Goal: Task Accomplishment & Management: Use online tool/utility

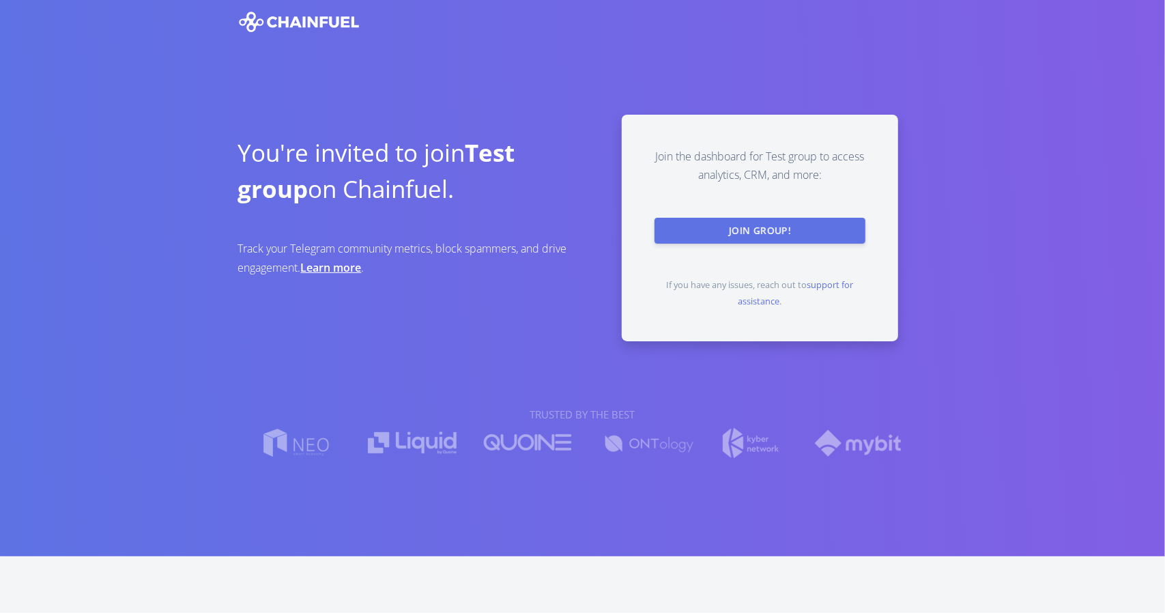
click at [755, 231] on button "Join Group!" at bounding box center [760, 231] width 211 height 26
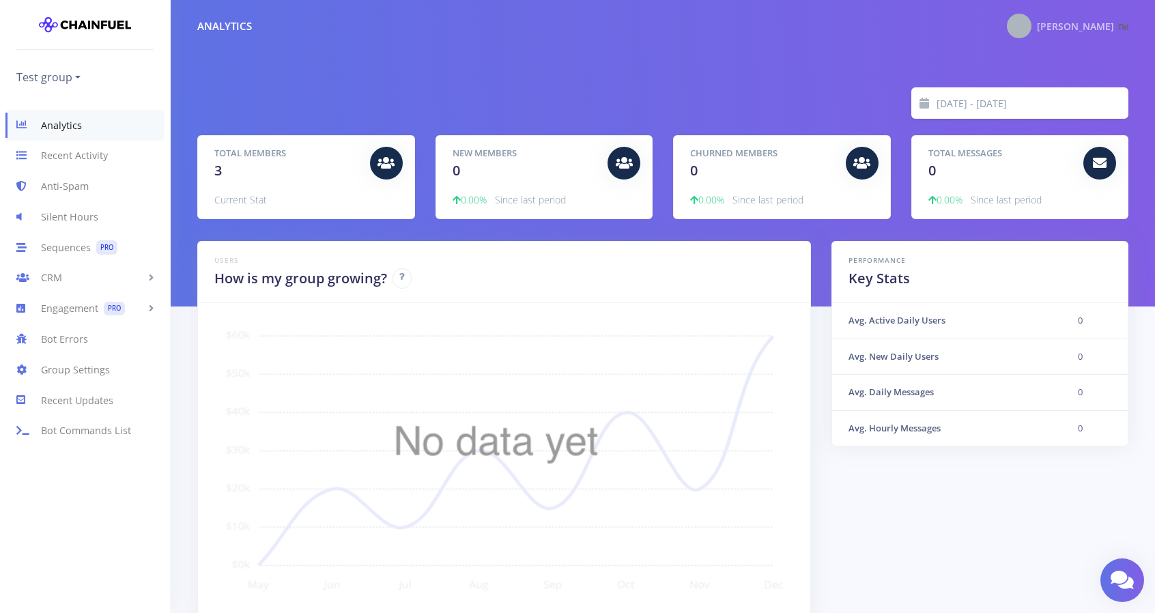
click at [1031, 29] on img at bounding box center [1019, 26] width 25 height 25
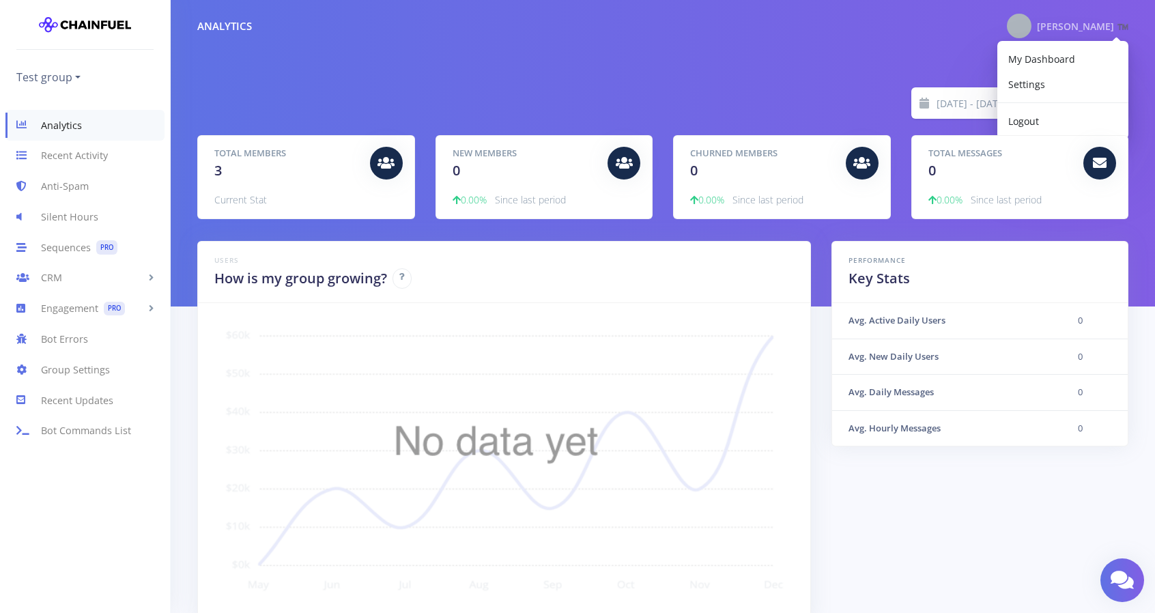
drag, startPoint x: 347, startPoint y: 62, endPoint x: 272, endPoint y: 69, distance: 75.4
click at [347, 62] on div "2025-10-06 - 2025-10-13 Total Members 3 Current Stat New Members 0 0.00% Since …" at bounding box center [663, 153] width 984 height 306
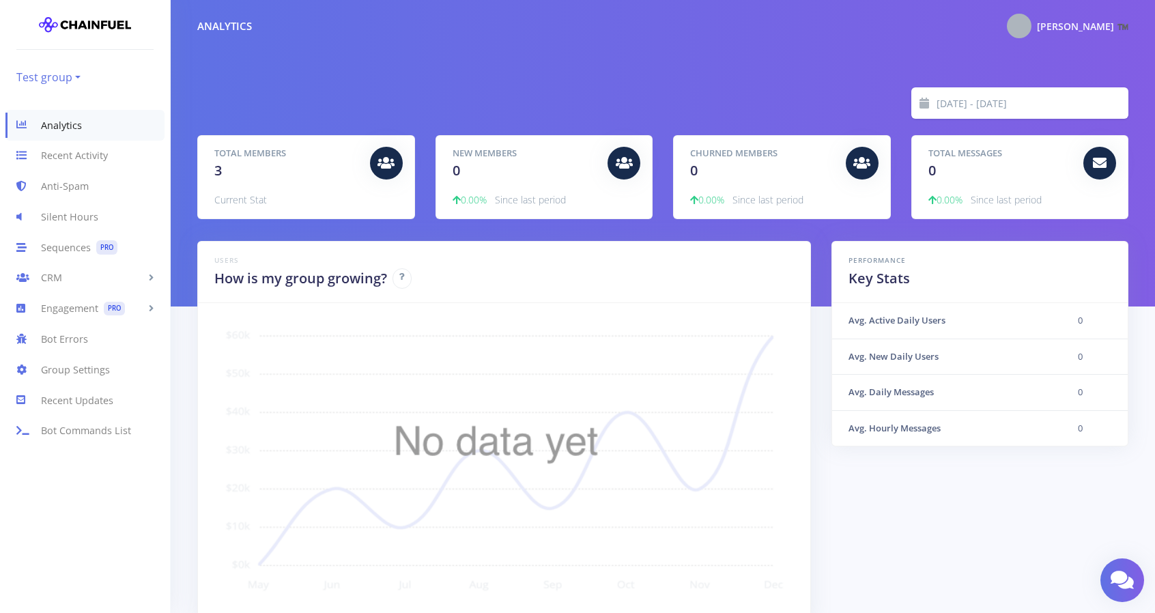
click at [59, 79] on link "Test group" at bounding box center [48, 77] width 64 height 22
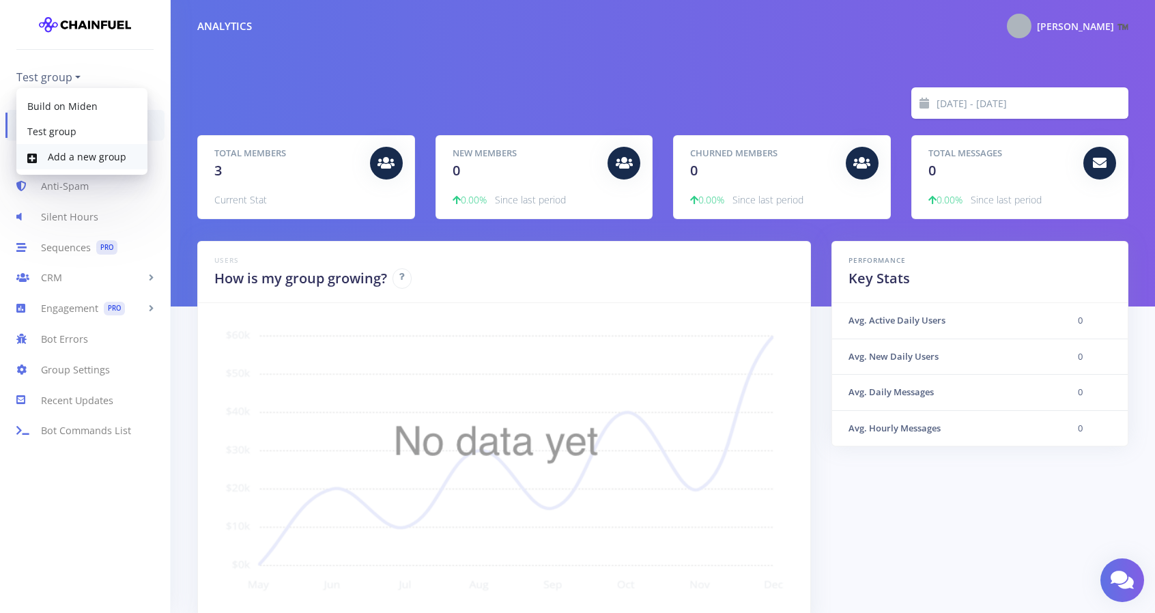
click at [64, 163] on link "Add a new group" at bounding box center [81, 156] width 131 height 25
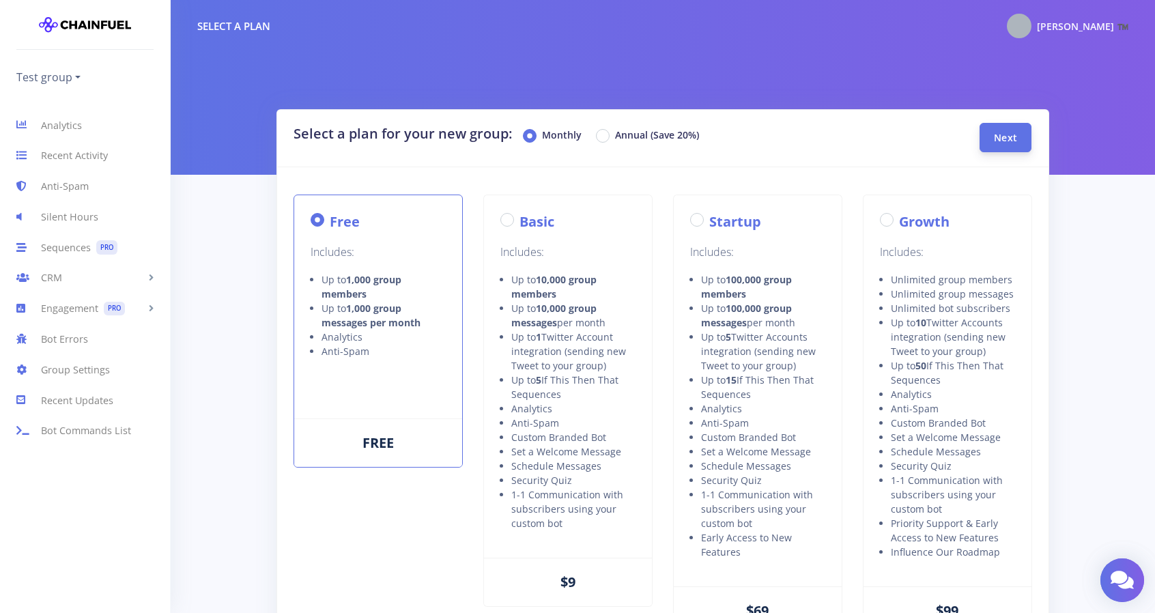
click at [1001, 139] on span "Next" at bounding box center [1005, 137] width 23 height 13
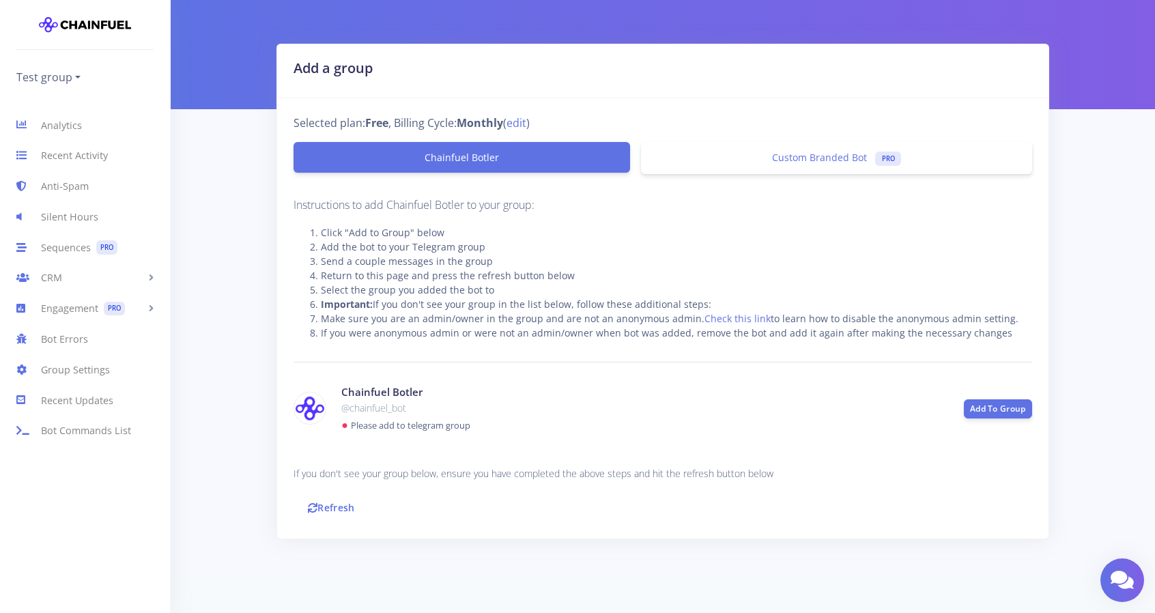
scroll to position [76, 0]
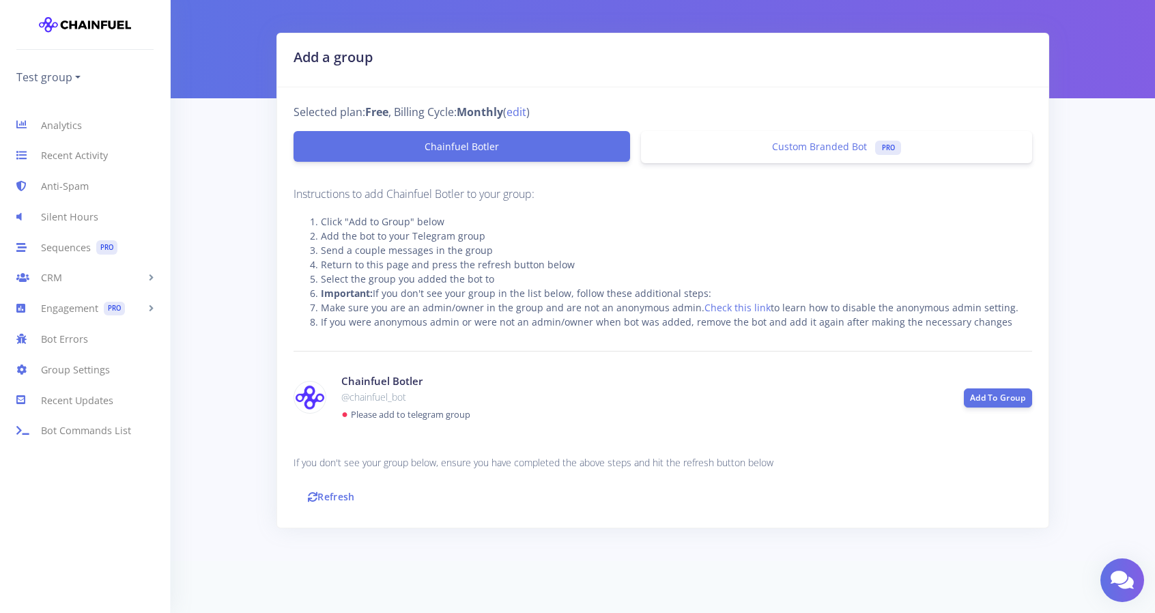
click at [462, 137] on link "Chainfuel Botler" at bounding box center [462, 146] width 337 height 31
click at [483, 152] on link "Chainfuel Botler" at bounding box center [462, 146] width 337 height 31
click at [1012, 398] on link "Add To Group" at bounding box center [998, 397] width 68 height 19
click at [78, 373] on link "Group Settings" at bounding box center [85, 369] width 170 height 31
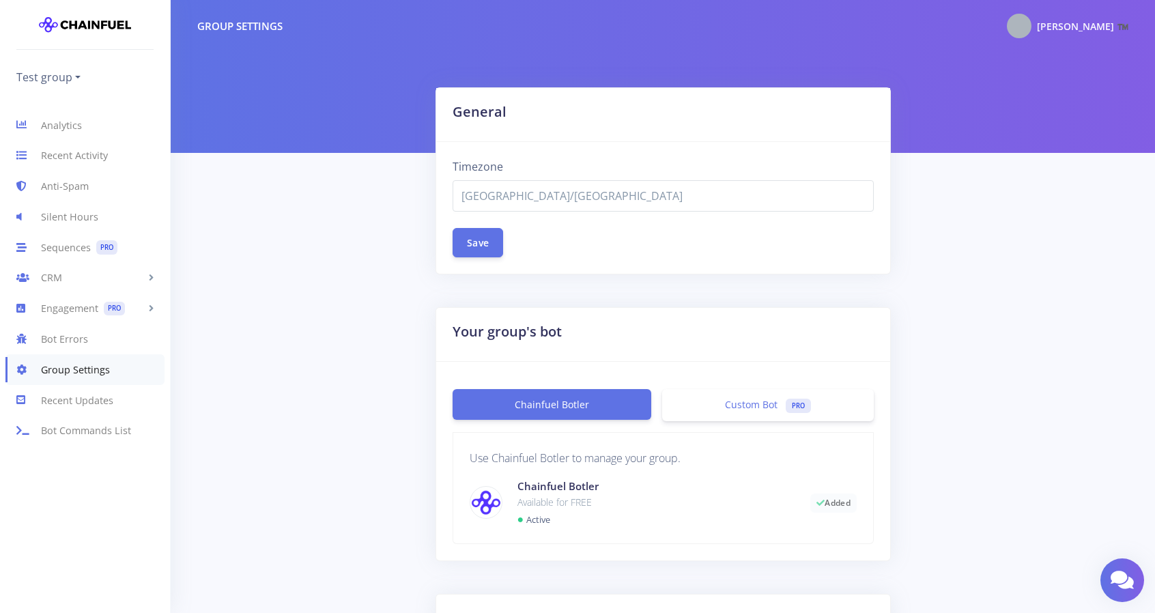
select select "Asia/Manila"
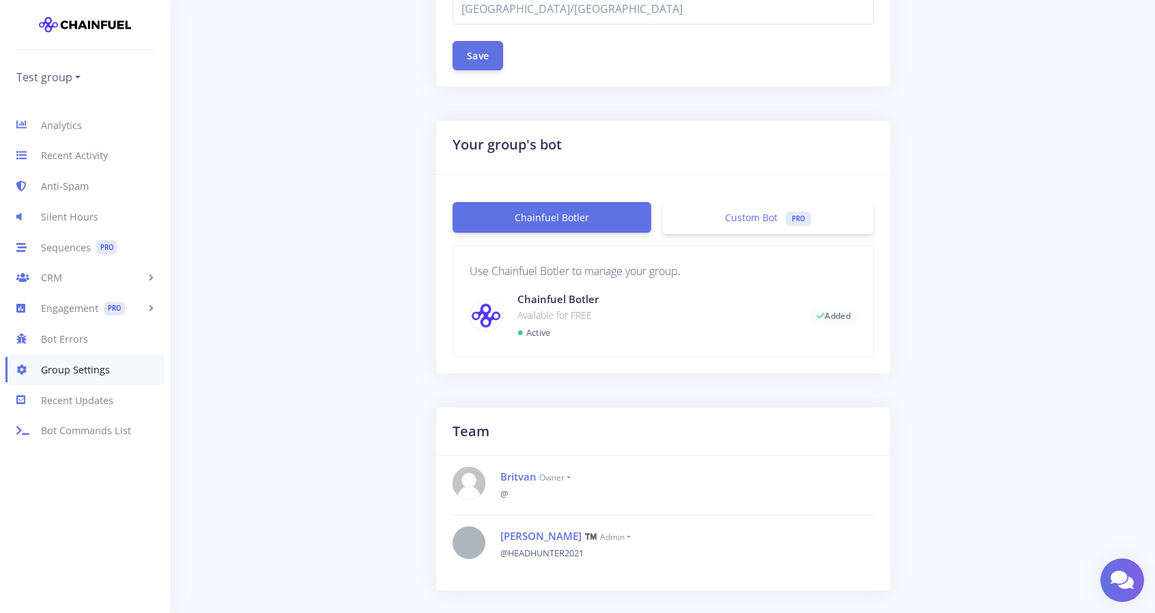
scroll to position [180, 0]
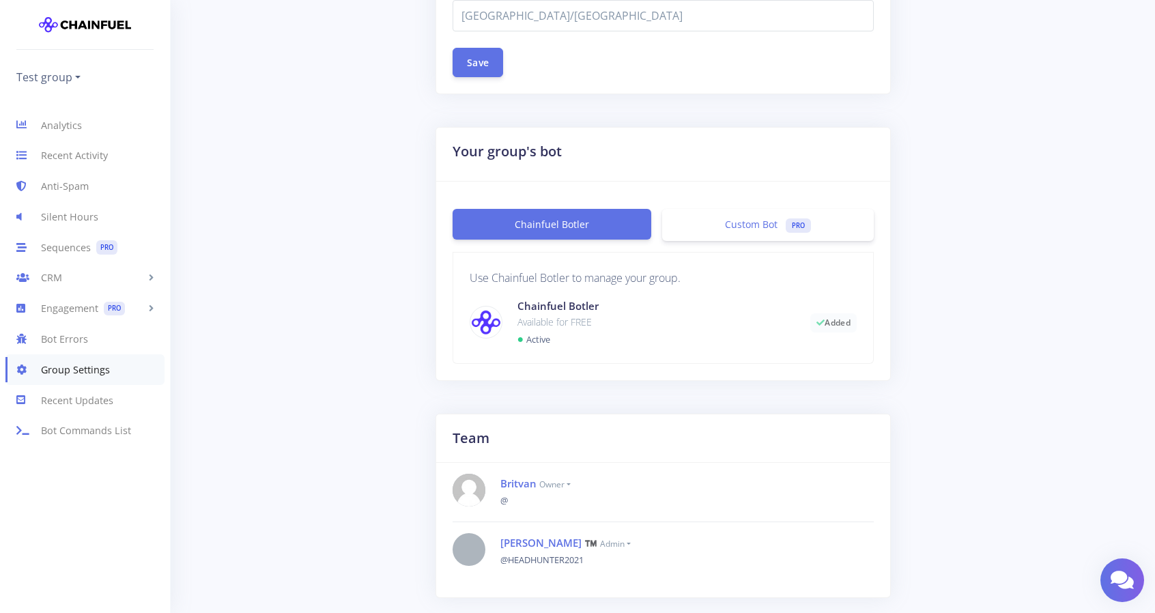
click at [516, 500] on div "Britvan owner @" at bounding box center [676, 492] width 373 height 32
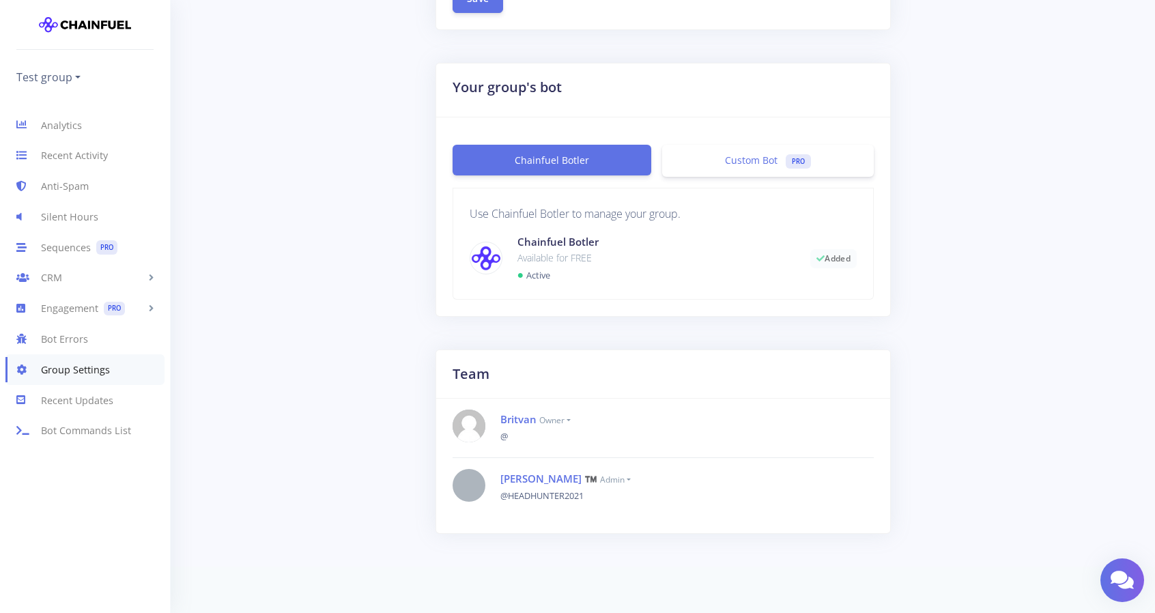
scroll to position [248, 0]
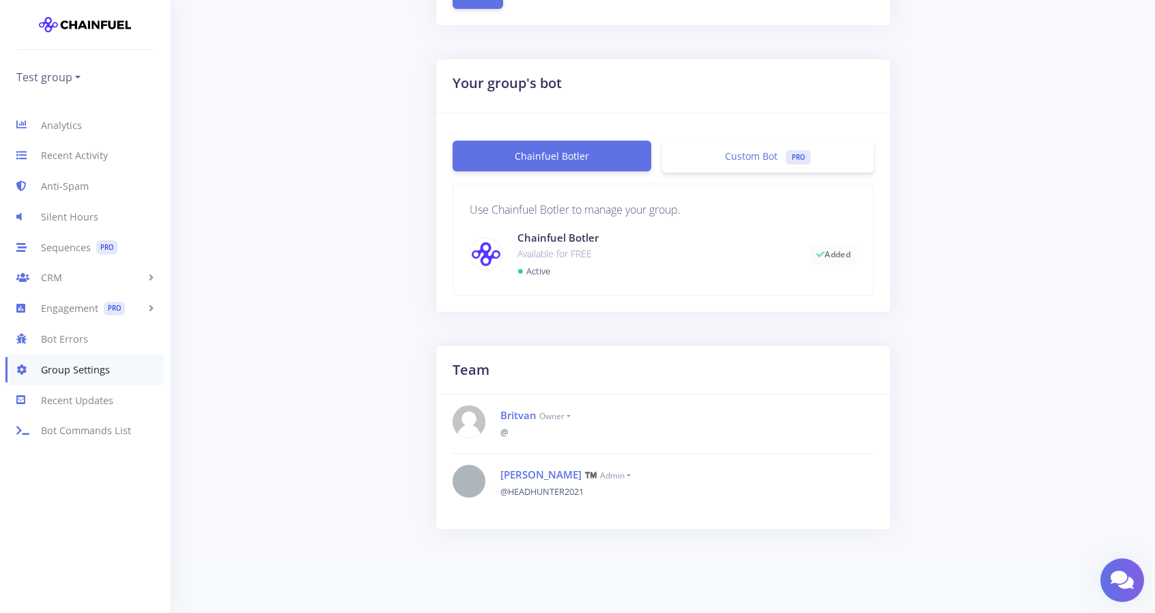
click at [600, 476] on small "admin" at bounding box center [615, 476] width 31 height 12
click at [600, 474] on small "admin" at bounding box center [615, 476] width 31 height 12
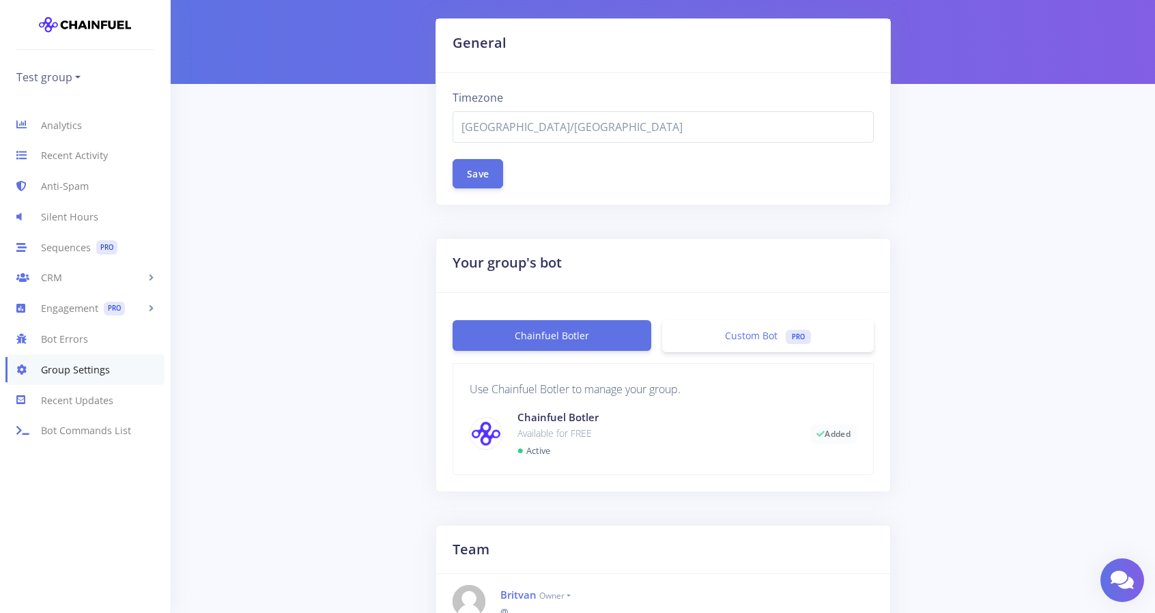
scroll to position [68, 0]
drag, startPoint x: 56, startPoint y: 74, endPoint x: 68, endPoint y: 80, distance: 13.7
click at [57, 74] on link "Test group" at bounding box center [48, 77] width 64 height 22
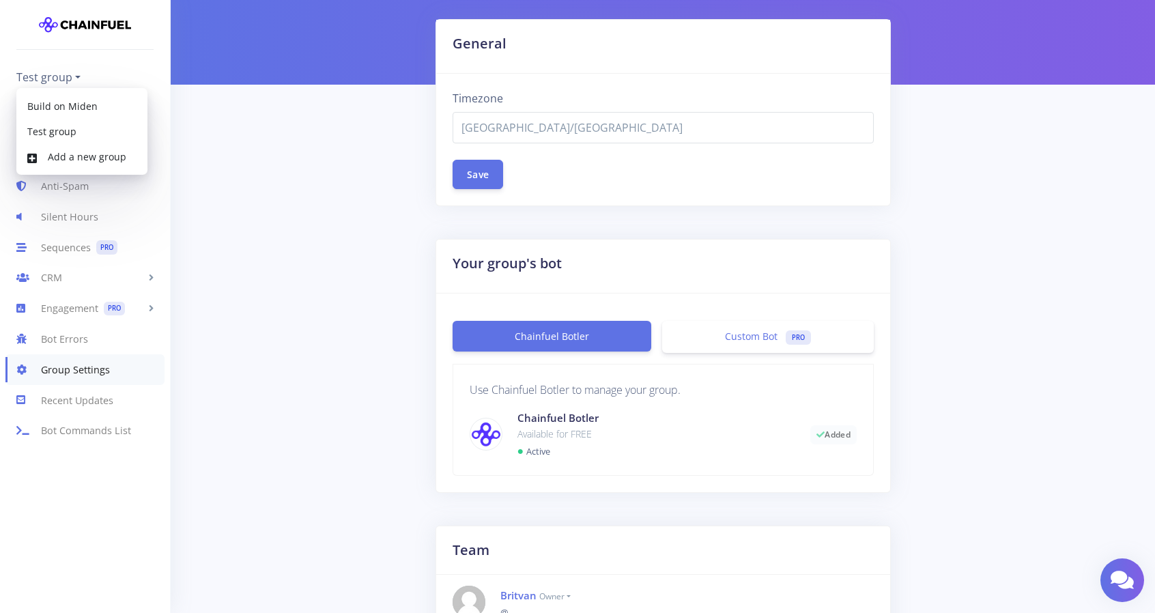
click at [223, 196] on div "General Timezone Africa/Abidjan Africa/Accra Africa/Addis_Ababa Africa/Algiers …" at bounding box center [663, 272] width 952 height 507
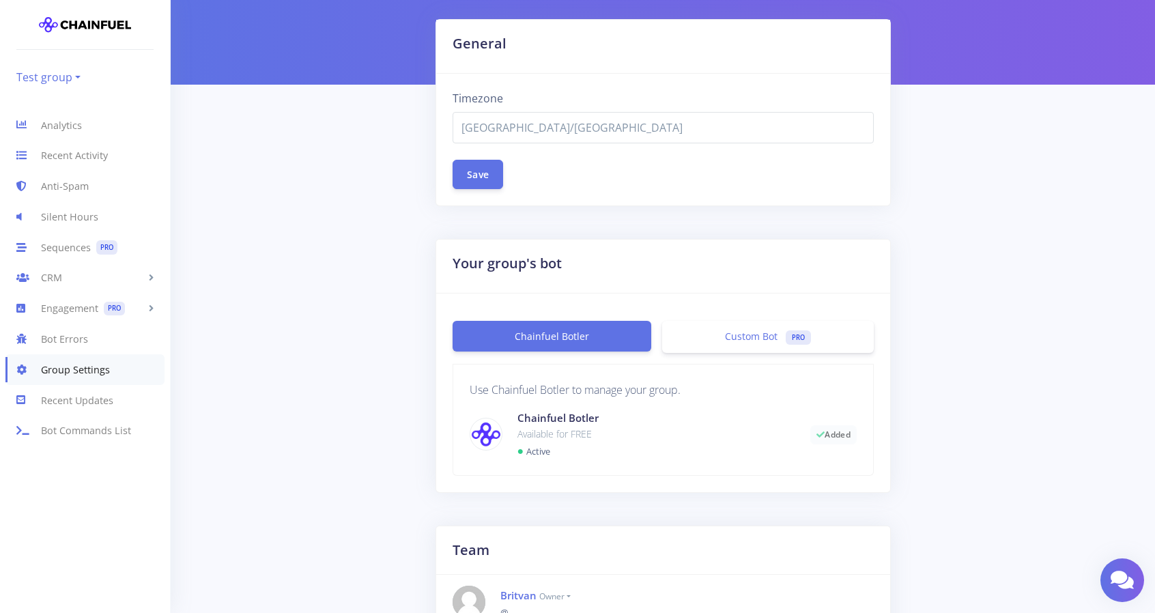
click at [69, 74] on link "Test group" at bounding box center [48, 77] width 64 height 22
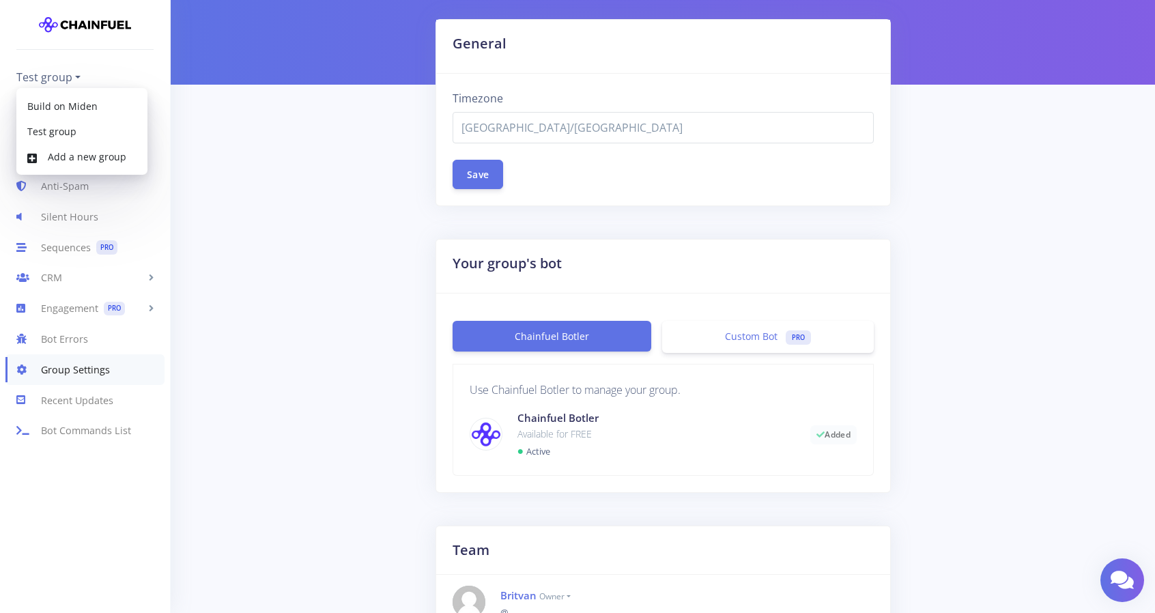
click at [229, 128] on div "General Timezone Africa/Abidjan Africa/Accra Africa/Addis_Ababa Africa/Algiers …" at bounding box center [663, 272] width 952 height 507
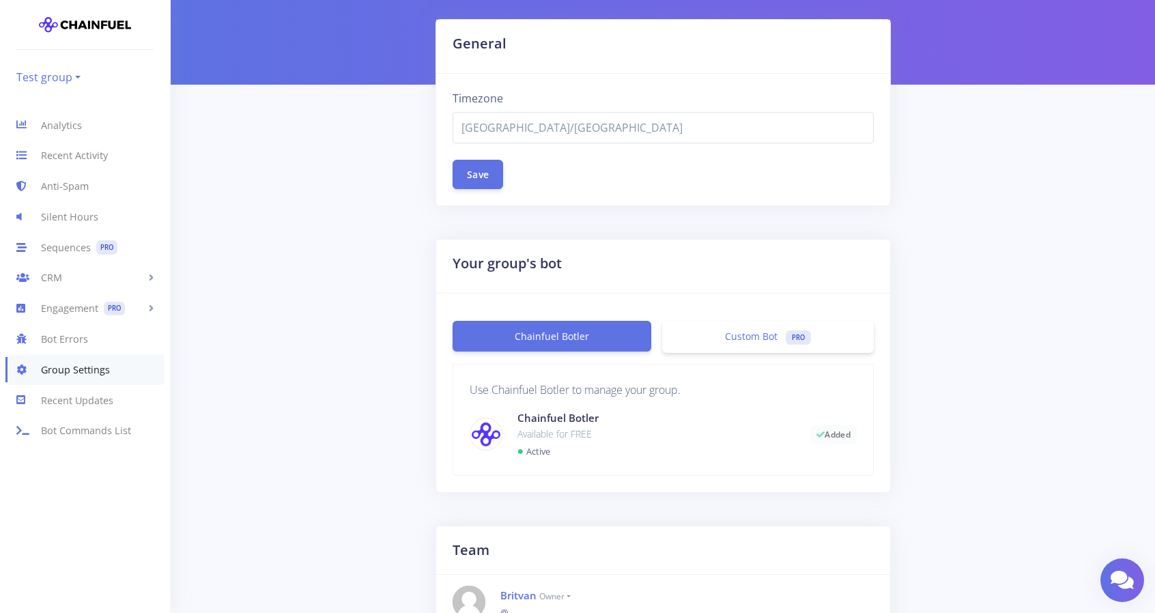
click at [59, 73] on link "Test group" at bounding box center [48, 77] width 64 height 22
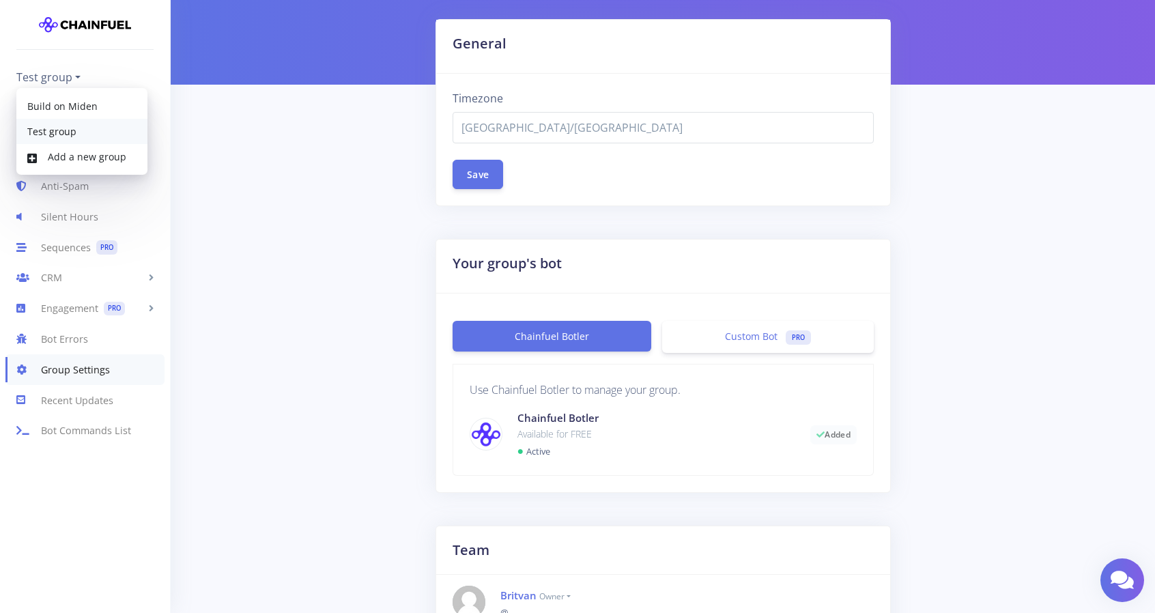
click at [63, 132] on link "Test group" at bounding box center [81, 131] width 131 height 25
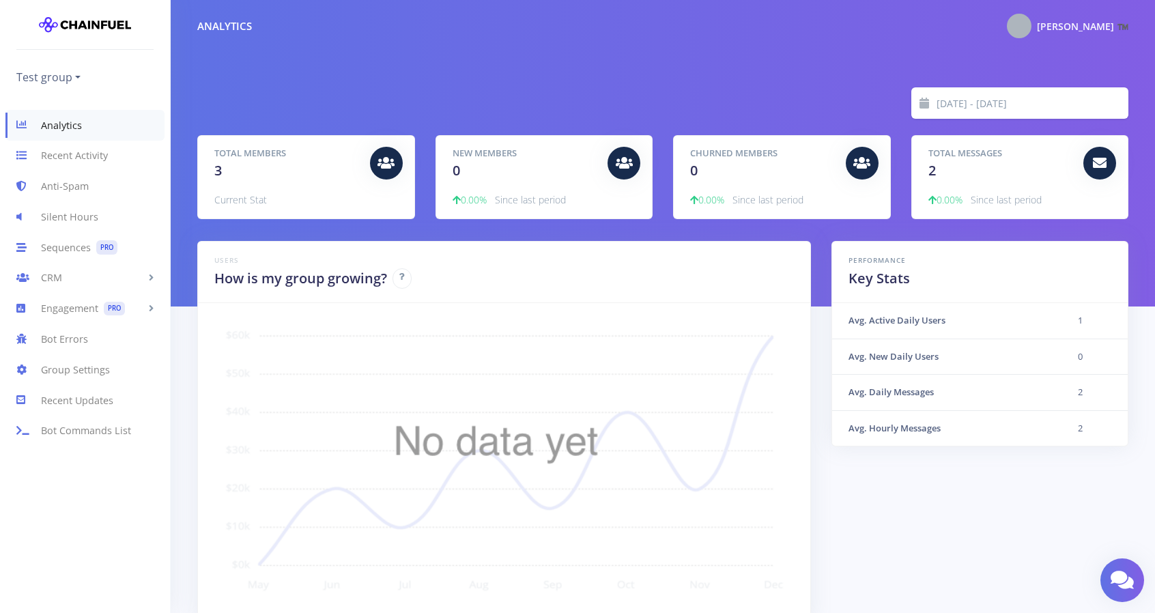
scroll to position [239, 897]
click at [63, 74] on link "Test group" at bounding box center [48, 77] width 64 height 22
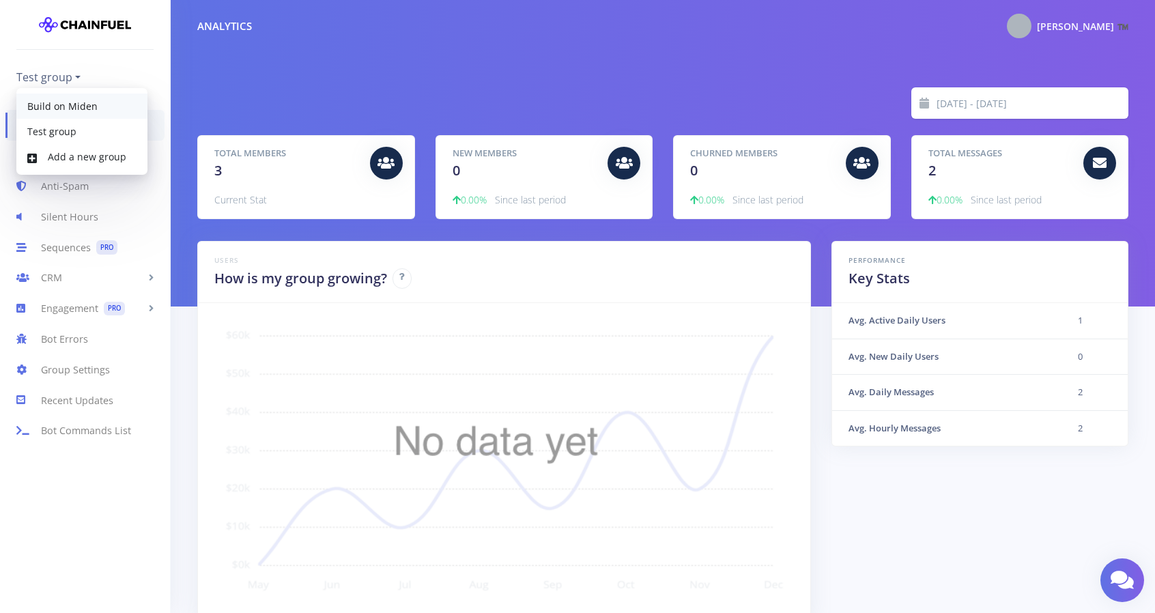
click at [68, 108] on link "Build on Miden" at bounding box center [81, 106] width 131 height 25
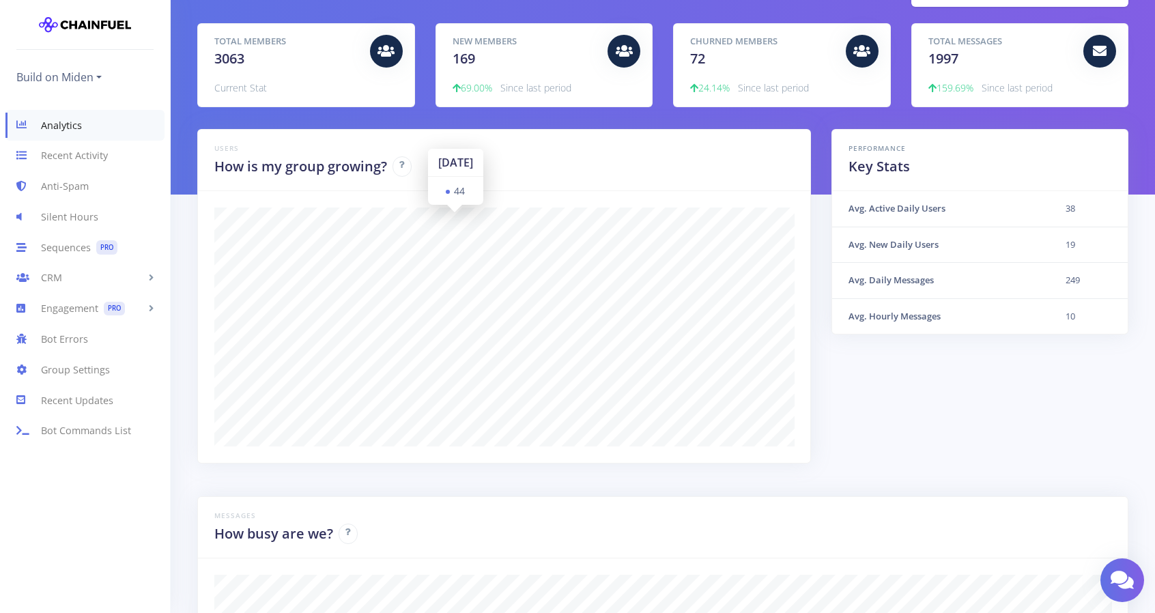
scroll to position [68, 0]
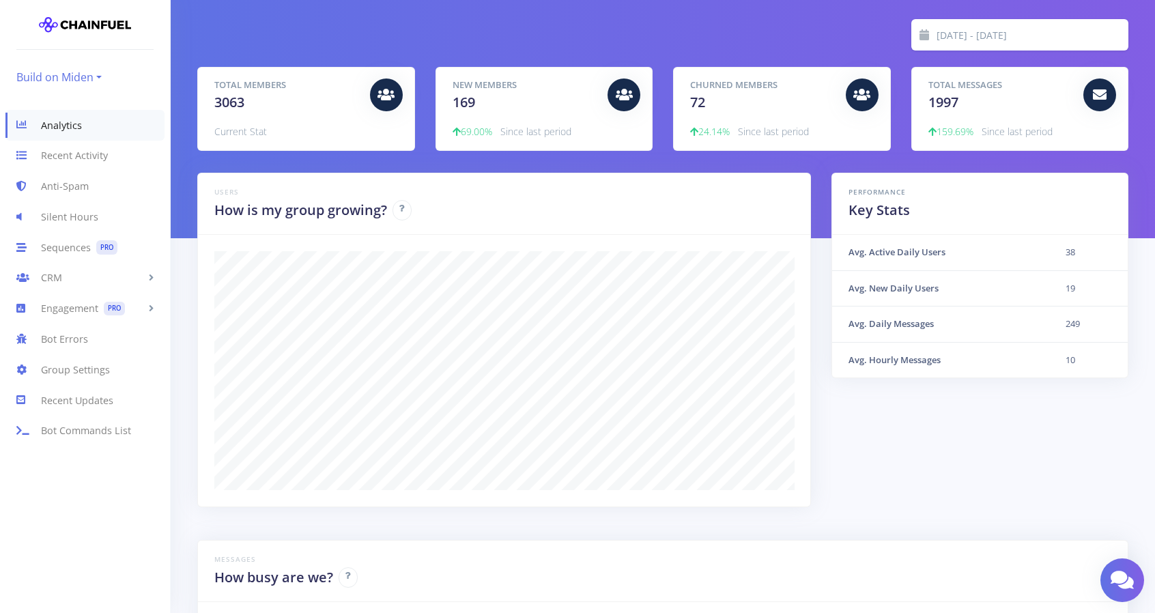
click at [81, 77] on link "Build on Miden" at bounding box center [58, 77] width 85 height 22
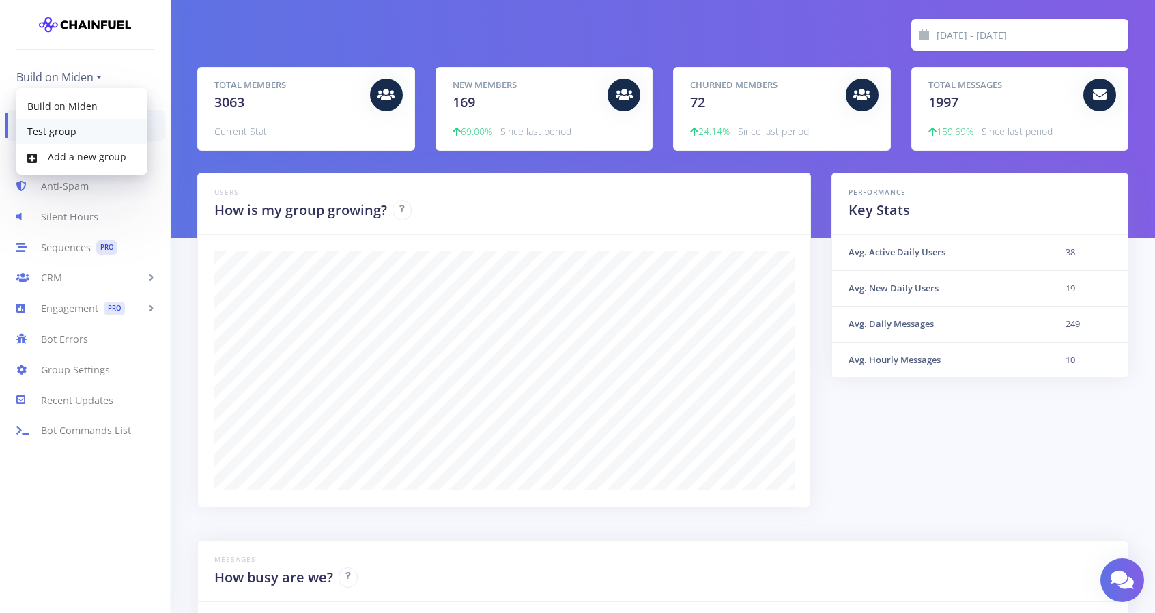
click at [52, 132] on link "Test group" at bounding box center [81, 131] width 131 height 25
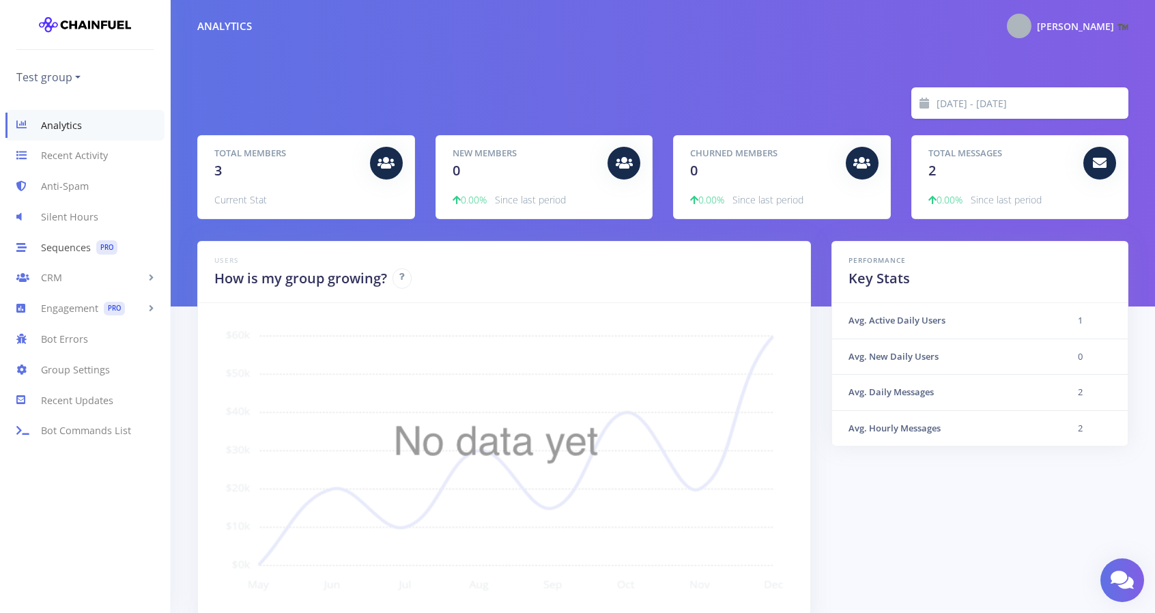
scroll to position [239, 897]
click at [89, 242] on link "Sequences PRO" at bounding box center [85, 247] width 170 height 31
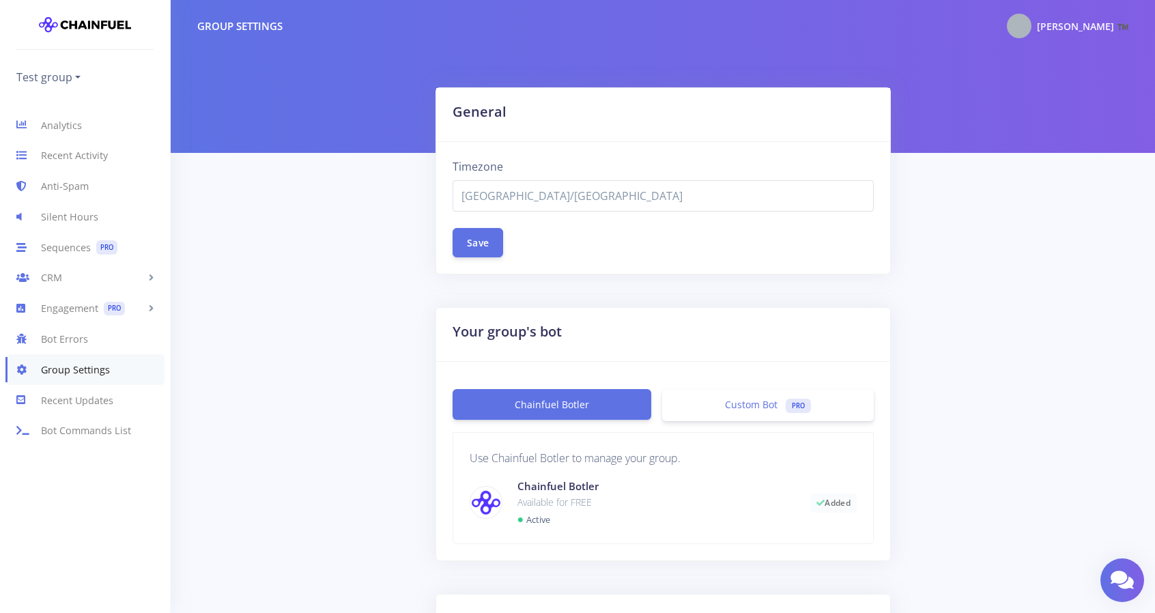
select select "[GEOGRAPHIC_DATA]/[GEOGRAPHIC_DATA]"
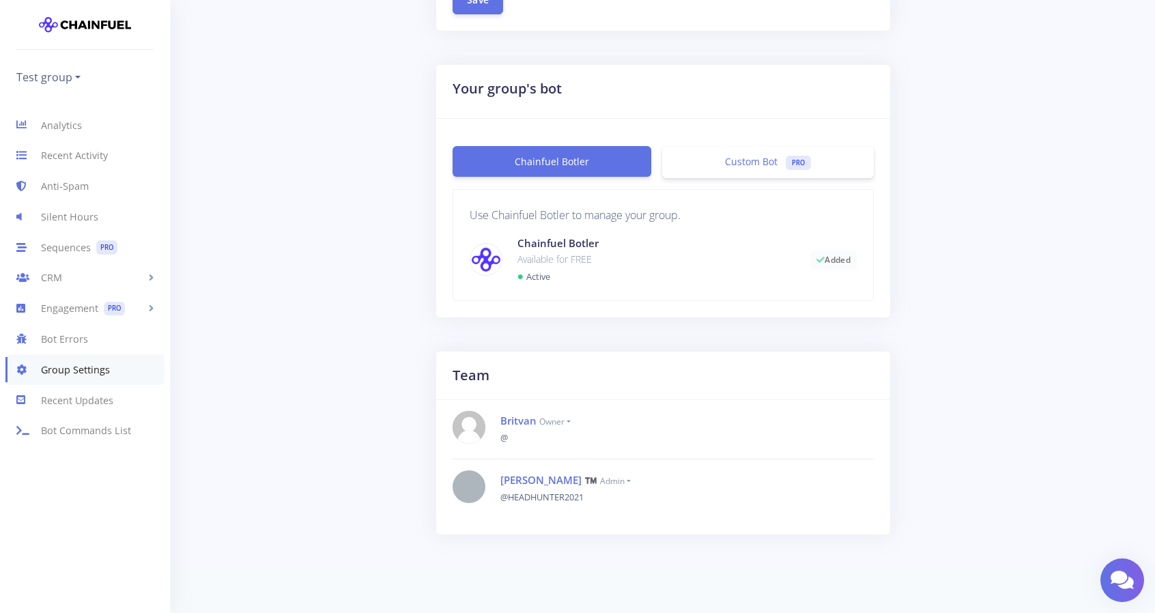
scroll to position [248, 0]
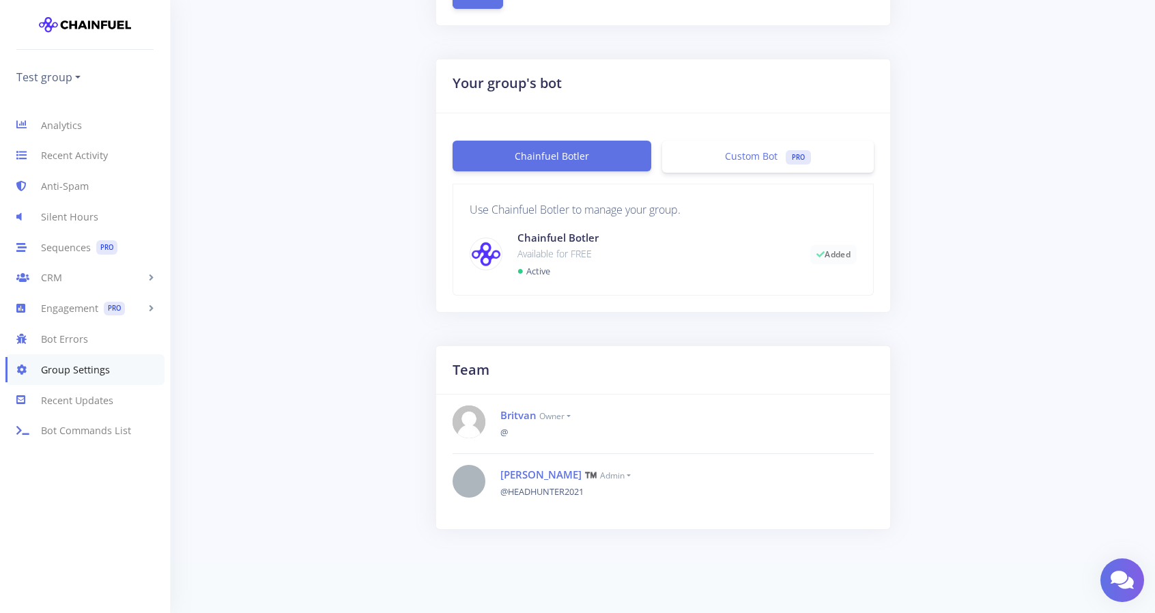
click at [553, 162] on link "Chainfuel Botler" at bounding box center [552, 156] width 199 height 31
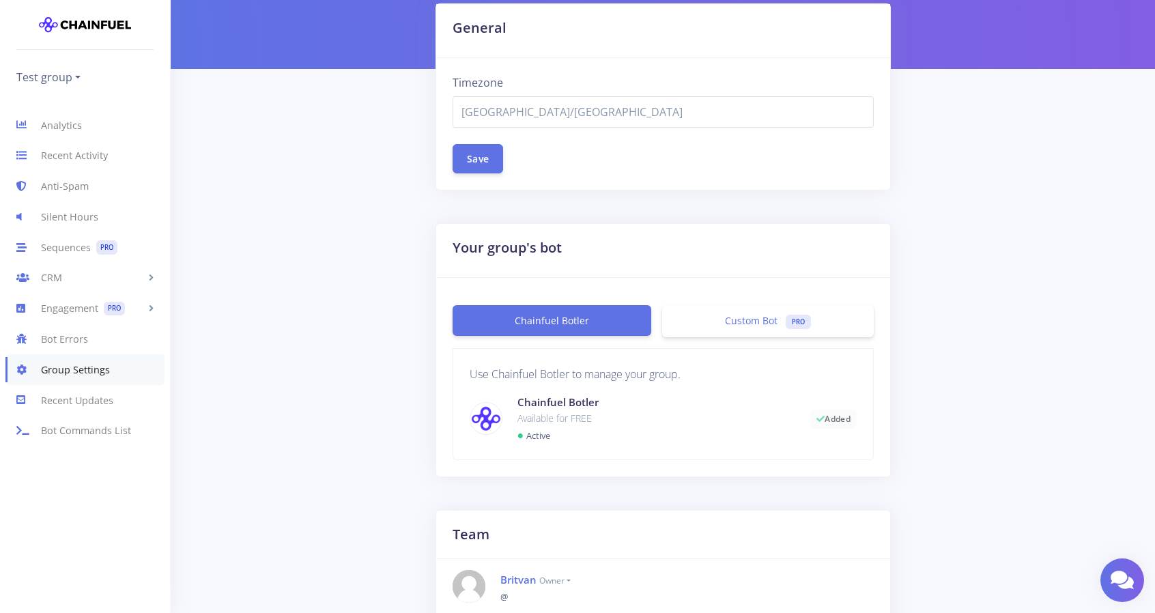
scroll to position [44, 0]
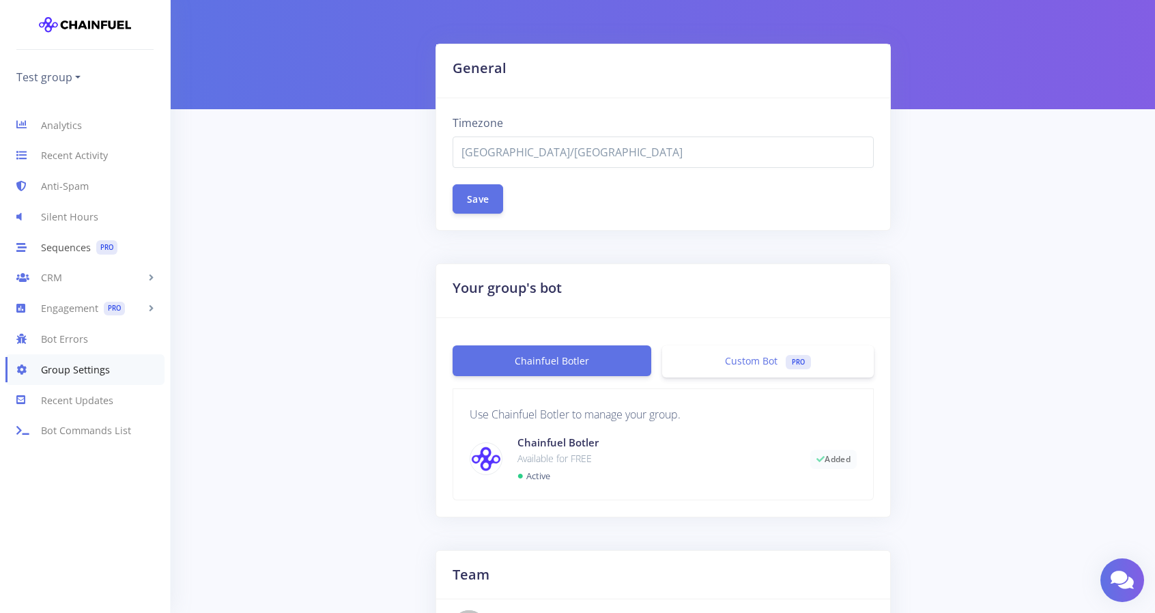
click at [86, 251] on link "Sequences PRO" at bounding box center [85, 247] width 170 height 31
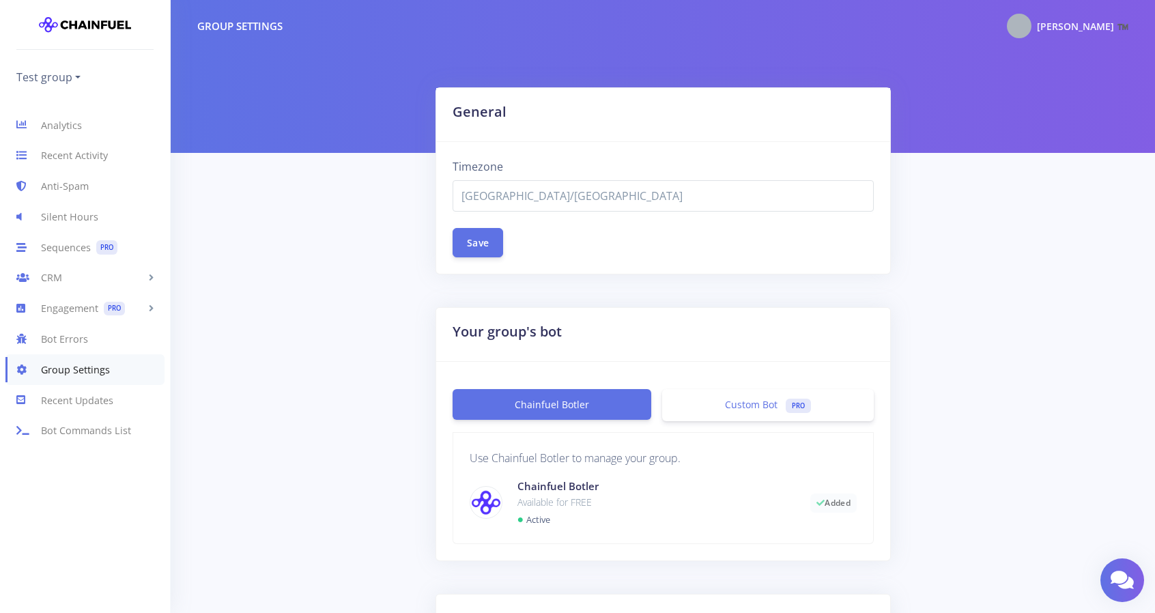
select select "[GEOGRAPHIC_DATA]/[GEOGRAPHIC_DATA]"
click at [20, 248] on icon at bounding box center [28, 248] width 25 height 16
select select "[GEOGRAPHIC_DATA]/[GEOGRAPHIC_DATA]"
click at [472, 240] on button "Save" at bounding box center [478, 241] width 51 height 29
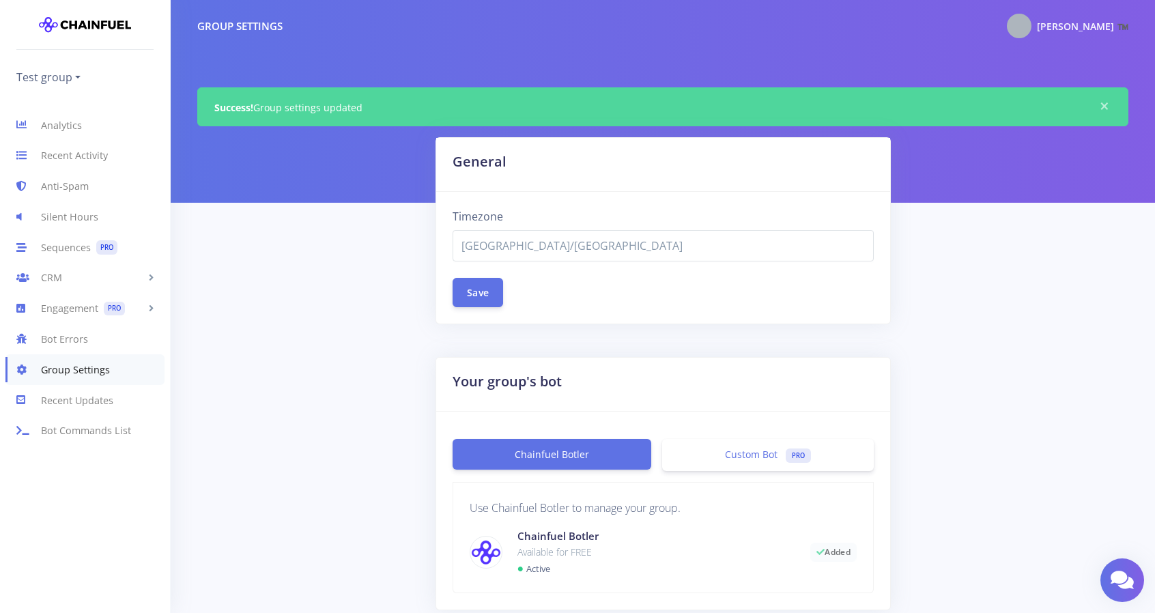
select select "[GEOGRAPHIC_DATA]/[GEOGRAPHIC_DATA]"
click at [590, 455] on link "Chainfuel Botler" at bounding box center [552, 454] width 199 height 31
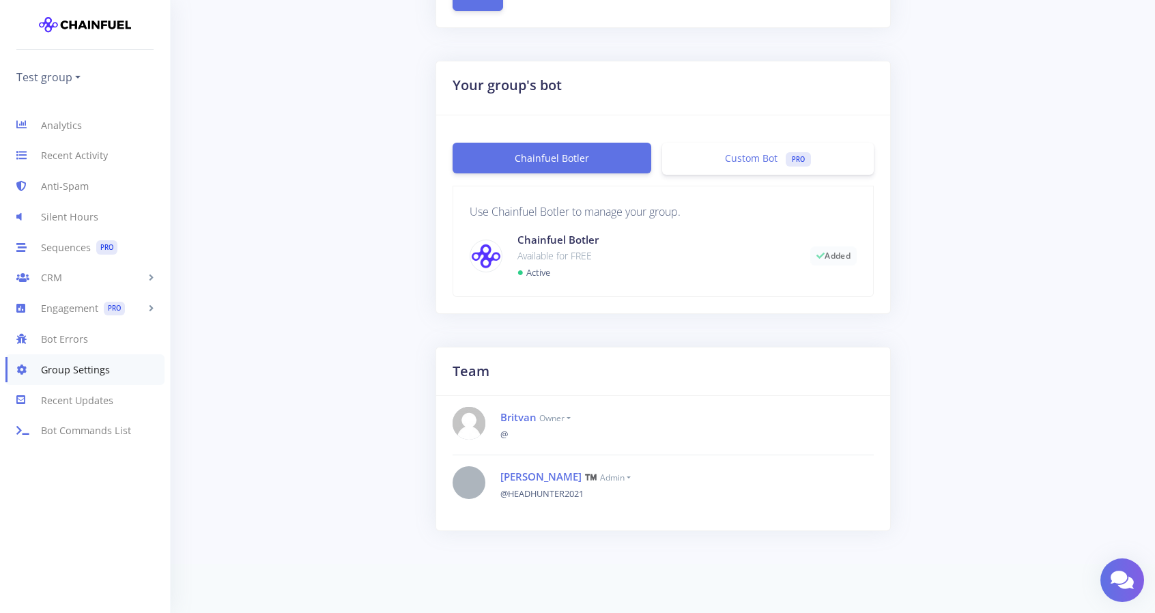
scroll to position [297, 0]
click at [66, 80] on link "Test group" at bounding box center [48, 77] width 64 height 22
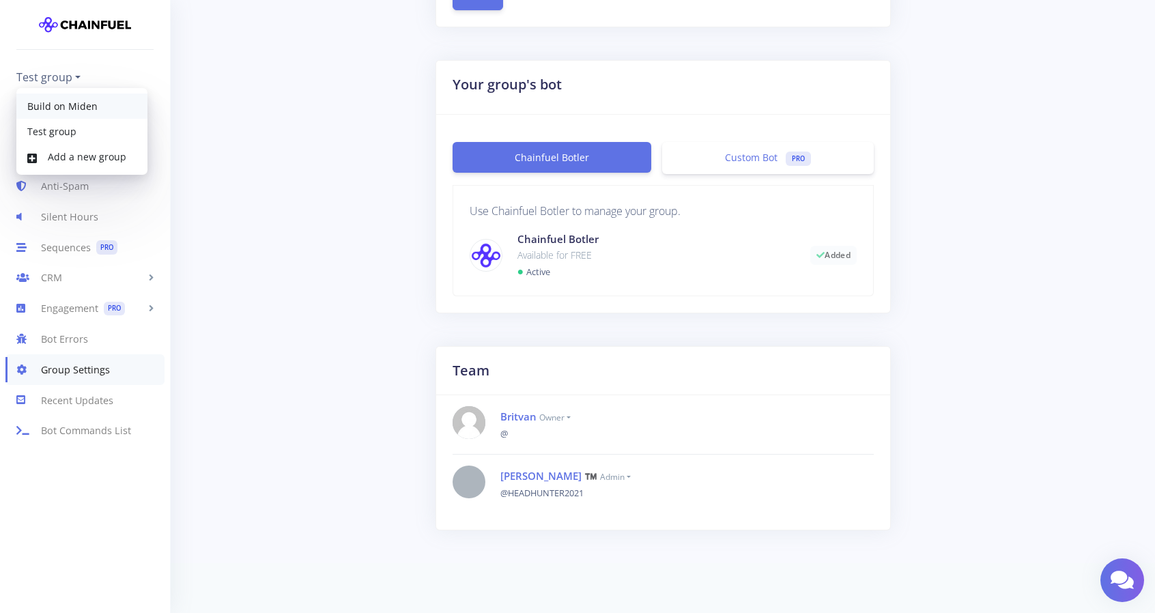
click at [72, 99] on link "Build on Miden" at bounding box center [81, 106] width 131 height 25
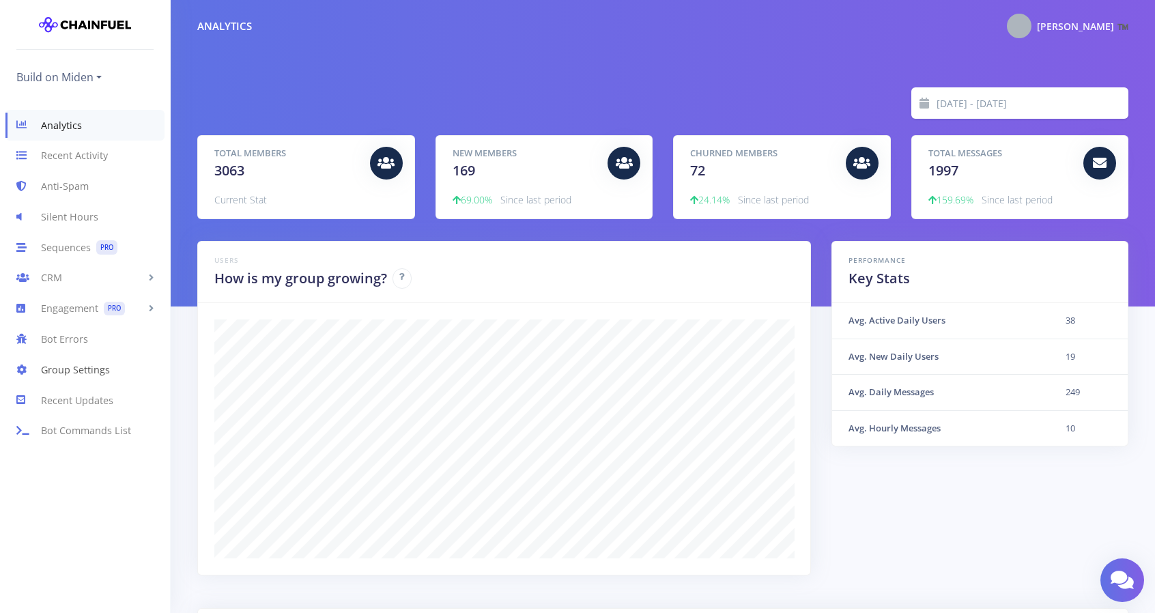
scroll to position [239, 897]
click at [78, 245] on link "Sequences PRO" at bounding box center [85, 247] width 170 height 31
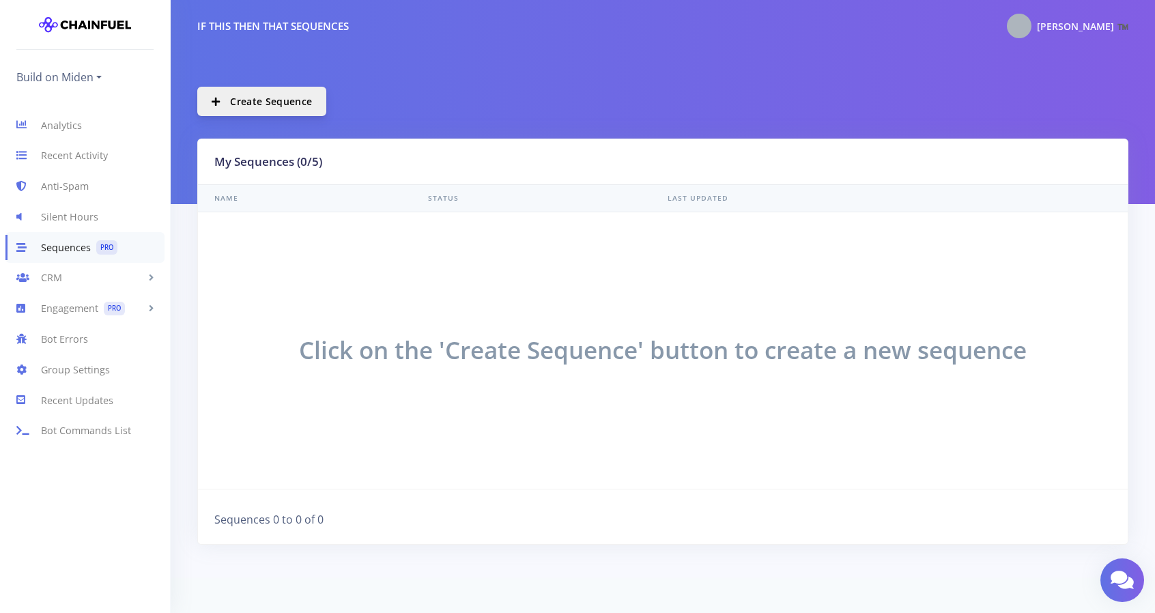
click at [246, 102] on span "Create Sequence" at bounding box center [271, 101] width 82 height 13
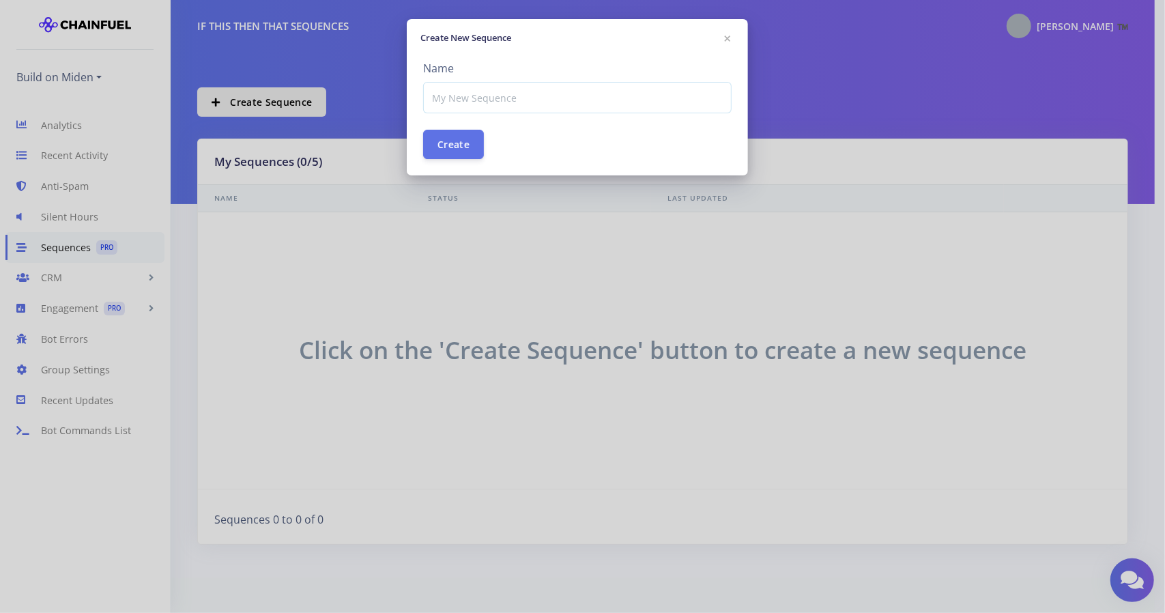
click at [469, 99] on input at bounding box center [577, 97] width 309 height 31
click at [726, 40] on span "×" at bounding box center [728, 40] width 14 height 14
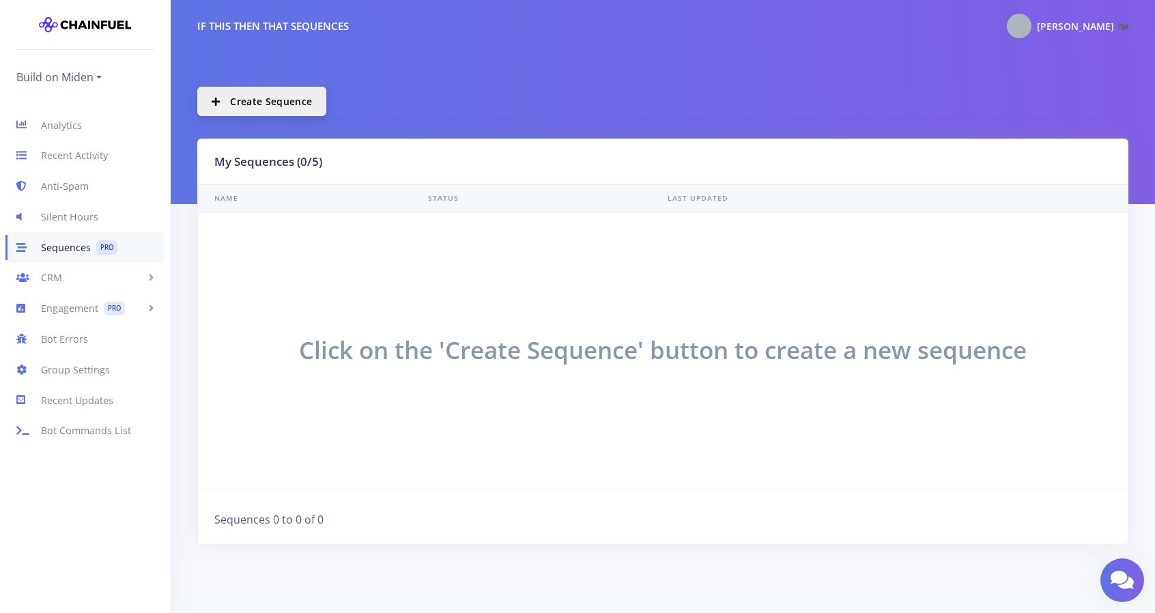
click at [266, 98] on span "Create Sequence" at bounding box center [271, 101] width 82 height 13
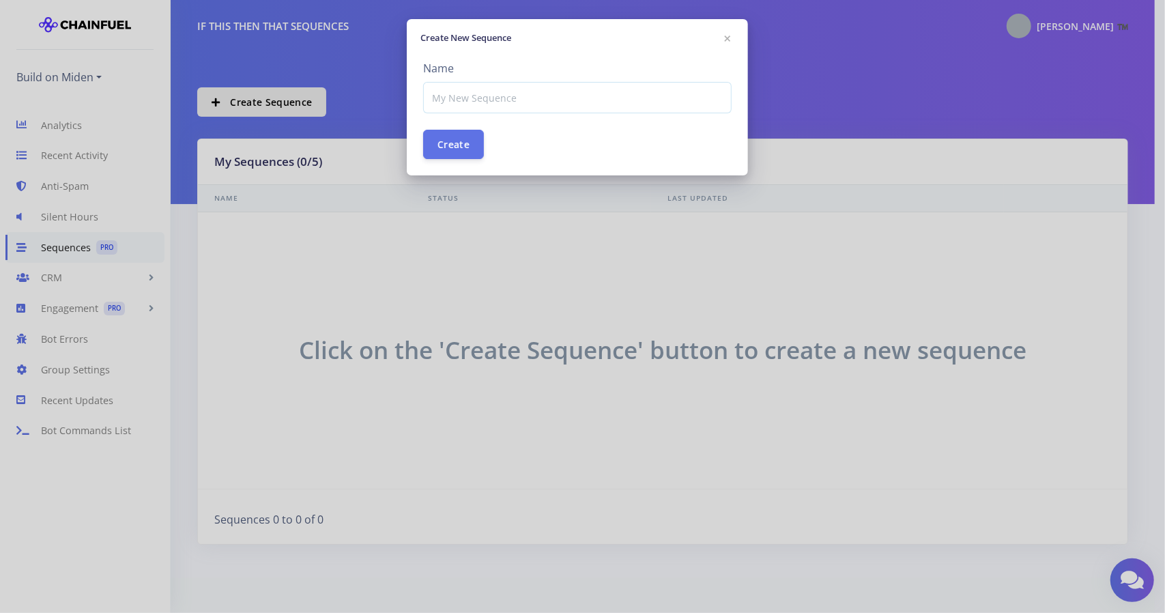
click at [467, 95] on input at bounding box center [577, 97] width 309 height 31
click at [434, 98] on input "Guide" at bounding box center [577, 97] width 309 height 31
type input "Testnet Guide"
click at [446, 145] on button "Create" at bounding box center [453, 143] width 61 height 29
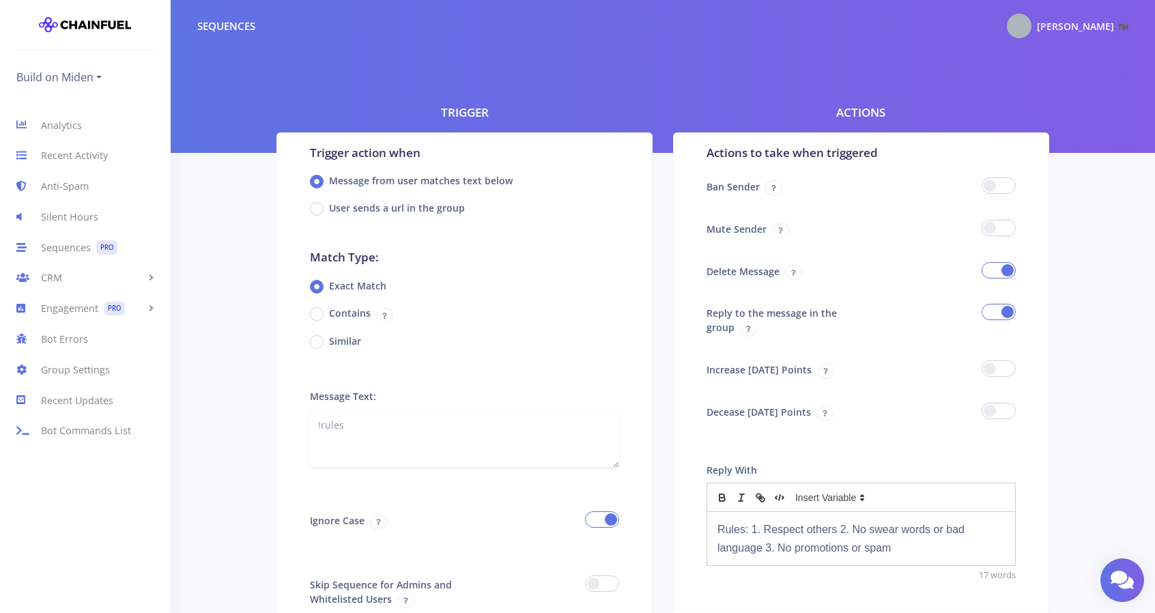
click at [1000, 266] on span at bounding box center [999, 270] width 34 height 16
click at [0, 0] on input "checkbox" at bounding box center [0, 0] width 0 height 0
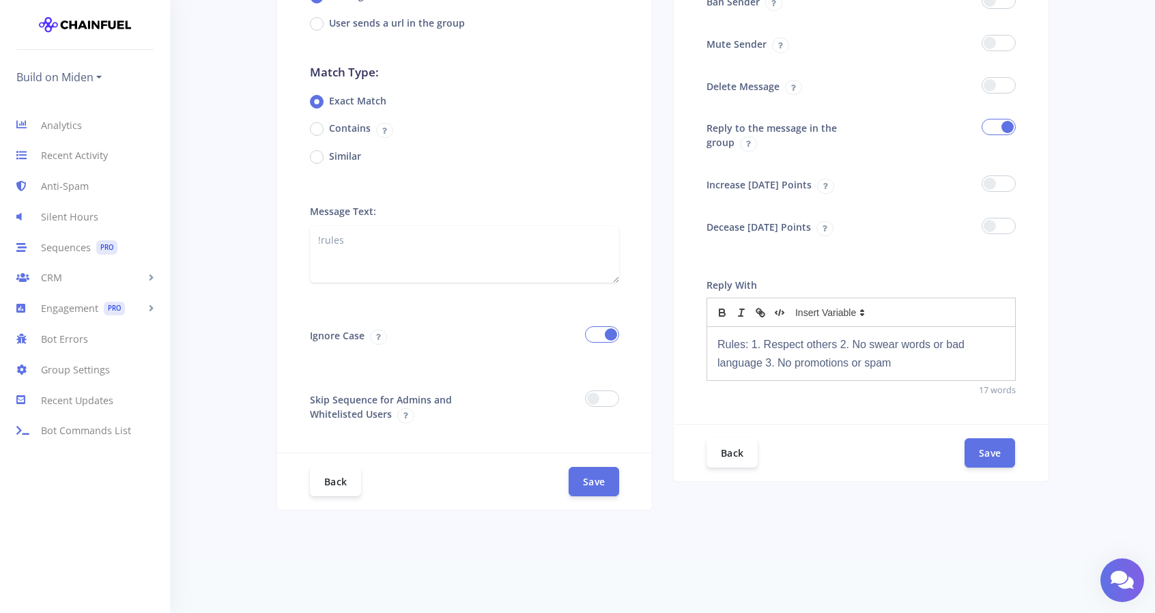
scroll to position [117, 0]
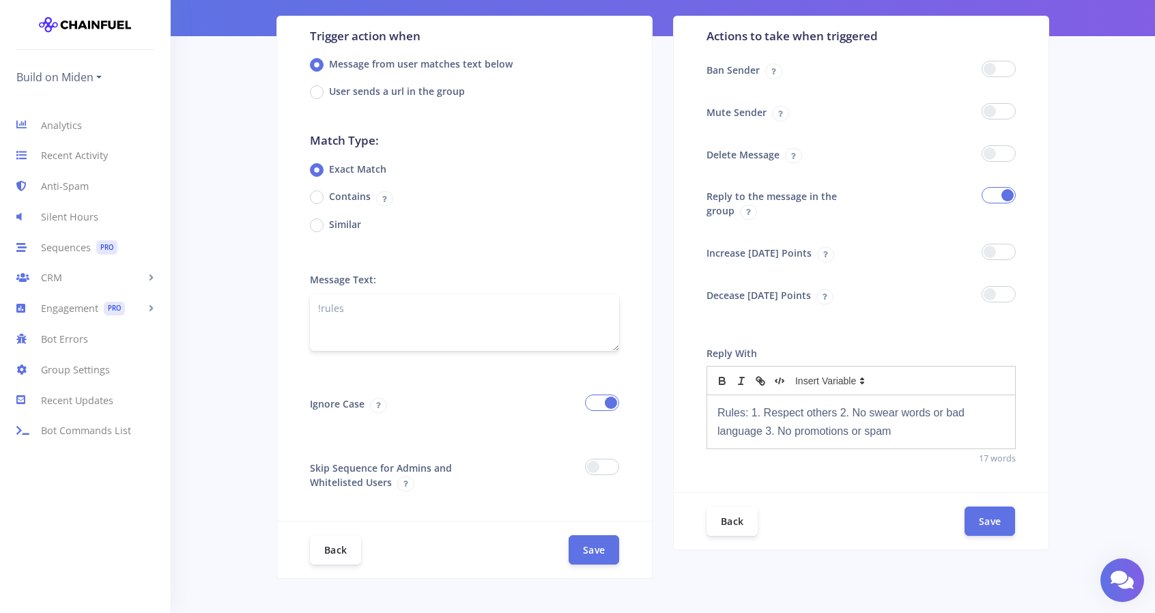
click at [347, 316] on textarea "!rules" at bounding box center [464, 322] width 309 height 57
drag, startPoint x: 360, startPoint y: 312, endPoint x: 299, endPoint y: 312, distance: 61.4
click at [299, 312] on div "Comma separated list of words/phrases to check: Message Text: !rules" at bounding box center [464, 316] width 375 height 124
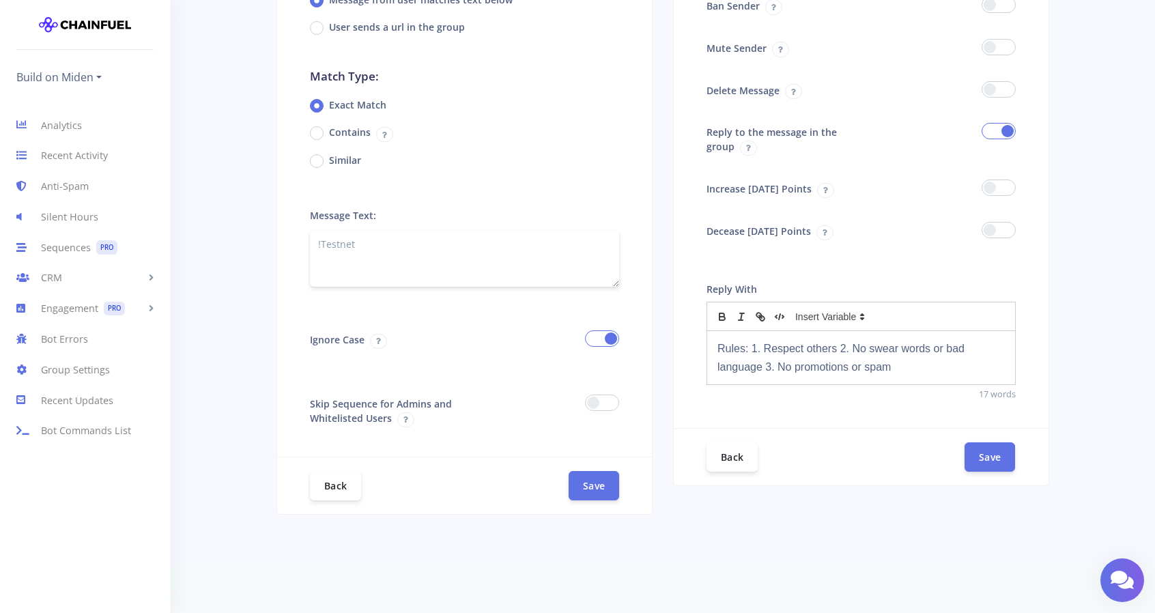
scroll to position [185, 0]
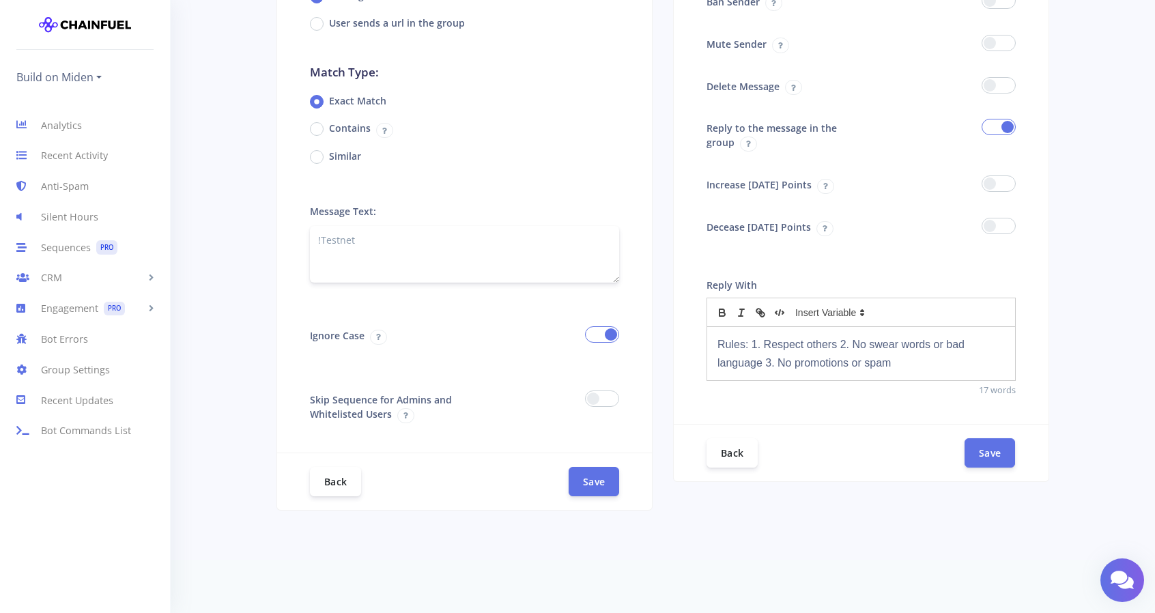
type textarea "!Testnet"
click at [1114, 347] on div "Trigger Trigger action when Message from user matches text below User sends a u…" at bounding box center [663, 215] width 952 height 592
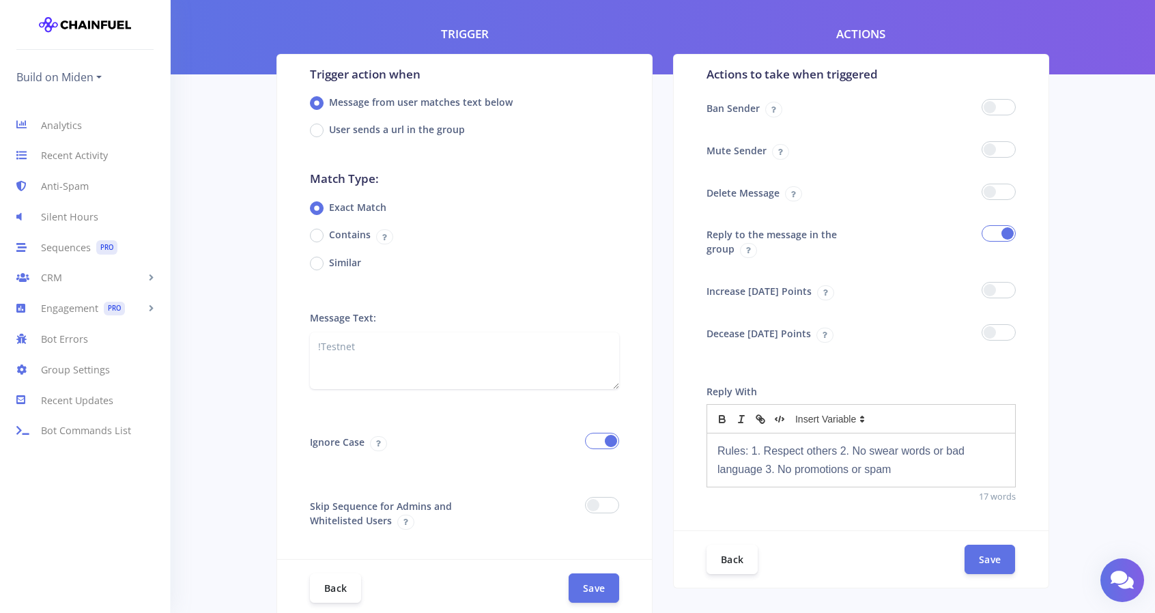
scroll to position [137, 0]
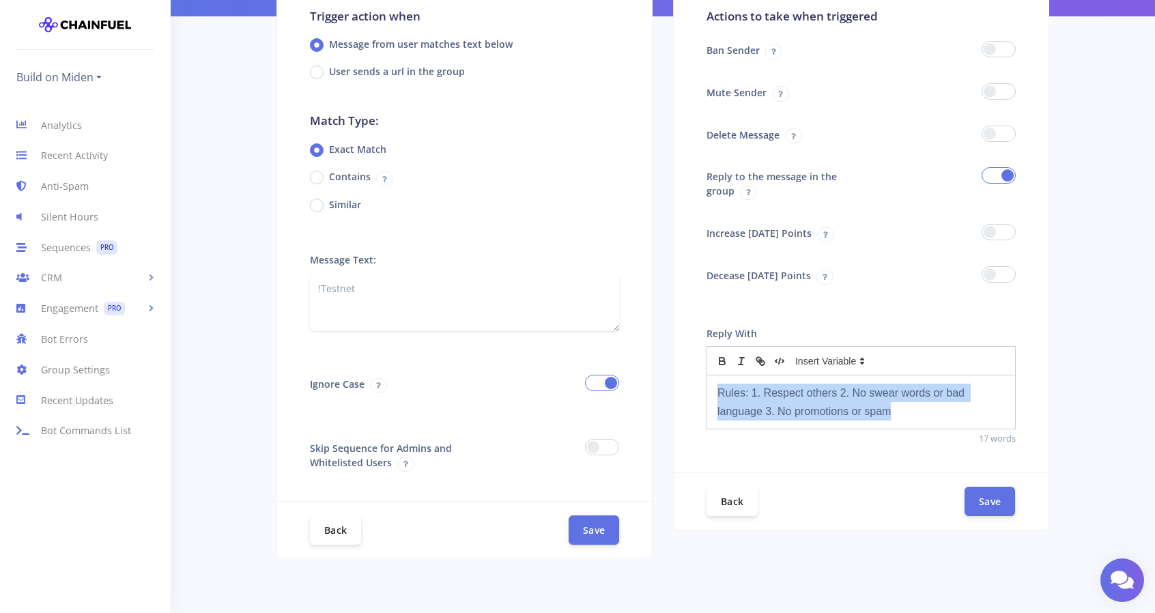
drag, startPoint x: 897, startPoint y: 410, endPoint x: 707, endPoint y: 388, distance: 191.0
click at [707, 388] on div "Rules: 1. Respect others 2. No swear words or bad language 3. No promotions or …" at bounding box center [861, 401] width 308 height 53
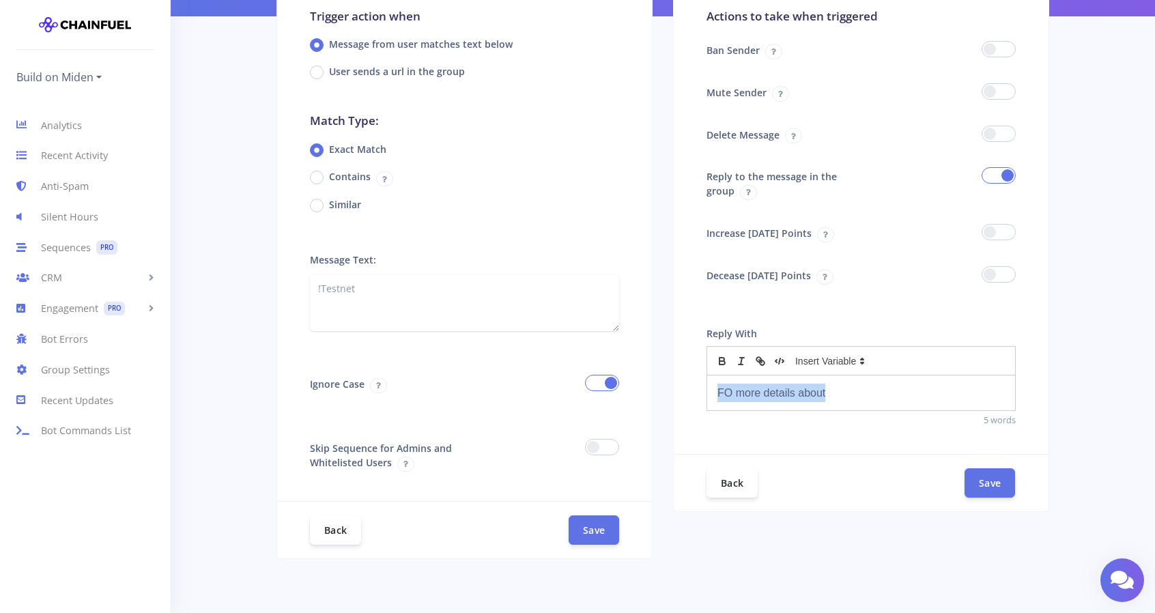
drag, startPoint x: 812, startPoint y: 397, endPoint x: 680, endPoint y: 402, distance: 132.5
click at [680, 402] on div "Reply With FO more details about 5 words" at bounding box center [861, 384] width 375 height 140
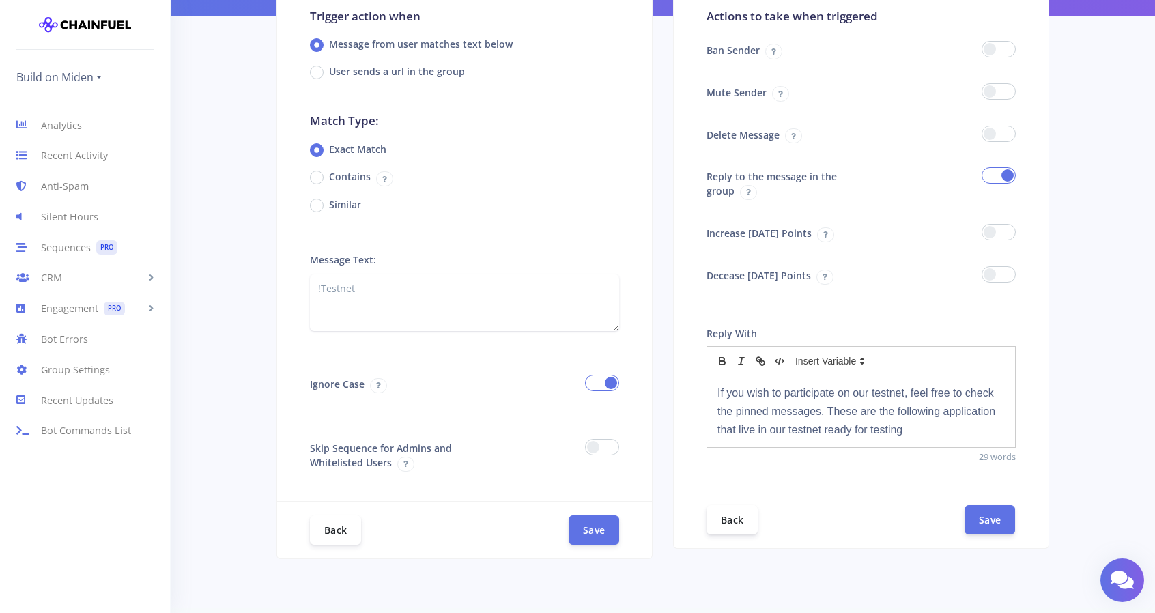
click at [735, 431] on p "If you wish to participate on our testnet, feel free to check the pinned messag…" at bounding box center [860, 412] width 287 height 56
click at [942, 429] on p "If you wish to participate on our testnet, feel free to check the pinned messag…" at bounding box center [860, 412] width 287 height 56
click at [943, 427] on p "If you wish to participate on our testnet, feel free to check the pinned messag…" at bounding box center [860, 412] width 287 height 56
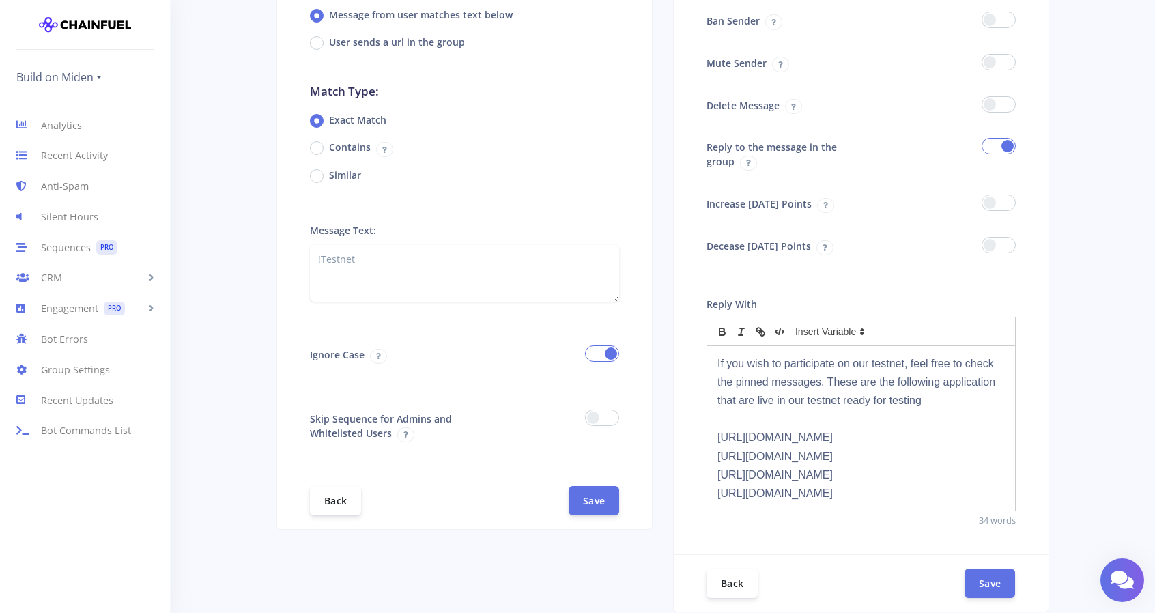
scroll to position [205, 0]
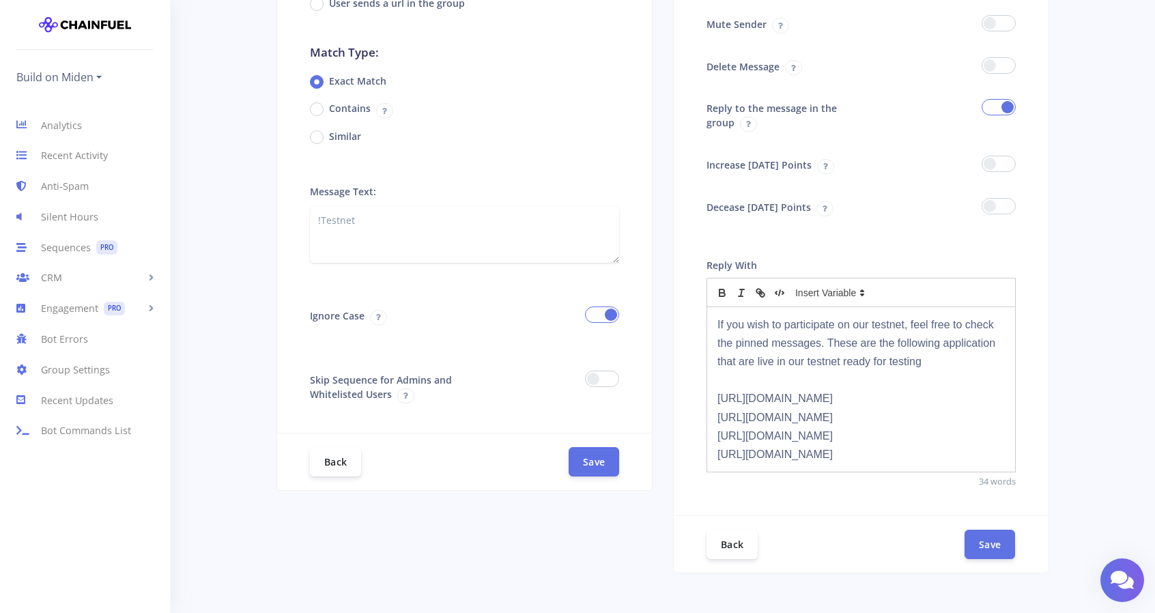
drag, startPoint x: 887, startPoint y: 358, endPoint x: 704, endPoint y: 317, distance: 187.3
click at [704, 317] on div "Reply With If you wish to participate on our testnet, feel free to check the pi…" at bounding box center [861, 381] width 375 height 270
copy p "If you wish to participate on our testnet, feel free to check the pinned messag…"
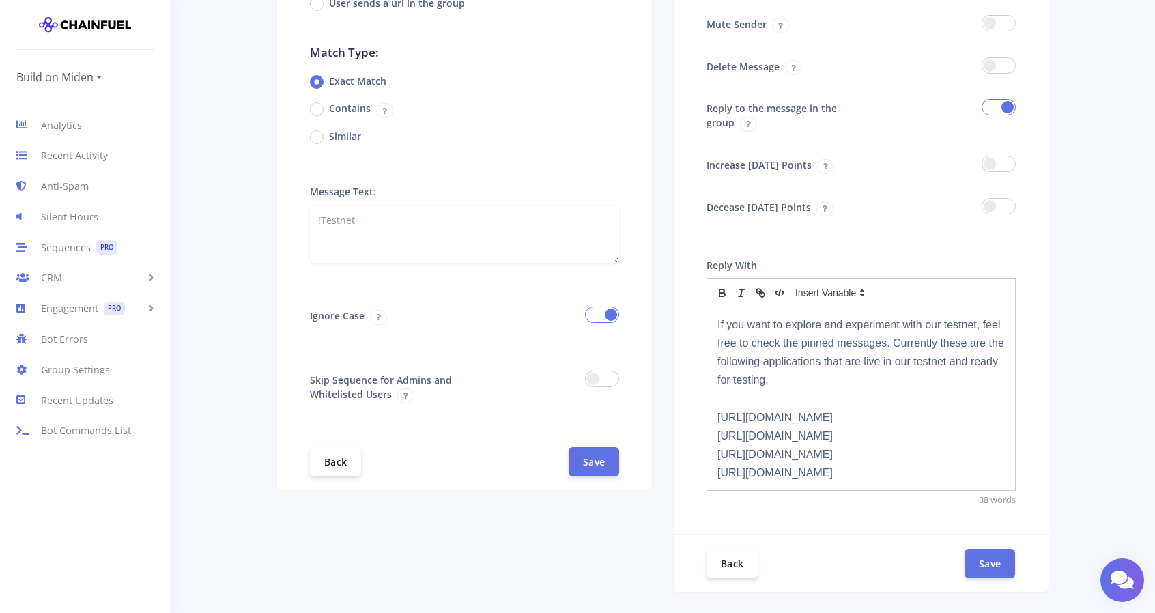
click at [739, 393] on p at bounding box center [860, 398] width 287 height 18
click at [990, 575] on button "Save" at bounding box center [990, 562] width 51 height 29
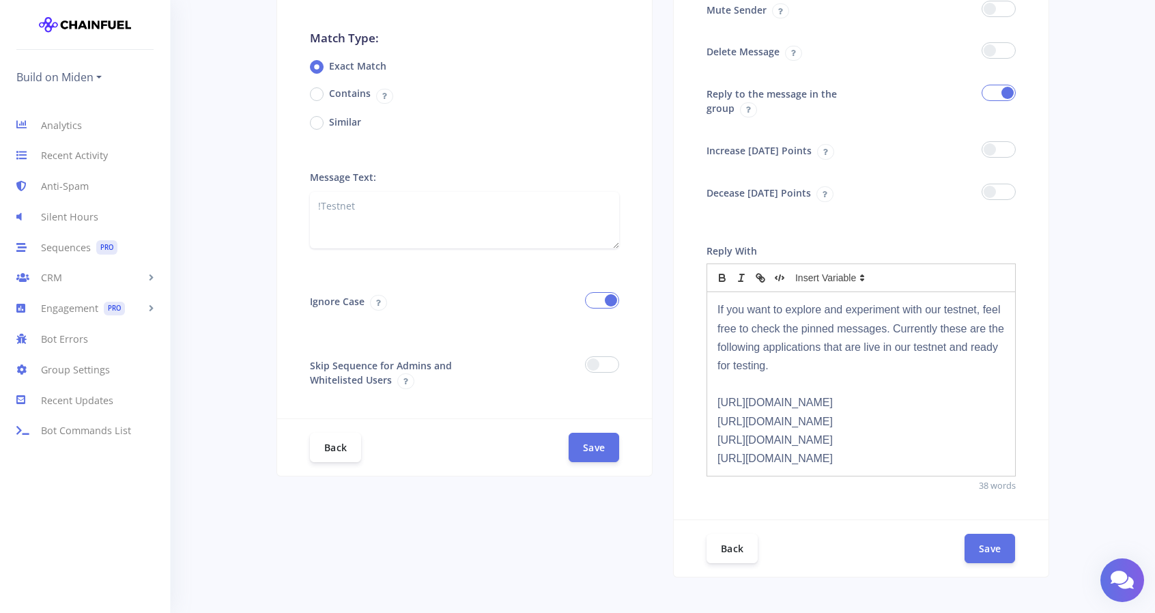
scroll to position [273, 0]
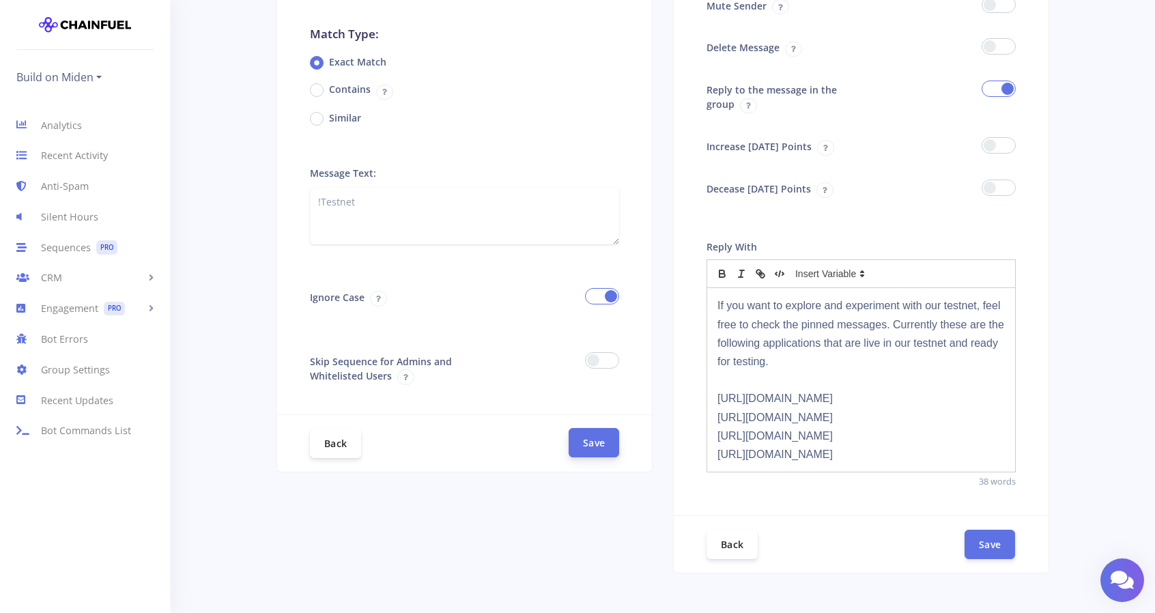
click at [599, 446] on button "Save" at bounding box center [594, 442] width 51 height 29
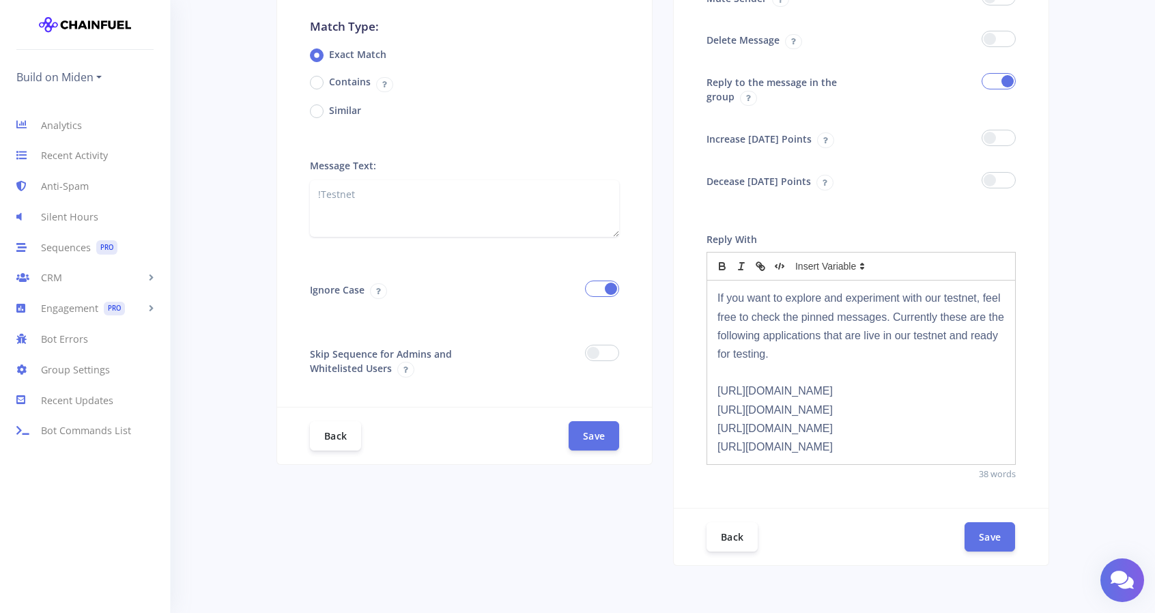
scroll to position [284, 0]
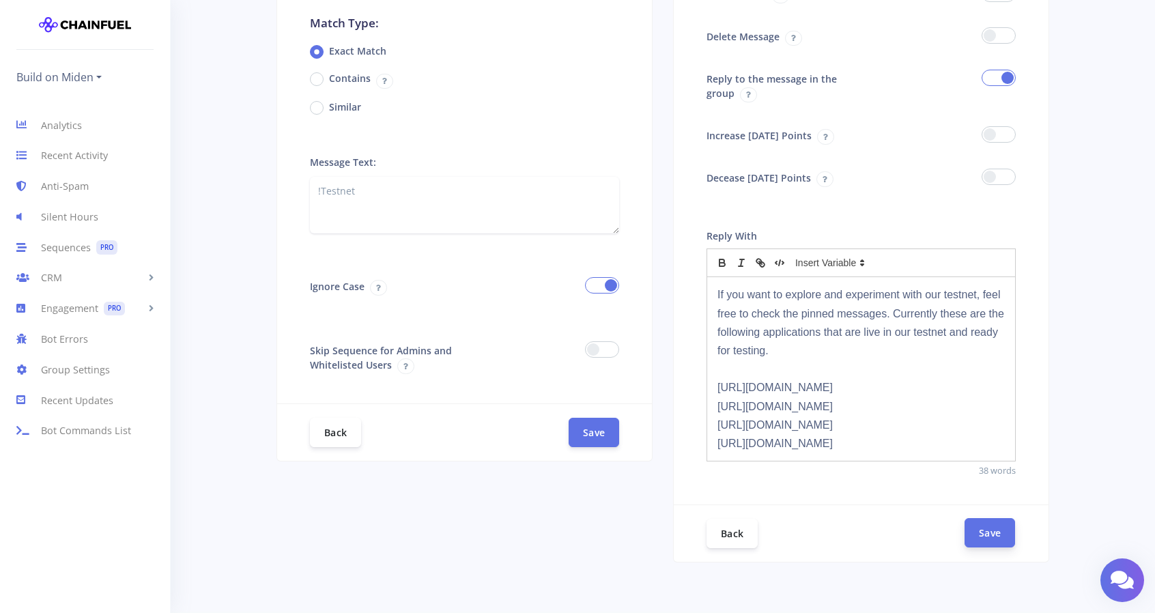
click at [992, 547] on button "Save" at bounding box center [990, 532] width 51 height 29
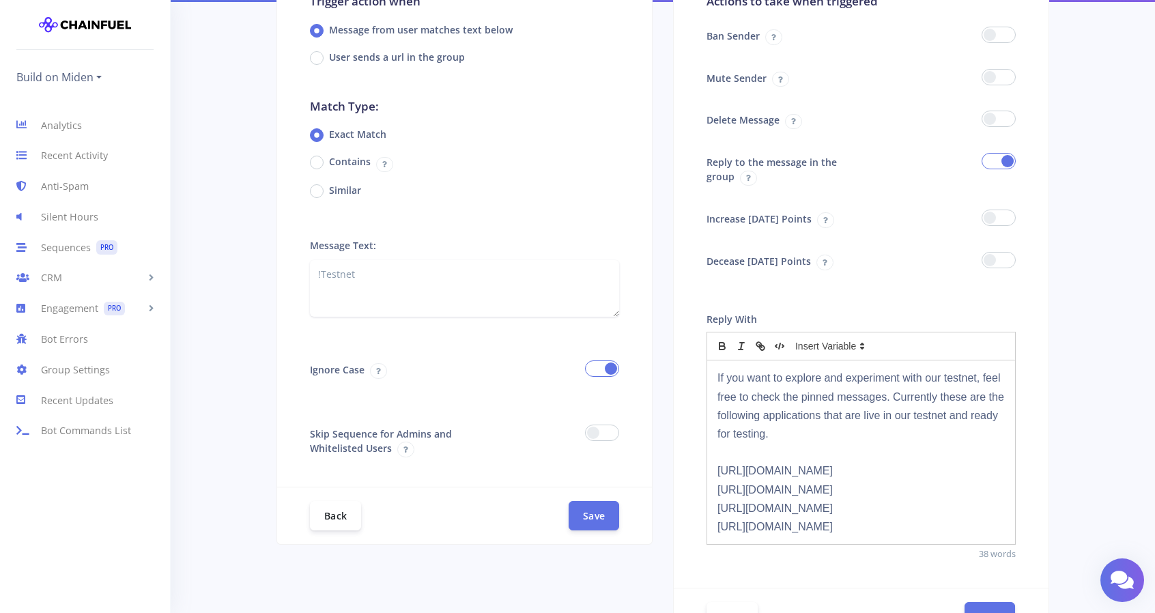
scroll to position [205, 0]
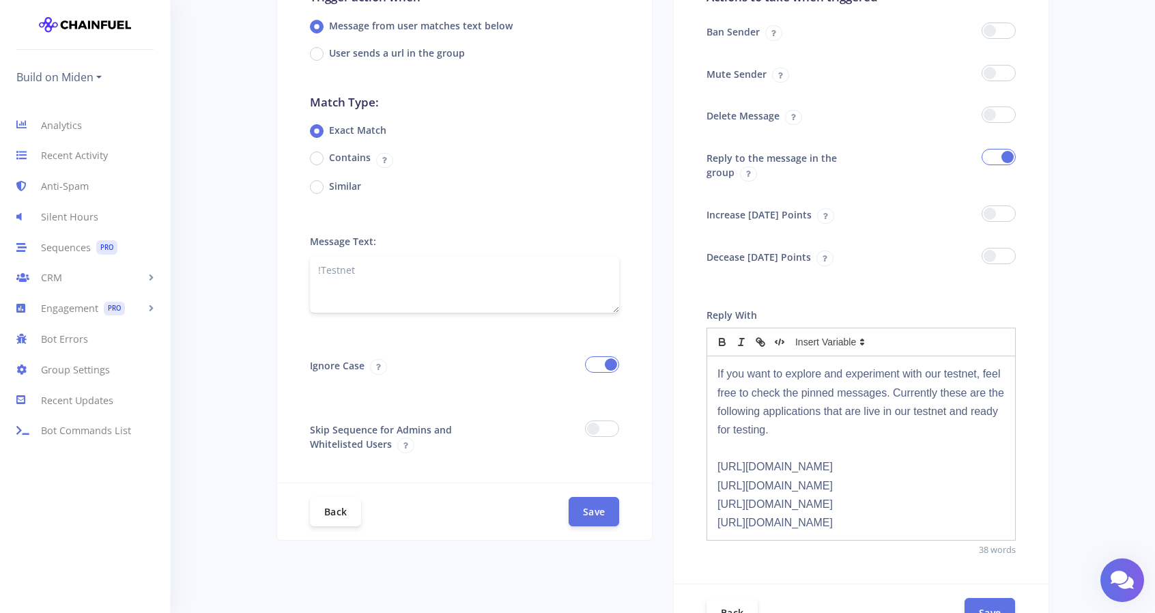
click at [348, 299] on textarea "!Testnet" at bounding box center [464, 284] width 309 height 57
click at [352, 272] on textarea "!Testnet" at bounding box center [464, 284] width 309 height 57
click at [335, 290] on textarea "!Testnet" at bounding box center [464, 284] width 309 height 57
click at [372, 270] on textarea "!Testnet" at bounding box center [464, 284] width 309 height 57
click at [322, 272] on textarea "!Testnet" at bounding box center [464, 284] width 309 height 57
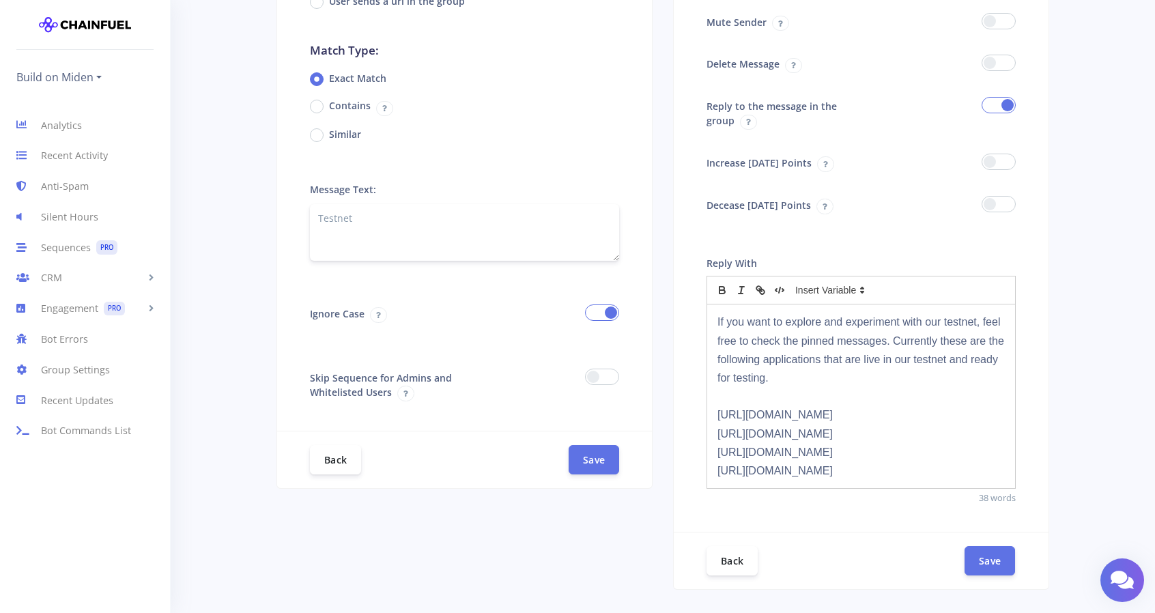
scroll to position [273, 0]
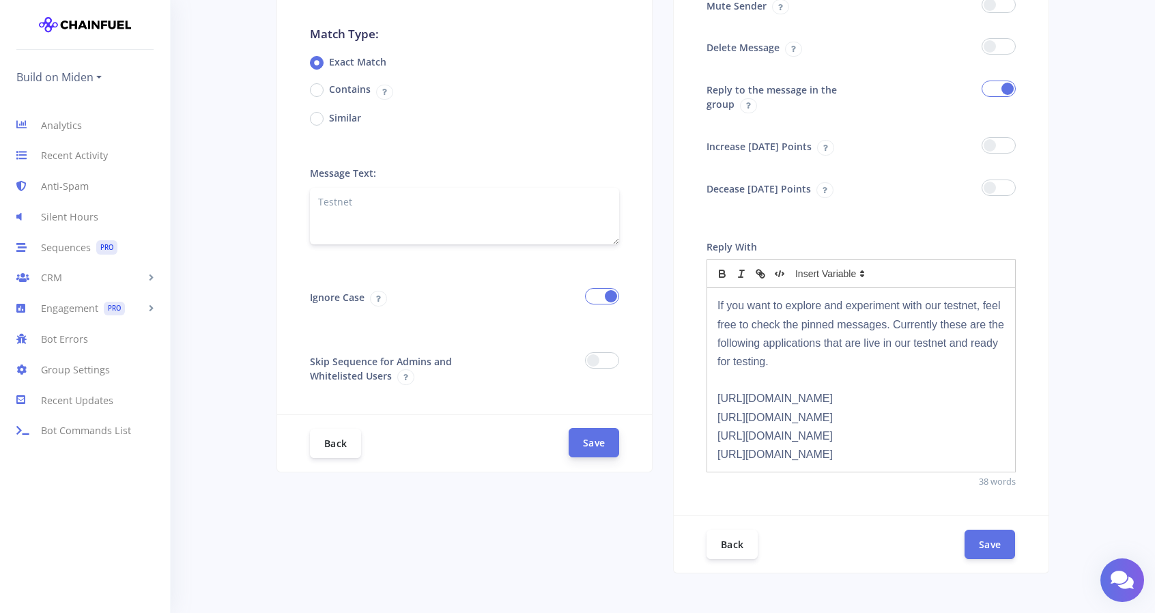
type textarea "Testnet"
click at [590, 443] on button "Save" at bounding box center [594, 442] width 51 height 29
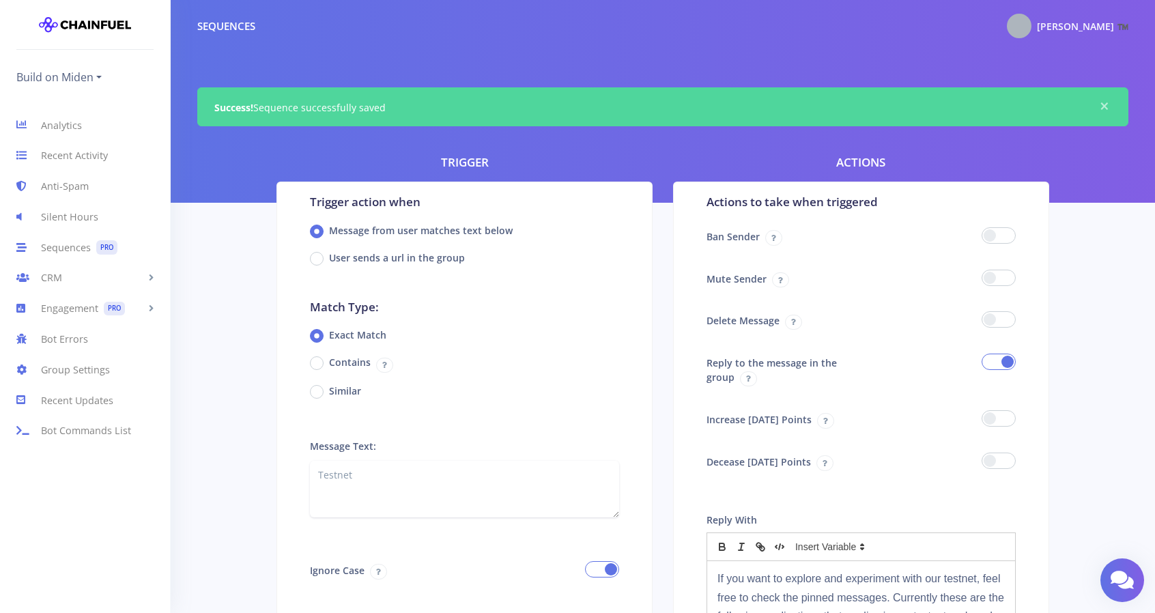
click at [870, 160] on h3 "Actions" at bounding box center [860, 163] width 49 height 18
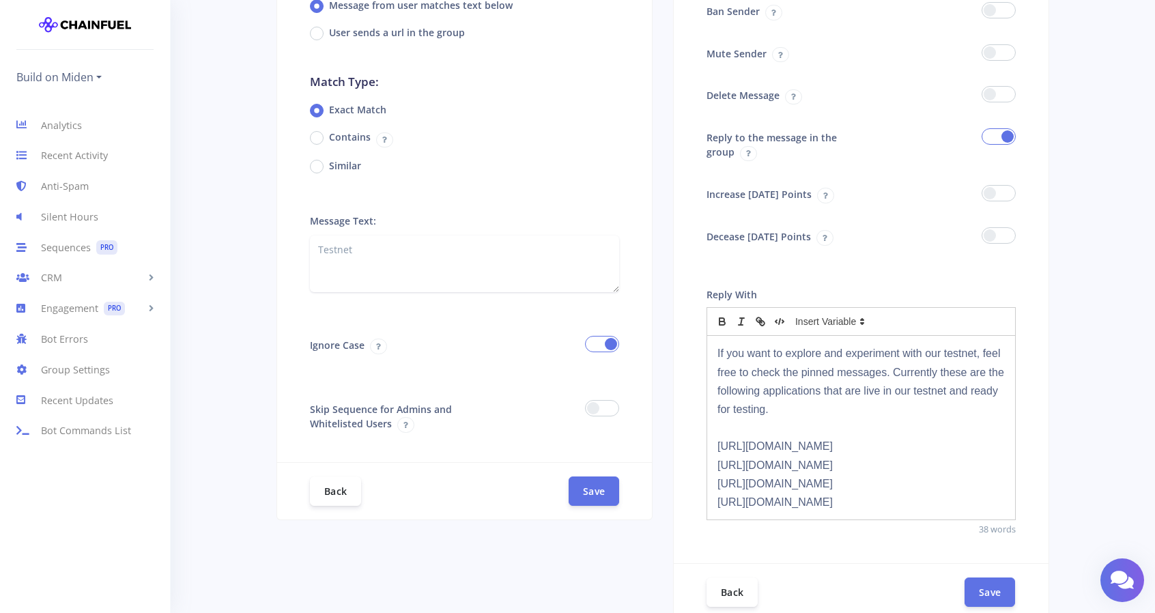
scroll to position [216, 0]
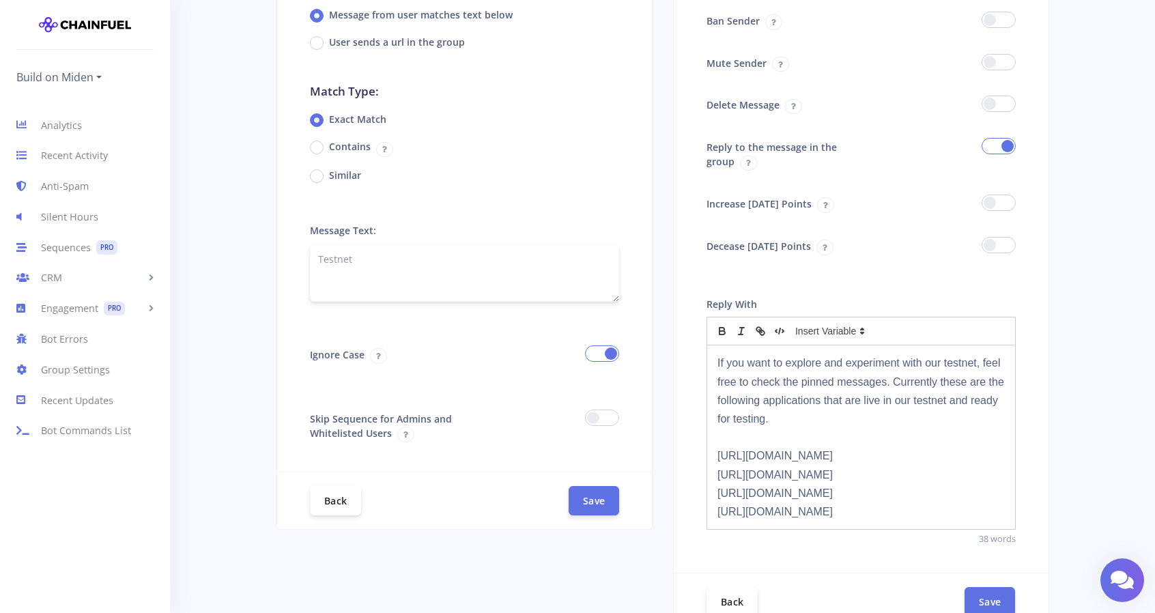
click at [370, 268] on textarea "Testnet" at bounding box center [464, 273] width 309 height 57
click at [345, 294] on textarea "Testnet" at bounding box center [464, 273] width 309 height 57
click at [528, 148] on div "Contains" at bounding box center [464, 147] width 309 height 18
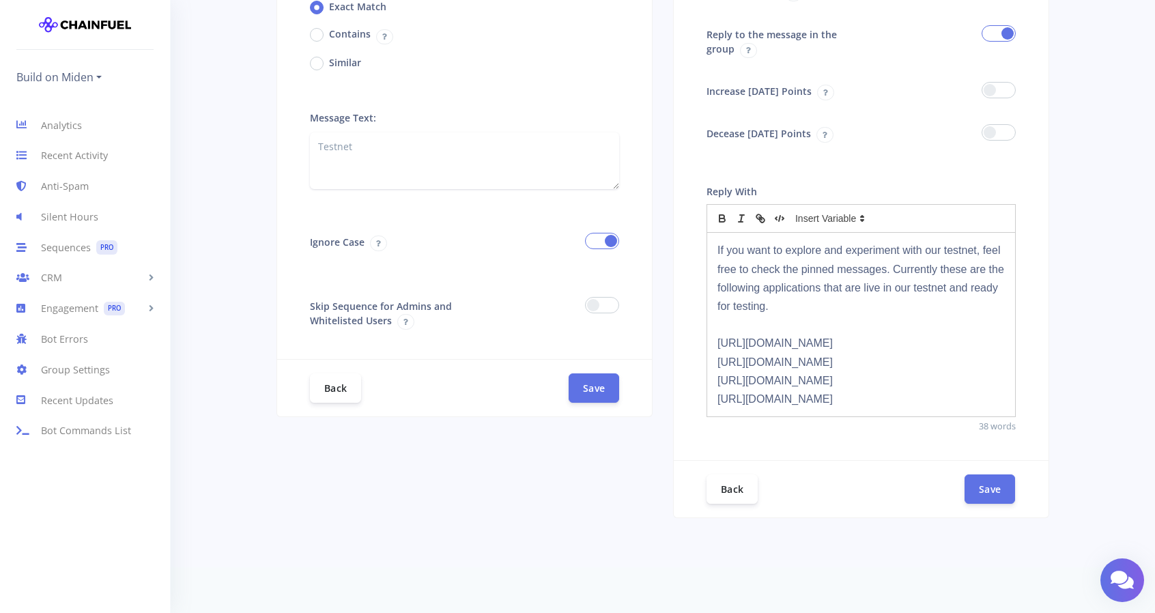
scroll to position [352, 0]
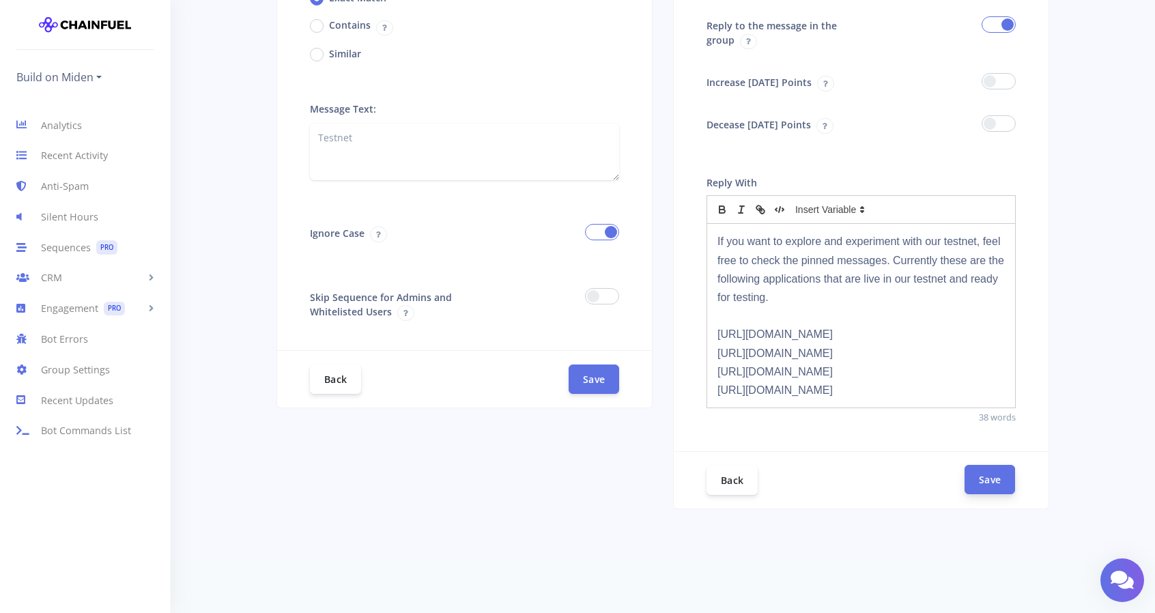
click at [977, 476] on button "Save" at bounding box center [990, 479] width 51 height 29
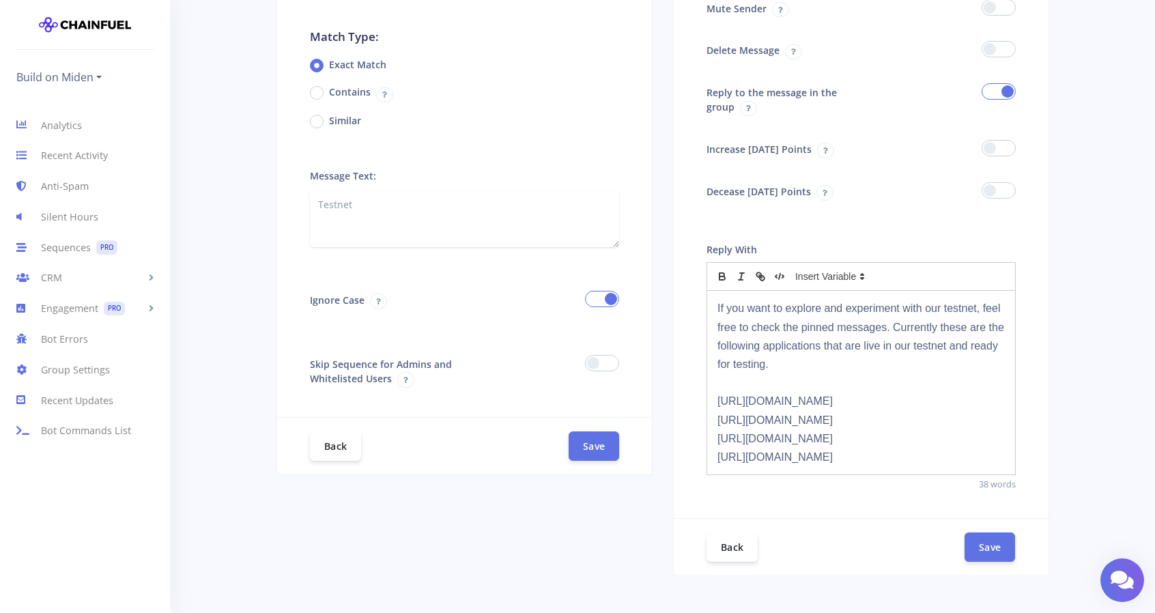
scroll to position [273, 0]
click at [762, 272] on icon "button" at bounding box center [760, 274] width 12 height 12
click at [758, 272] on icon "button" at bounding box center [758, 272] width 5 height 5
drag, startPoint x: 767, startPoint y: 362, endPoint x: 731, endPoint y: 360, distance: 36.3
click at [731, 360] on p "If you want to explore and experiment with our testnet, feel free to check the …" at bounding box center [860, 333] width 287 height 74
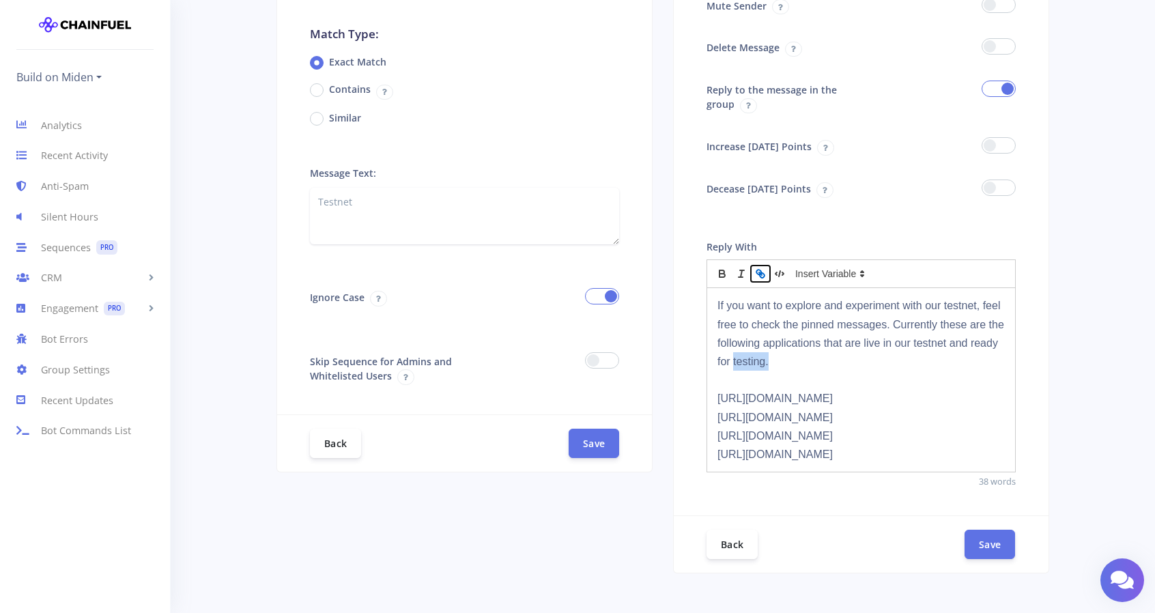
click at [758, 268] on icon "button" at bounding box center [760, 274] width 12 height 12
type input "testing."
click at [797, 352] on p "If you want to explore and experiment with our testnet, feel free to check the …" at bounding box center [860, 333] width 287 height 74
drag, startPoint x: 809, startPoint y: 399, endPoint x: 711, endPoint y: 402, distance: 98.4
click at [711, 402] on div "If you want to explore and experiment with our testnet, feel free to check the …" at bounding box center [861, 380] width 308 height 184
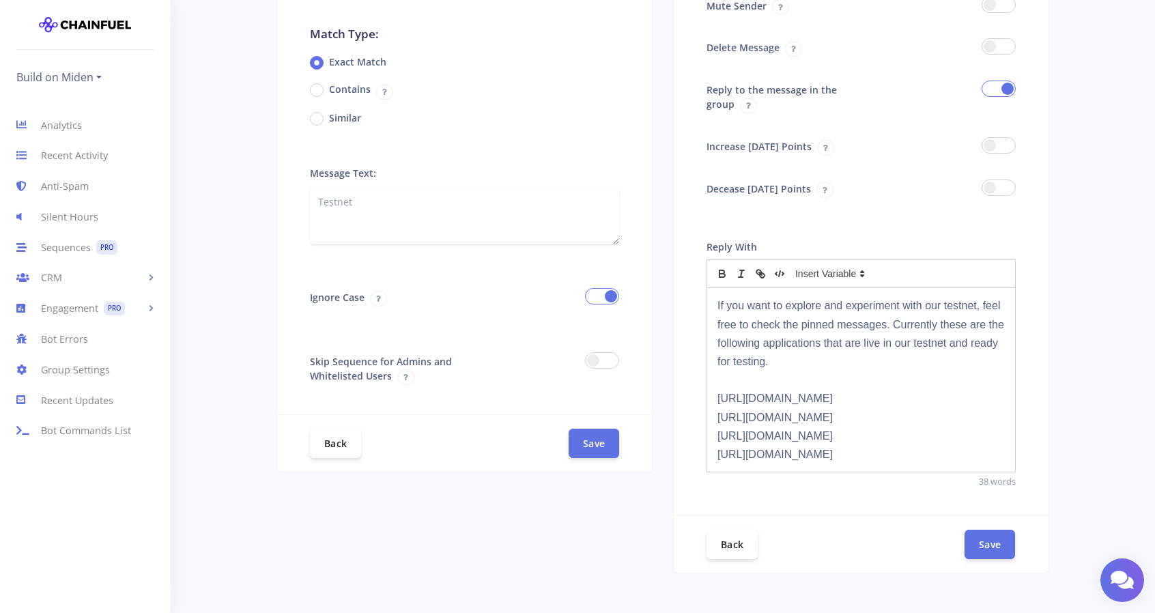
copy p "https://qash.finance"
drag, startPoint x: 788, startPoint y: 398, endPoint x: 713, endPoint y: 397, distance: 75.8
click at [713, 397] on div "If you want to explore and experiment with our testnet, feel free to check the …" at bounding box center [861, 380] width 308 height 184
click at [766, 269] on icon "button" at bounding box center [760, 274] width 12 height 12
paste input "https://qash.f"
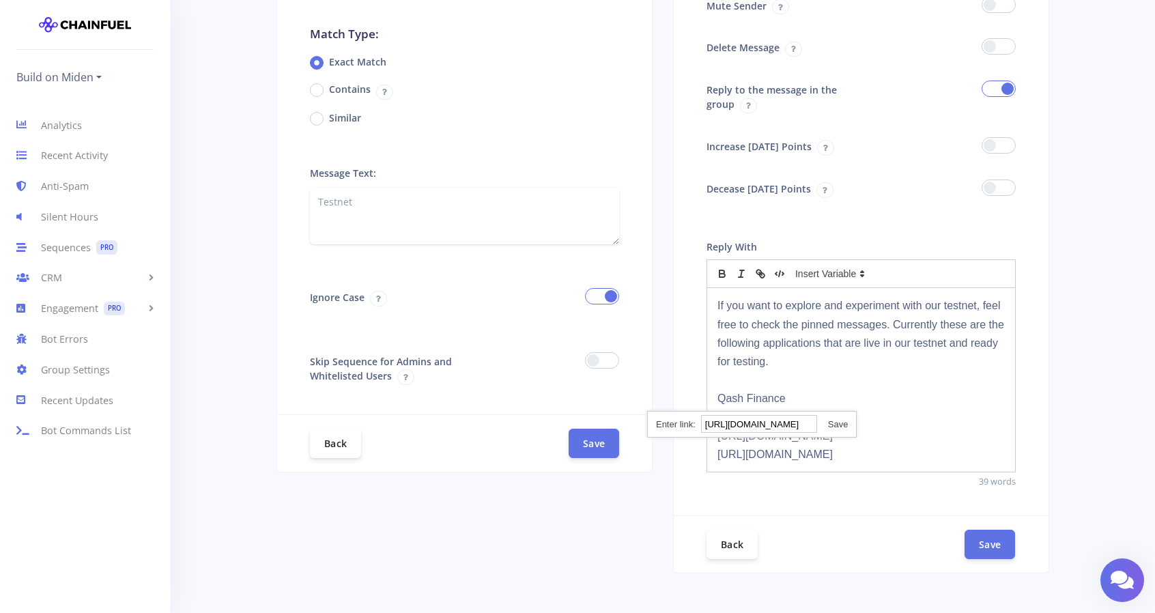
click at [834, 415] on div "https://qash.finance" at bounding box center [752, 424] width 210 height 27
click at [842, 423] on link at bounding box center [832, 424] width 31 height 10
click at [829, 389] on p "Qash Finance" at bounding box center [860, 398] width 287 height 18
drag, startPoint x: 905, startPoint y: 415, endPoint x: 715, endPoint y: 414, distance: 190.5
click at [714, 415] on div "If you want to explore and experiment with our testnet, feel free to check the …" at bounding box center [861, 380] width 308 height 184
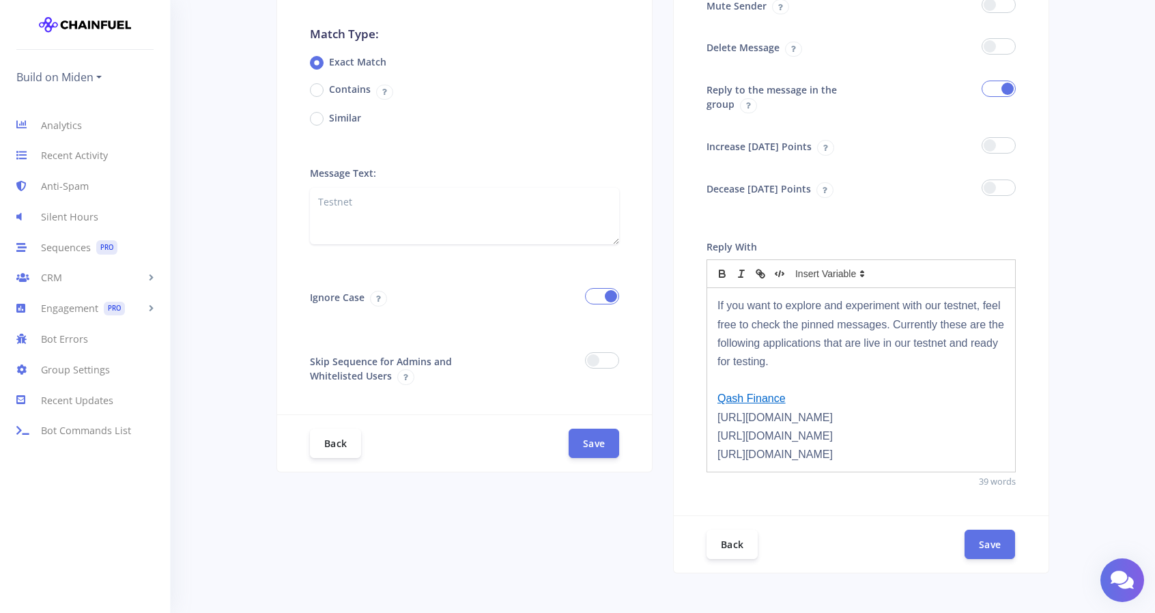
copy p "https://midenbrowserwallet.com/wallet"
click at [917, 410] on p "https://midenbrowserwallet.com/wallet" at bounding box center [860, 417] width 287 height 18
click at [900, 415] on p "https://midenbrowserwallet.com/wallet" at bounding box center [860, 417] width 287 height 18
drag, startPoint x: 844, startPoint y: 416, endPoint x: 922, endPoint y: 411, distance: 78.0
click at [922, 411] on p "https://midenbrowserwallet.com/wallet" at bounding box center [860, 417] width 287 height 18
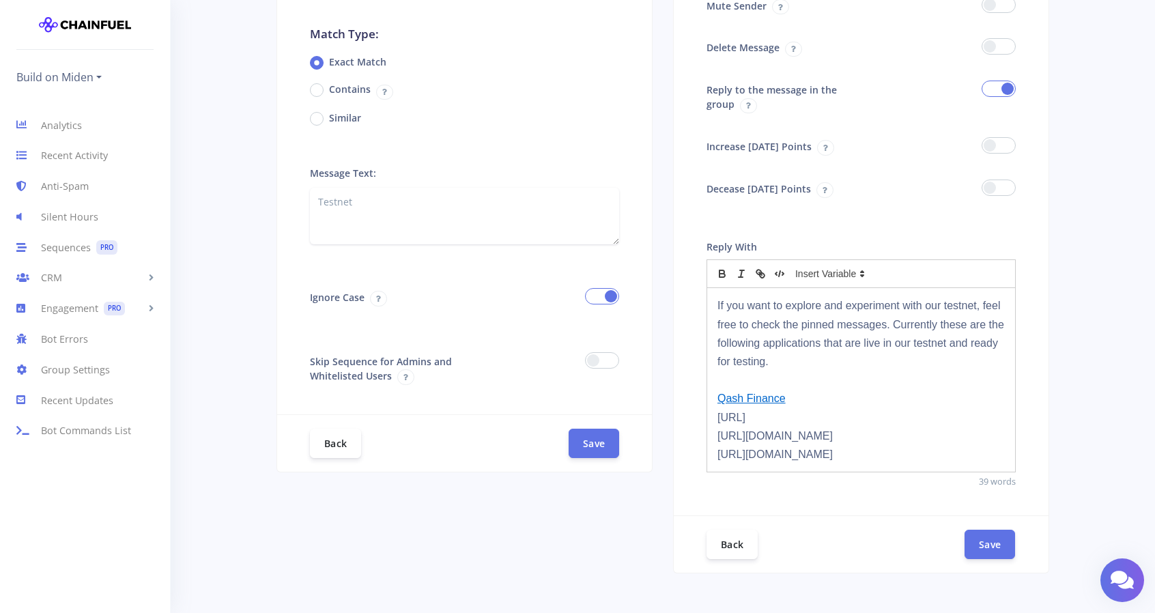
drag, startPoint x: 756, startPoint y: 418, endPoint x: 718, endPoint y: 417, distance: 38.2
click at [718, 417] on p "https://midenbrowserwallet" at bounding box center [860, 417] width 287 height 18
drag, startPoint x: 826, startPoint y: 412, endPoint x: 716, endPoint y: 414, distance: 109.9
click at [716, 414] on div "If you want to explore and experiment with our testnet, feel free to check the …" at bounding box center [861, 380] width 308 height 184
click at [761, 273] on icon "button" at bounding box center [762, 275] width 5 height 5
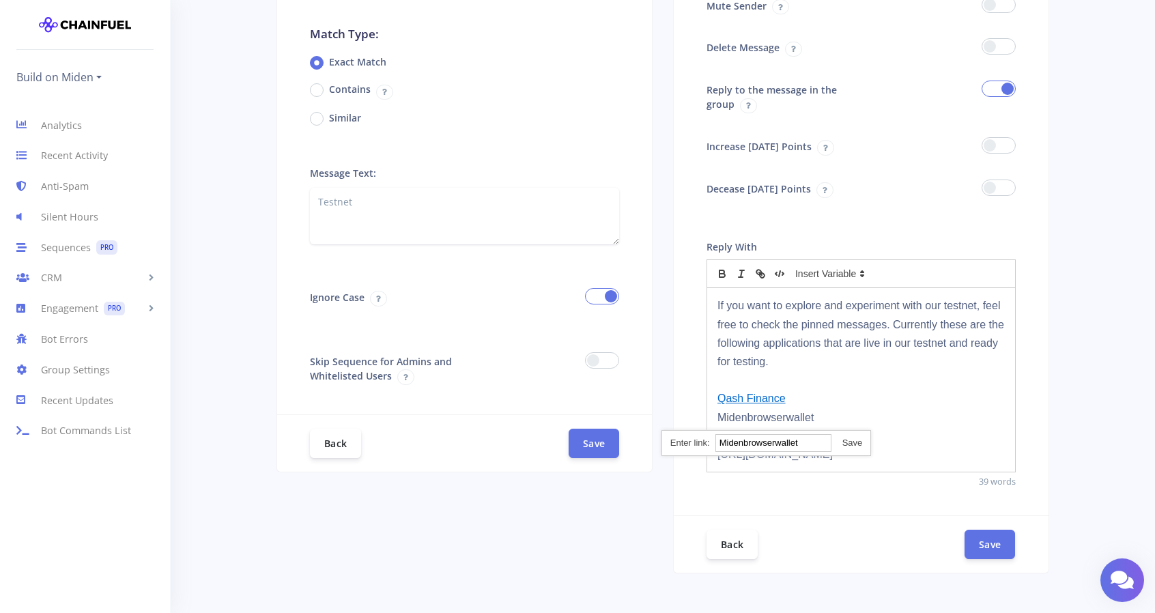
paste input "https://midenbrowserwallet.com/"
click at [848, 438] on link at bounding box center [846, 443] width 31 height 10
click at [846, 408] on p "Midenbrowserwallet" at bounding box center [860, 417] width 287 height 18
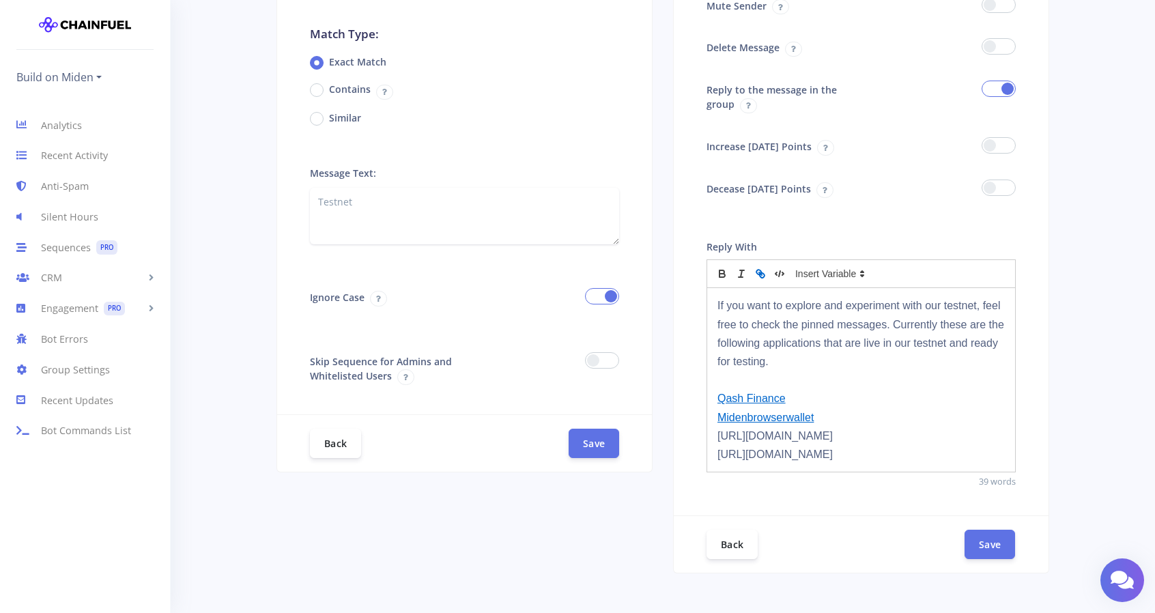
click at [768, 441] on p "https://zoroswap.com/" at bounding box center [860, 436] width 287 height 18
drag, startPoint x: 751, startPoint y: 436, endPoint x: 784, endPoint y: 431, distance: 33.7
click at [784, 431] on p "https://zoroswap.com/" at bounding box center [860, 436] width 287 height 18
click at [829, 433] on p "https://zoroswap.com/" at bounding box center [860, 436] width 287 height 18
drag, startPoint x: 829, startPoint y: 433, endPoint x: 711, endPoint y: 434, distance: 118.1
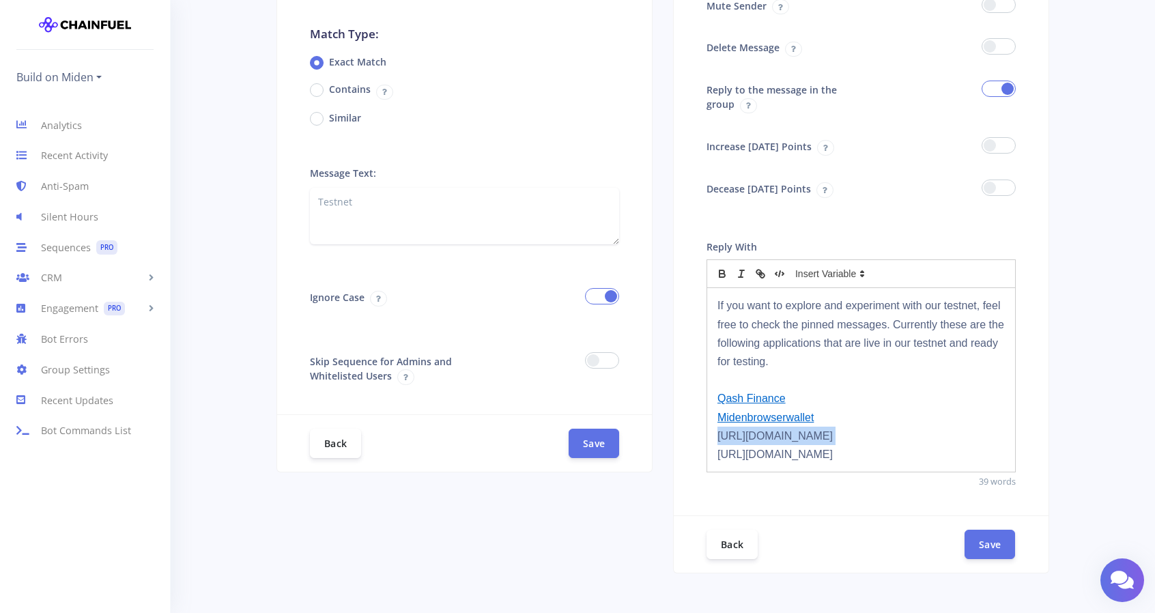
click at [711, 434] on div "If you want to explore and experiment with our testnet, feel free to check the …" at bounding box center [861, 380] width 308 height 184
copy p "https://zoroswap.com/"
click at [838, 435] on p "https://zoroswap.com/" at bounding box center [860, 436] width 287 height 18
click at [800, 441] on p "https://zoroswap.com/" at bounding box center [860, 436] width 287 height 18
click at [780, 448] on p "https://chromewebstore.google.com/detail/miden-wallet/ablmompanofnodfdkgchkpmph…" at bounding box center [860, 454] width 287 height 18
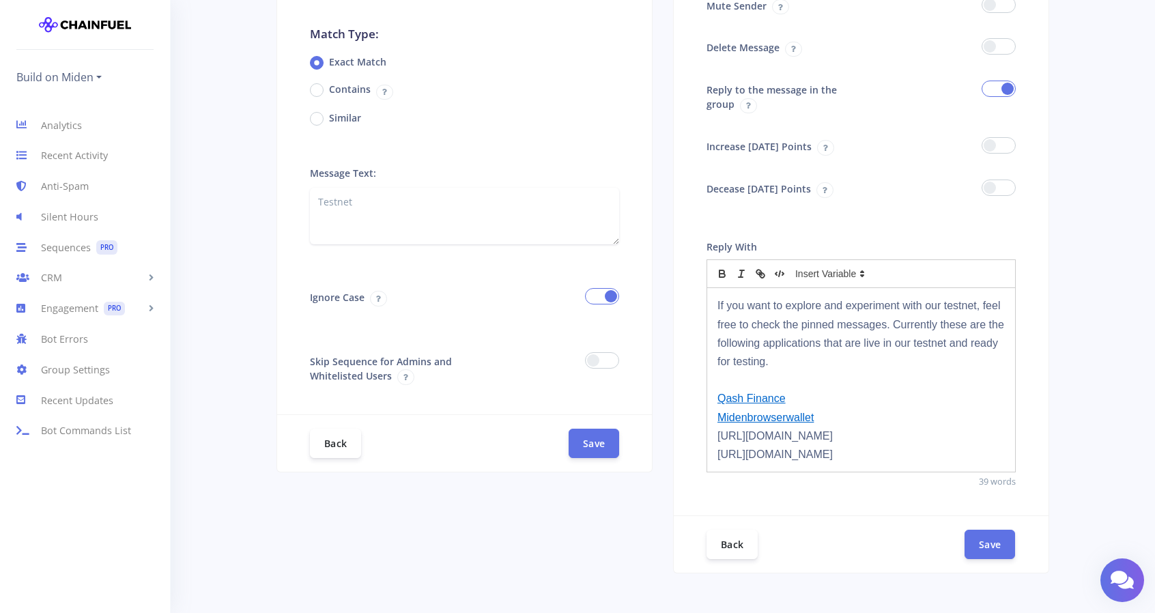
drag, startPoint x: 795, startPoint y: 433, endPoint x: 834, endPoint y: 429, distance: 39.8
click at [834, 429] on p "https://zoroswap.com/" at bounding box center [860, 436] width 287 height 18
drag, startPoint x: 750, startPoint y: 432, endPoint x: 700, endPoint y: 433, distance: 49.8
click at [700, 433] on div "Reply With If you want to explore and experiment with our testnet, feel free to…" at bounding box center [861, 371] width 375 height 289
click at [740, 438] on p "zoroswap" at bounding box center [860, 436] width 287 height 18
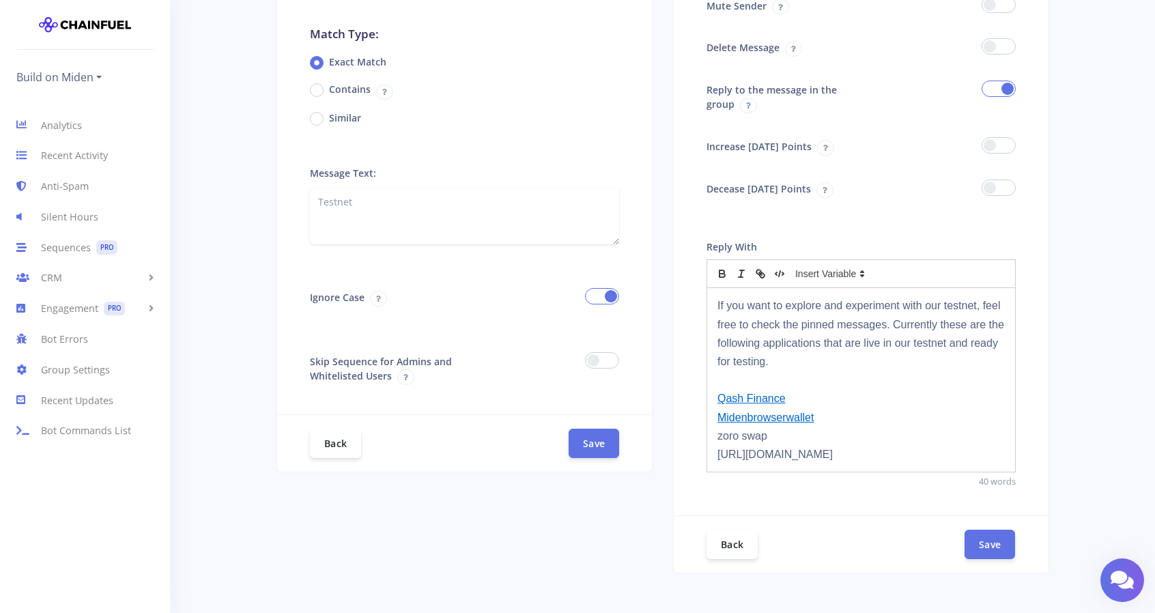
click at [717, 436] on p "zoro swap" at bounding box center [860, 436] width 287 height 18
click at [773, 437] on p "Zoro Swap" at bounding box center [860, 436] width 287 height 18
drag, startPoint x: 755, startPoint y: 430, endPoint x: 713, endPoint y: 429, distance: 41.7
click at [713, 429] on div "If you want to explore and experiment with our testnet, feel free to check the …" at bounding box center [861, 380] width 308 height 184
click at [763, 274] on icon "button" at bounding box center [760, 274] width 12 height 12
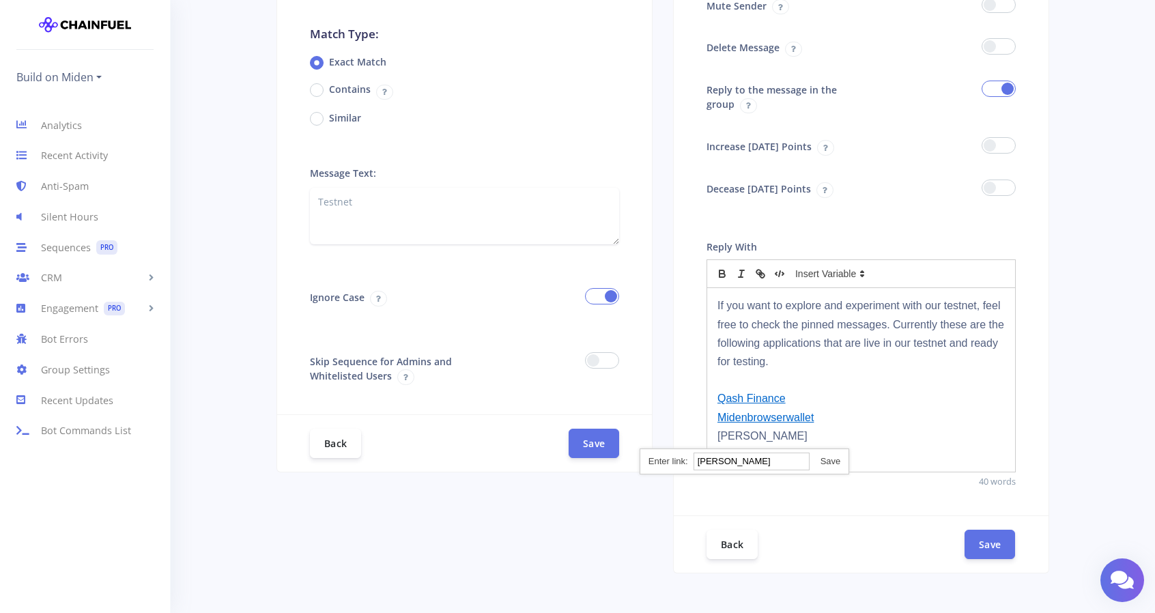
paste input "https://zoroswap.com/"
click at [811, 441] on p "Zoro Swap" at bounding box center [860, 436] width 287 height 18
click at [747, 416] on link "Midenbrowserwallet" at bounding box center [765, 418] width 96 height 12
click at [788, 417] on link "Miden browserwallet" at bounding box center [767, 418] width 100 height 12
click at [845, 399] on p "Qash Finance" at bounding box center [860, 398] width 287 height 18
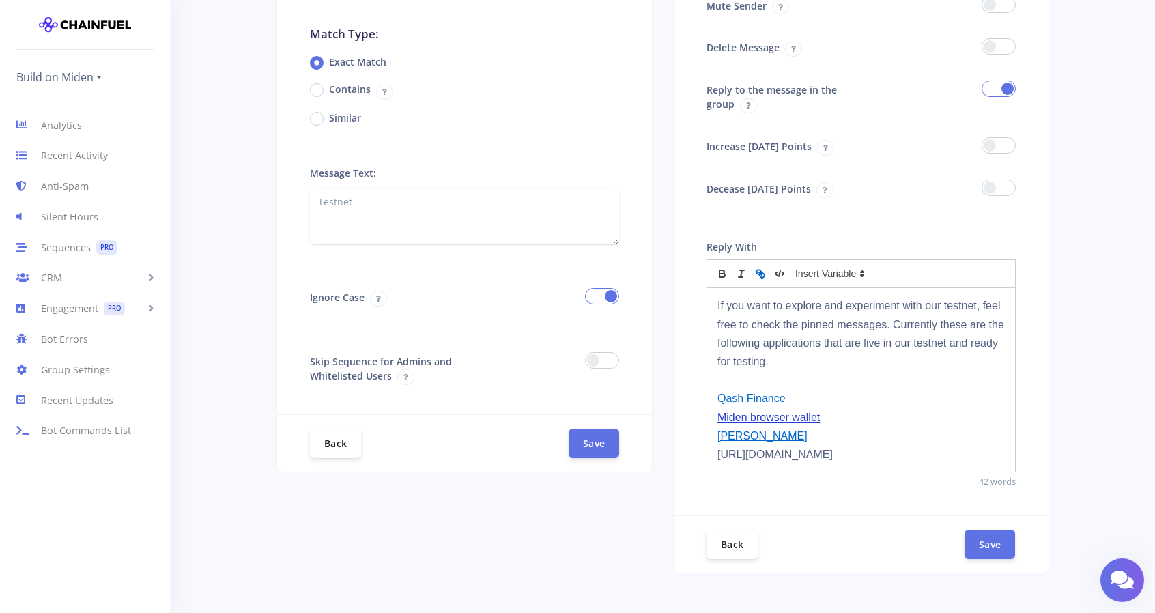
click at [753, 417] on link "Miden browser wallet" at bounding box center [768, 418] width 102 height 12
click at [797, 415] on link "Miden Browser wallet" at bounding box center [769, 418] width 104 height 12
drag, startPoint x: 896, startPoint y: 392, endPoint x: 904, endPoint y: 387, distance: 9.5
click at [896, 390] on p "Qash Finance" at bounding box center [860, 398] width 287 height 18
drag, startPoint x: 901, startPoint y: 468, endPoint x: 724, endPoint y: 458, distance: 177.7
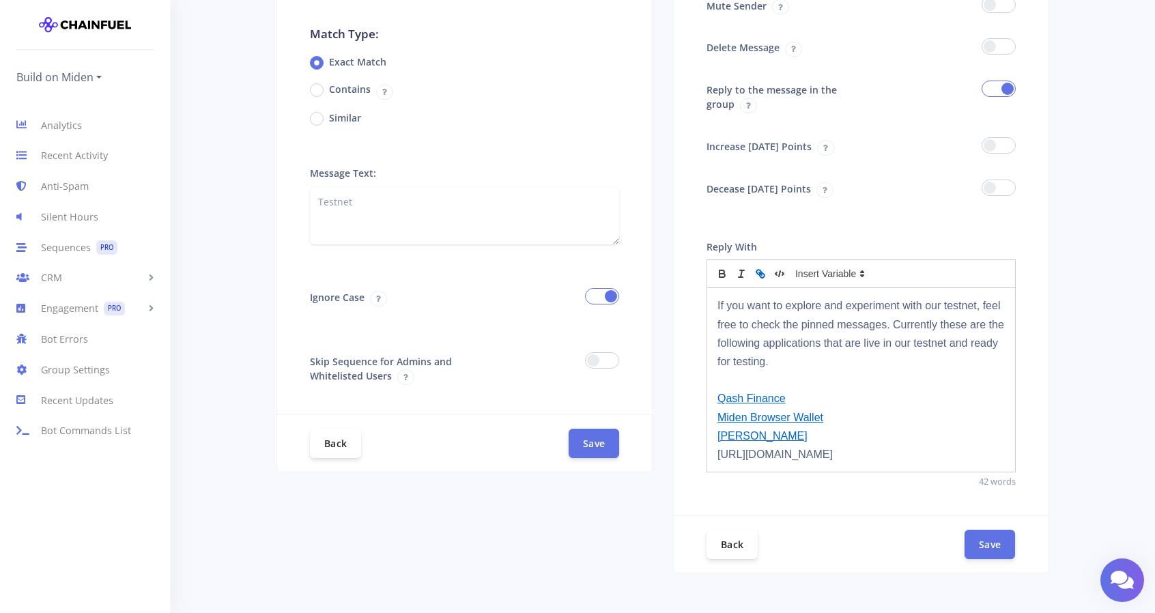
click at [714, 456] on div "If you want to explore and experiment with our testnet, feel free to check the …" at bounding box center [861, 380] width 308 height 184
copy p "https://chromewebstore.google.com/detail/miden-wallet/ablmompanofnodfdkgchkpmph…"
drag, startPoint x: 822, startPoint y: 451, endPoint x: 720, endPoint y: 446, distance: 101.8
click at [716, 447] on div "If you want to explore and experiment with our testnet, feel free to check the …" at bounding box center [861, 380] width 308 height 184
click at [762, 269] on icon "button" at bounding box center [760, 274] width 12 height 12
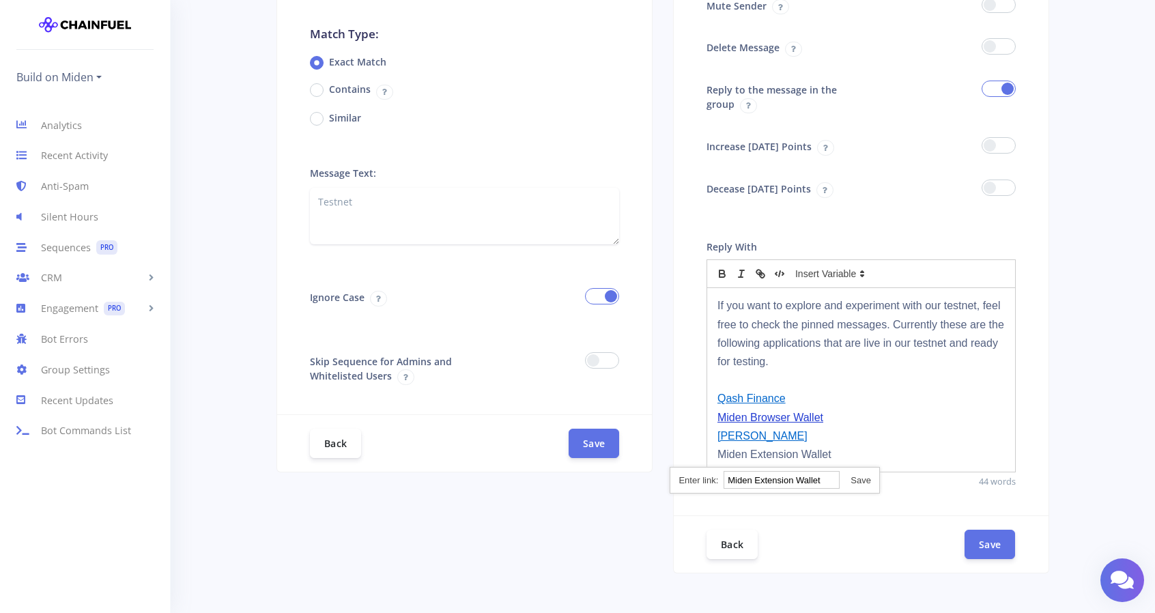
paste input "https://chromewebstore.google.com/detail/miden-wallet/ablmompanofnodfdkgchkpmph…"
type input "https://chromewebstore.google.com/detail/miden-wallet/ablmompanofnodfdkgchkpmph…"
click at [853, 472] on div "https://midenbrowserwallet.com/wallet https://chromewebstore.google.com/detail/…" at bounding box center [775, 480] width 210 height 27
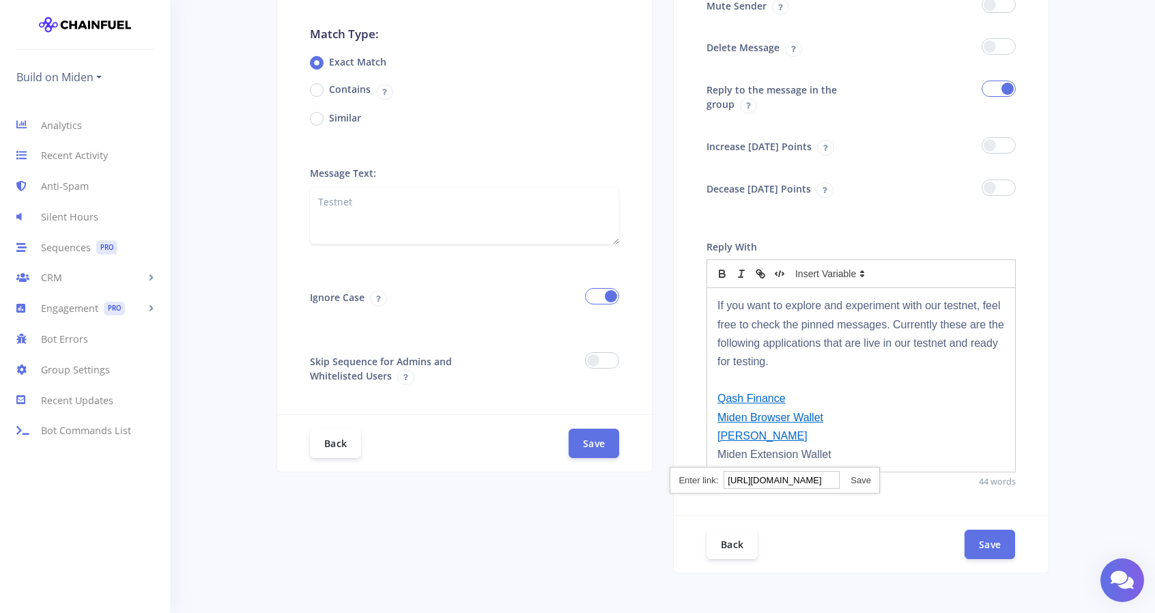
click at [863, 478] on link at bounding box center [855, 480] width 31 height 10
click at [902, 446] on p "Miden Extension Wallet" at bounding box center [860, 454] width 287 height 18
click at [773, 451] on link "Miden Extension Wallet" at bounding box center [774, 454] width 114 height 12
click at [902, 539] on div "Back Save" at bounding box center [861, 543] width 375 height 57
click at [995, 530] on button "Save" at bounding box center [990, 543] width 51 height 29
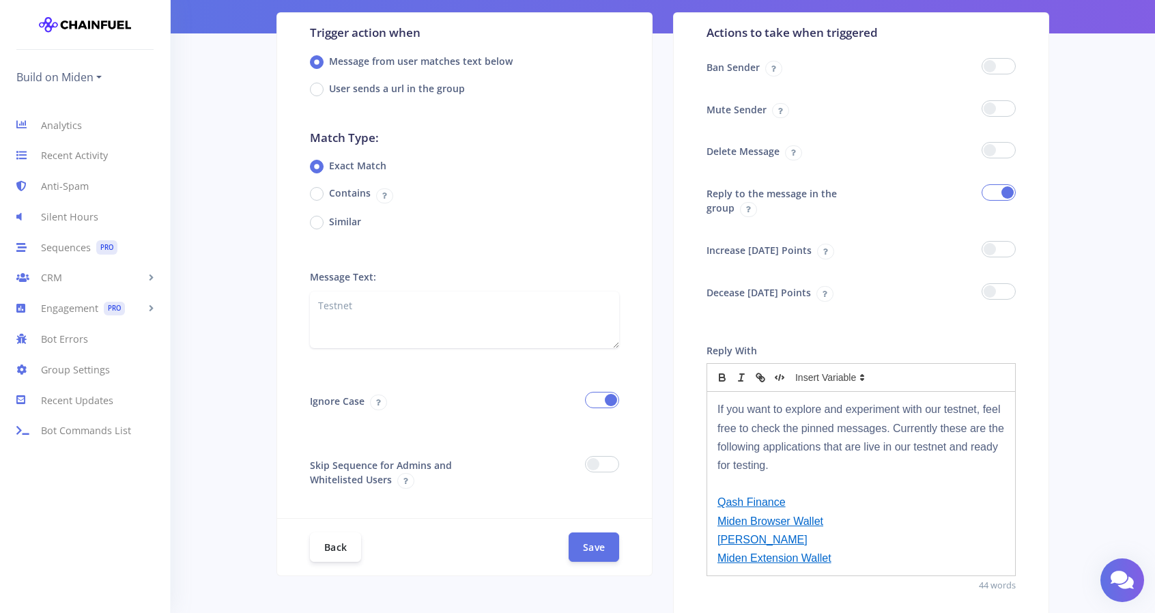
scroll to position [129, 0]
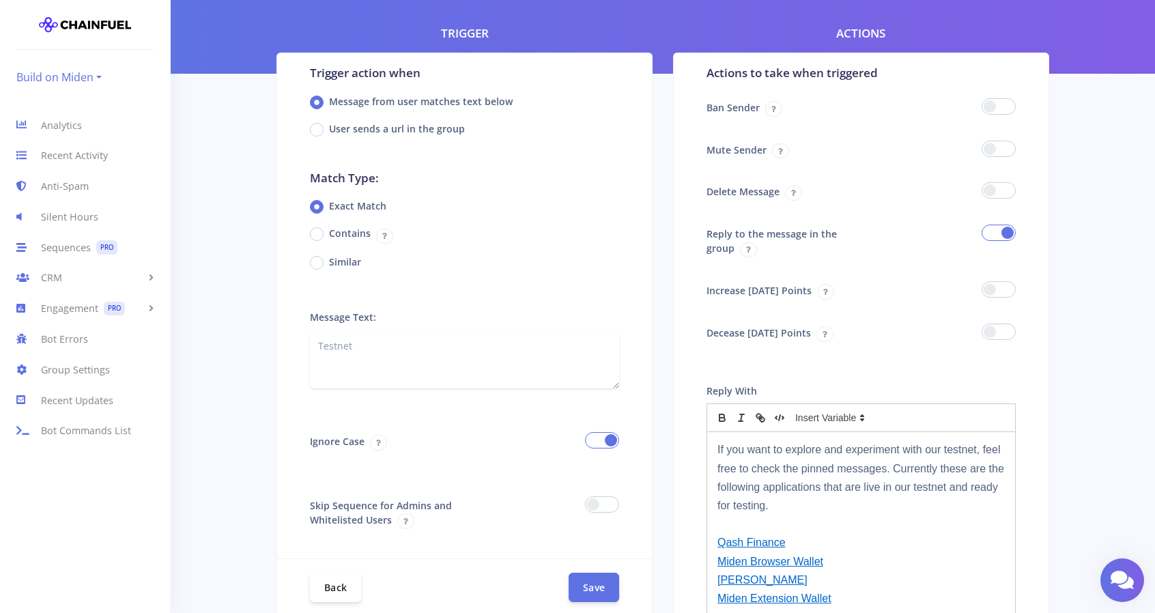
click at [85, 80] on link "Build on Miden" at bounding box center [58, 77] width 85 height 22
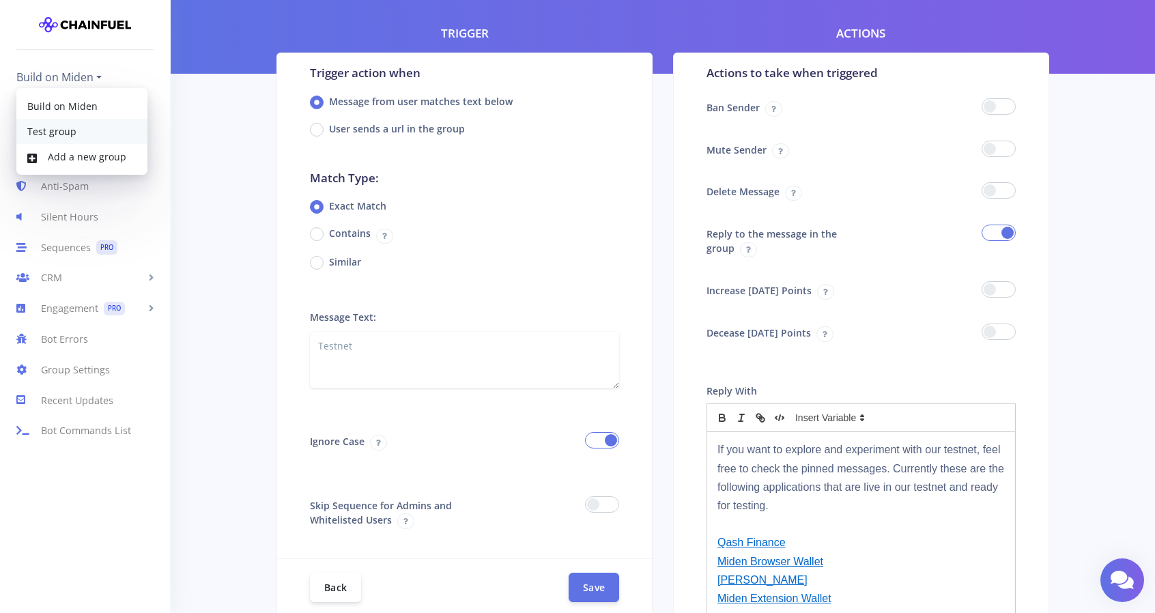
click at [76, 134] on link "Test group" at bounding box center [81, 131] width 131 height 25
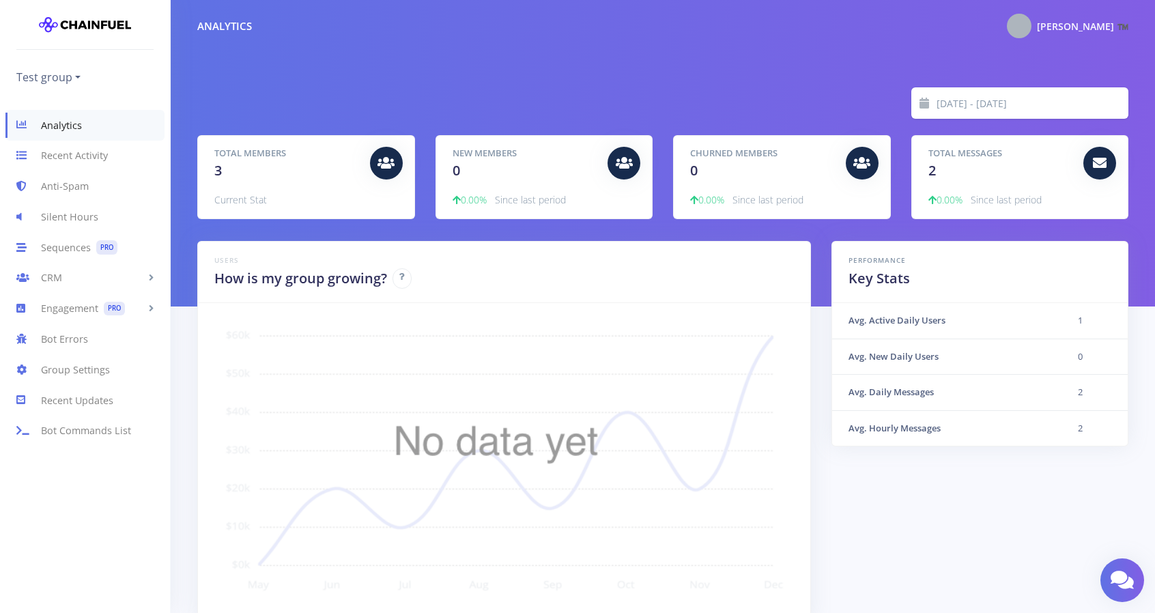
scroll to position [239, 897]
click at [51, 78] on link "Test group" at bounding box center [48, 77] width 64 height 22
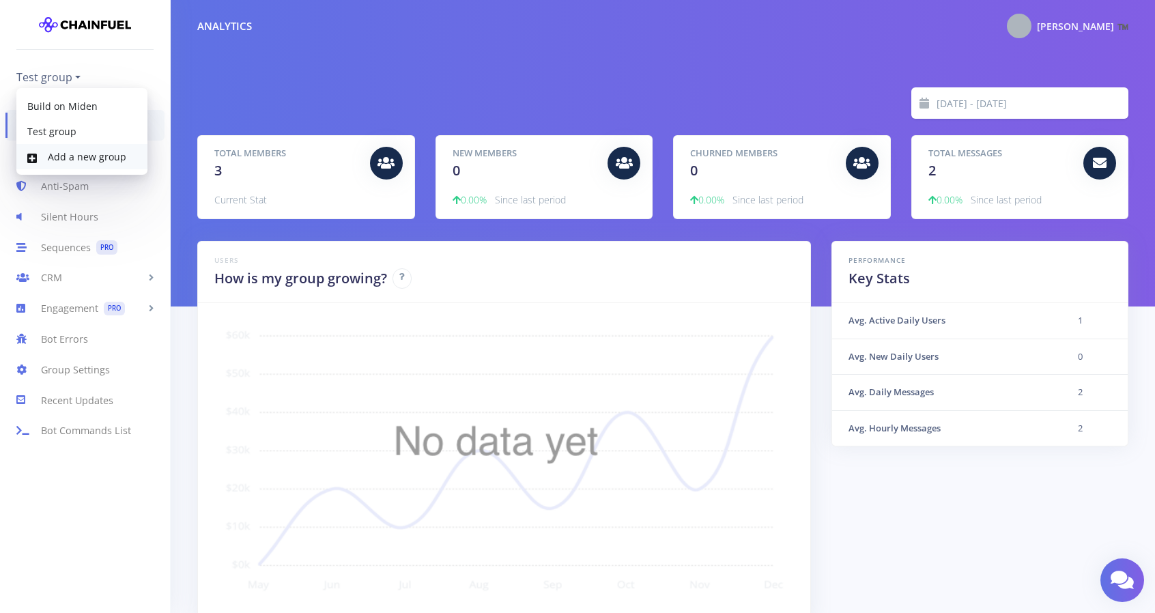
click at [82, 156] on link "Add a new group" at bounding box center [81, 156] width 131 height 25
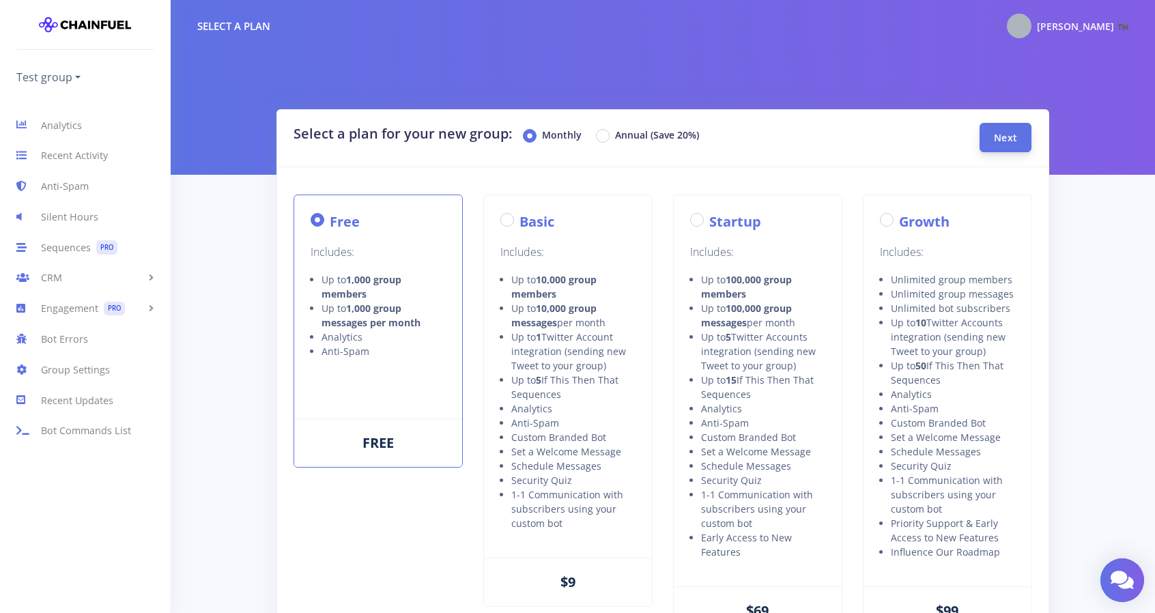
click at [1014, 141] on span "Next" at bounding box center [1005, 137] width 23 height 13
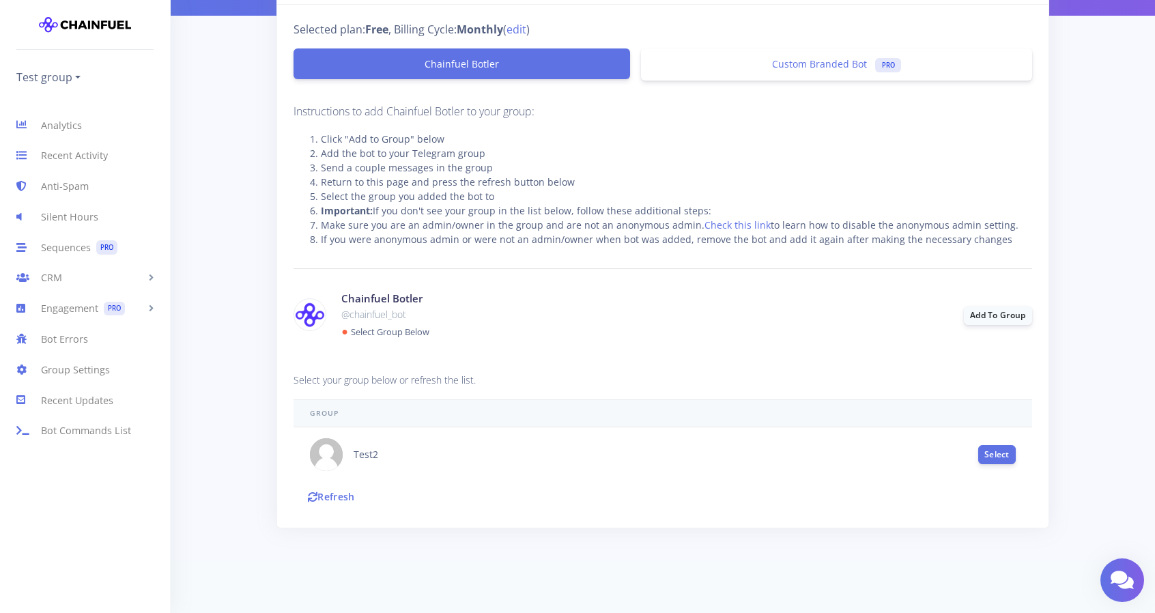
scroll to position [160, 0]
click at [997, 456] on button "Select" at bounding box center [997, 453] width 38 height 19
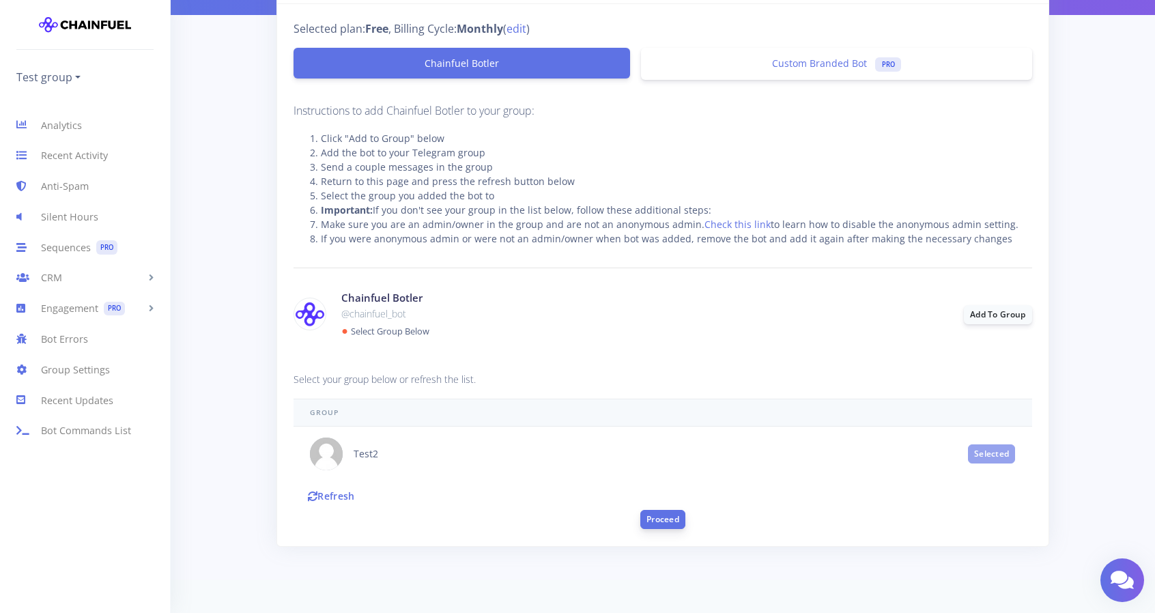
click at [663, 517] on button "Proceed" at bounding box center [662, 519] width 45 height 19
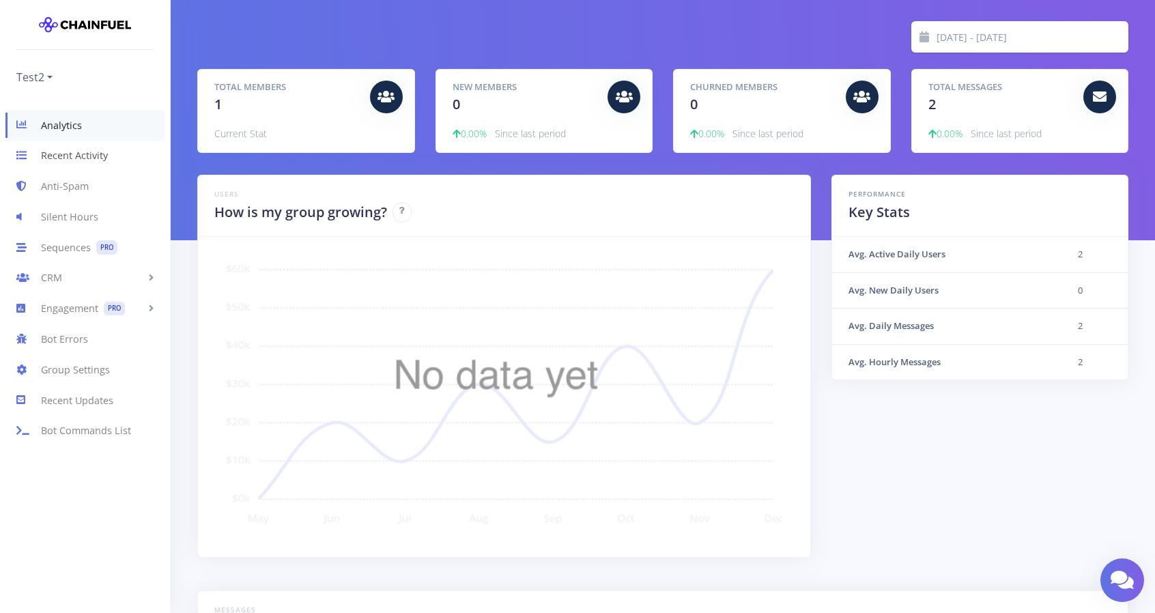
scroll to position [68, 0]
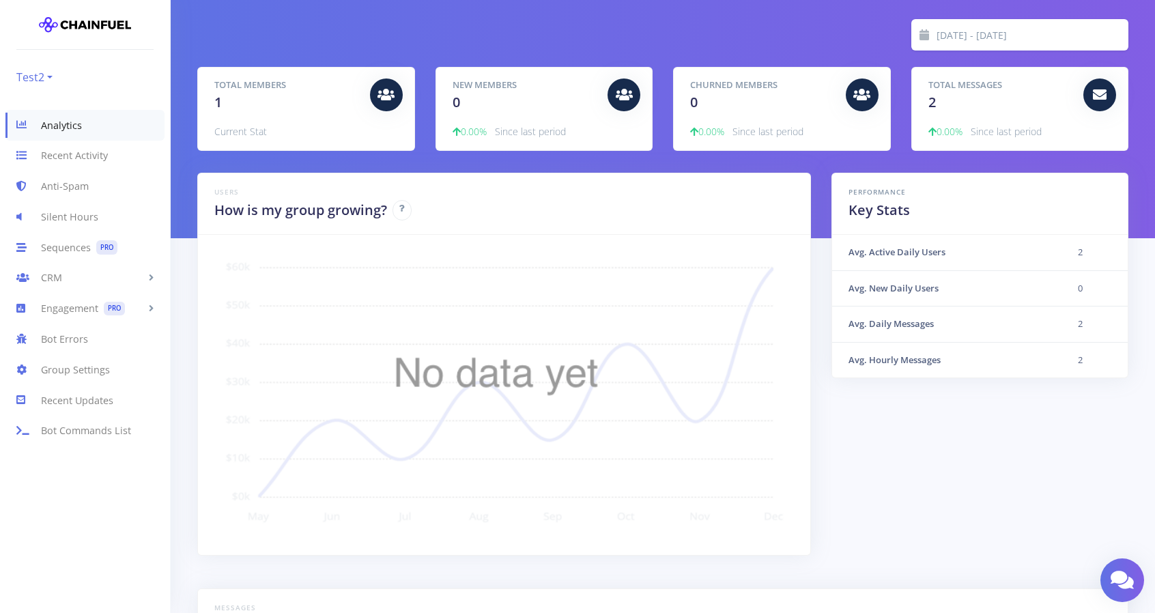
click at [47, 76] on link "Test2" at bounding box center [34, 77] width 36 height 22
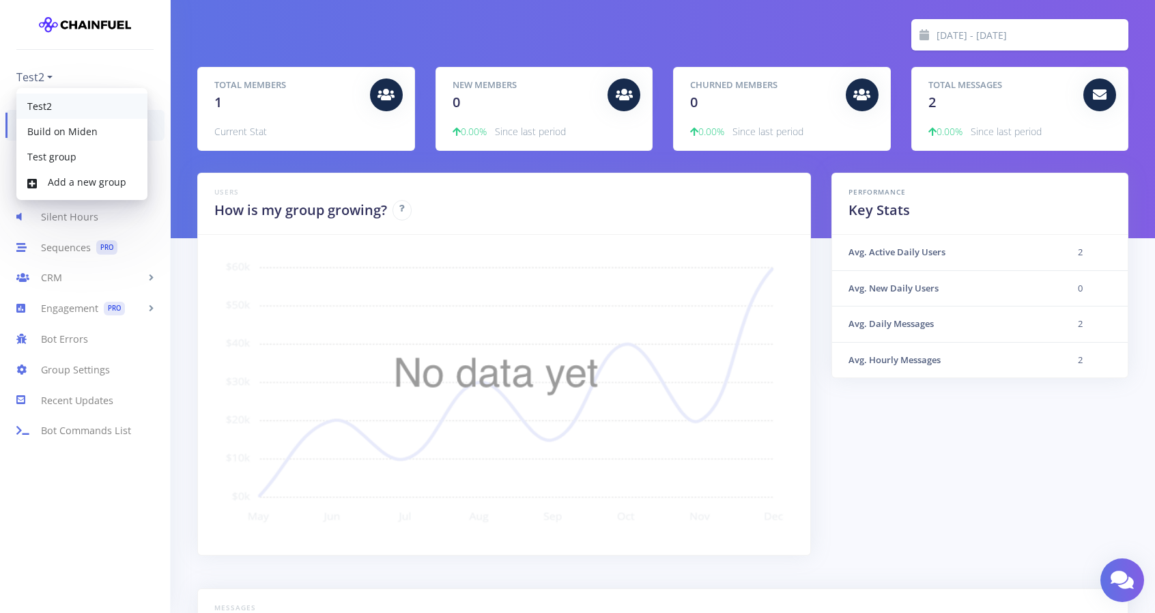
click at [44, 102] on link "Test2" at bounding box center [81, 106] width 131 height 25
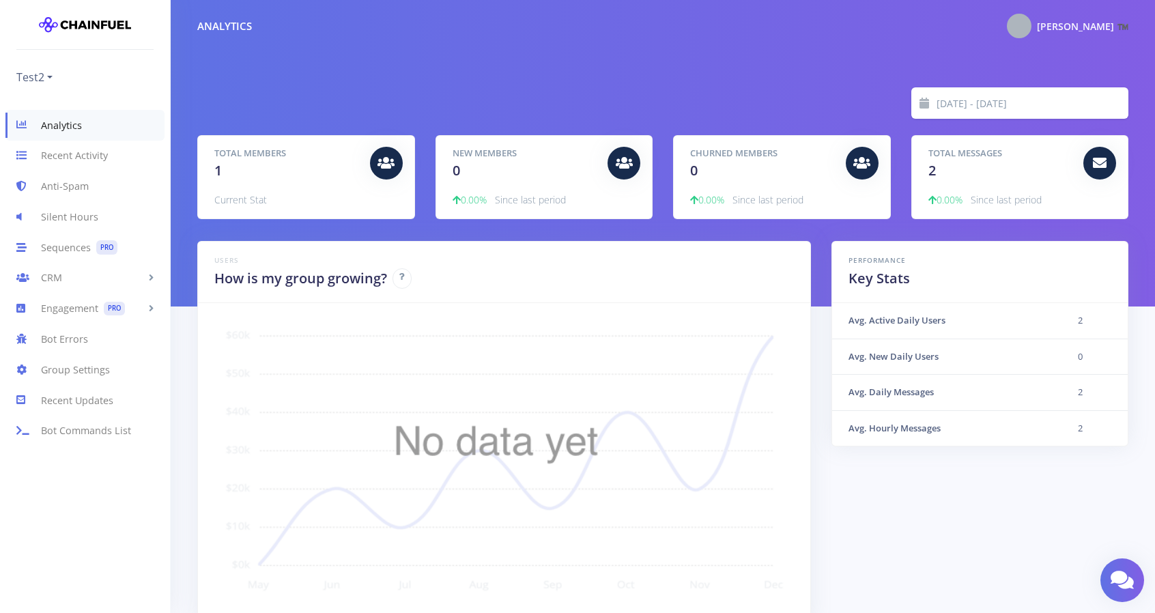
scroll to position [239, 897]
click at [82, 369] on link "Group Settings" at bounding box center [85, 369] width 170 height 31
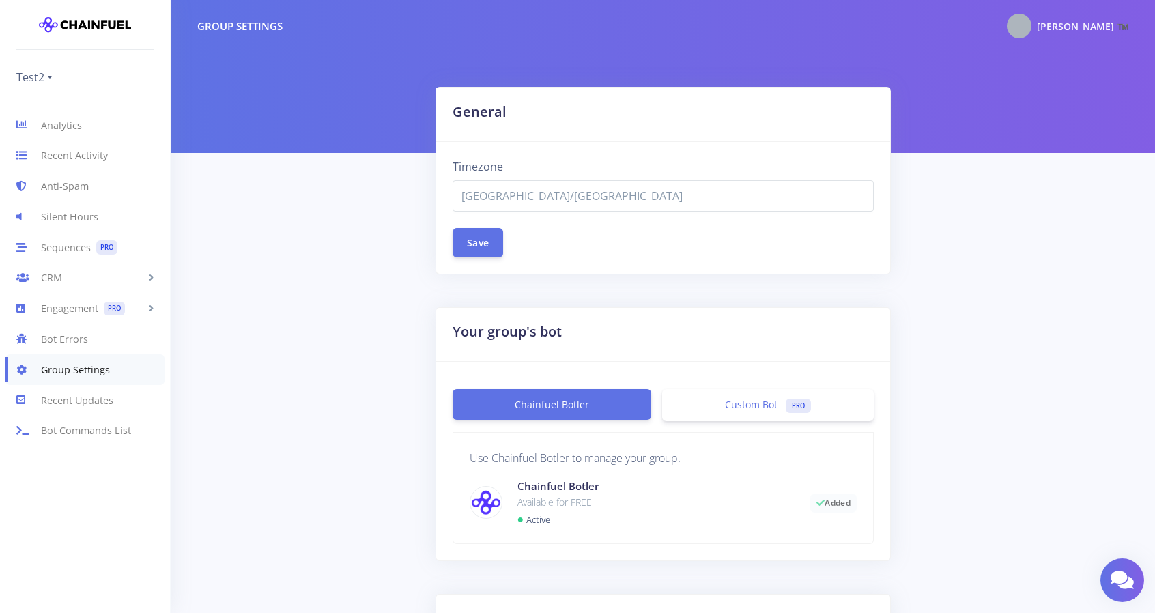
select select "[GEOGRAPHIC_DATA]/[GEOGRAPHIC_DATA]"
click at [45, 73] on link "Test2" at bounding box center [34, 77] width 36 height 22
select select "[GEOGRAPHIC_DATA]/[GEOGRAPHIC_DATA]"
click at [71, 80] on link "Testing Group" at bounding box center [57, 77] width 82 height 22
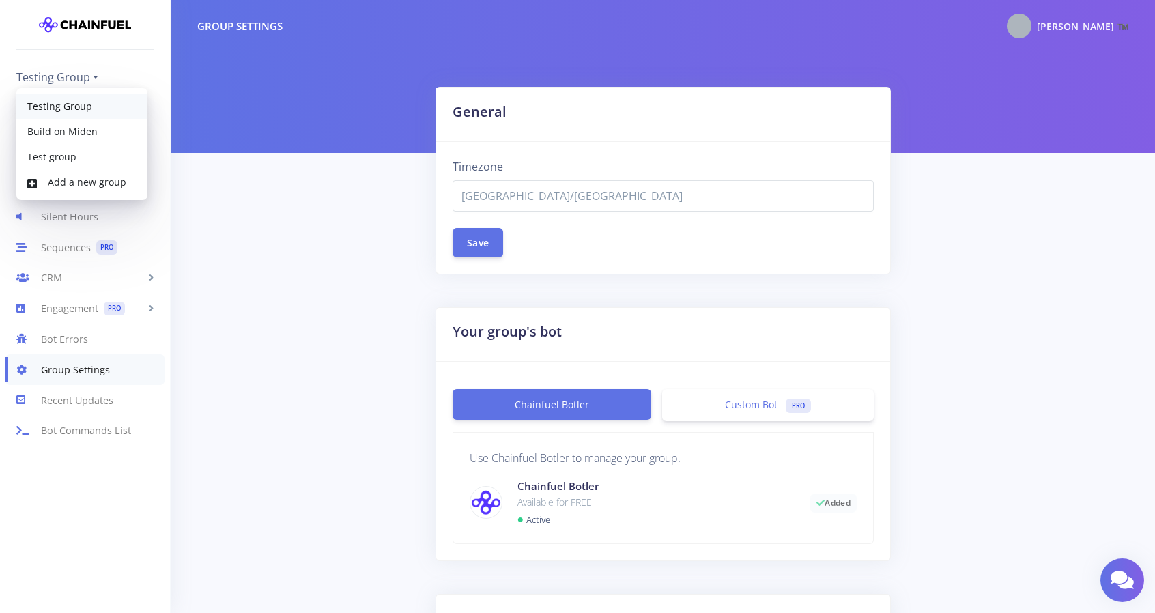
click at [84, 108] on link "Testing Group" at bounding box center [81, 106] width 131 height 25
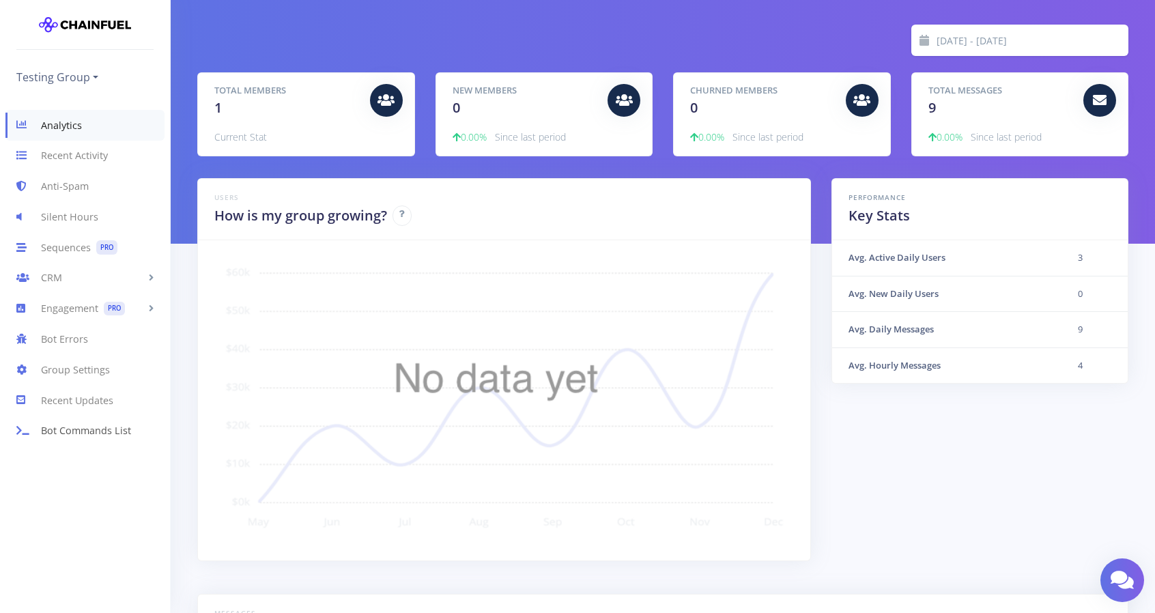
scroll to position [68, 0]
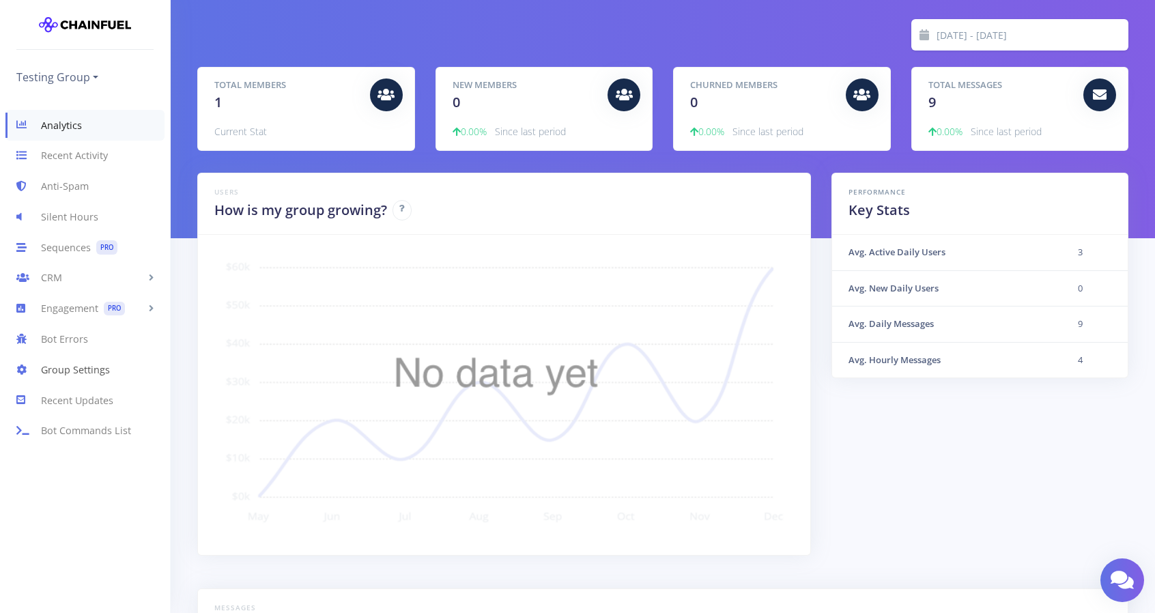
click at [87, 365] on link "Group Settings" at bounding box center [85, 369] width 170 height 31
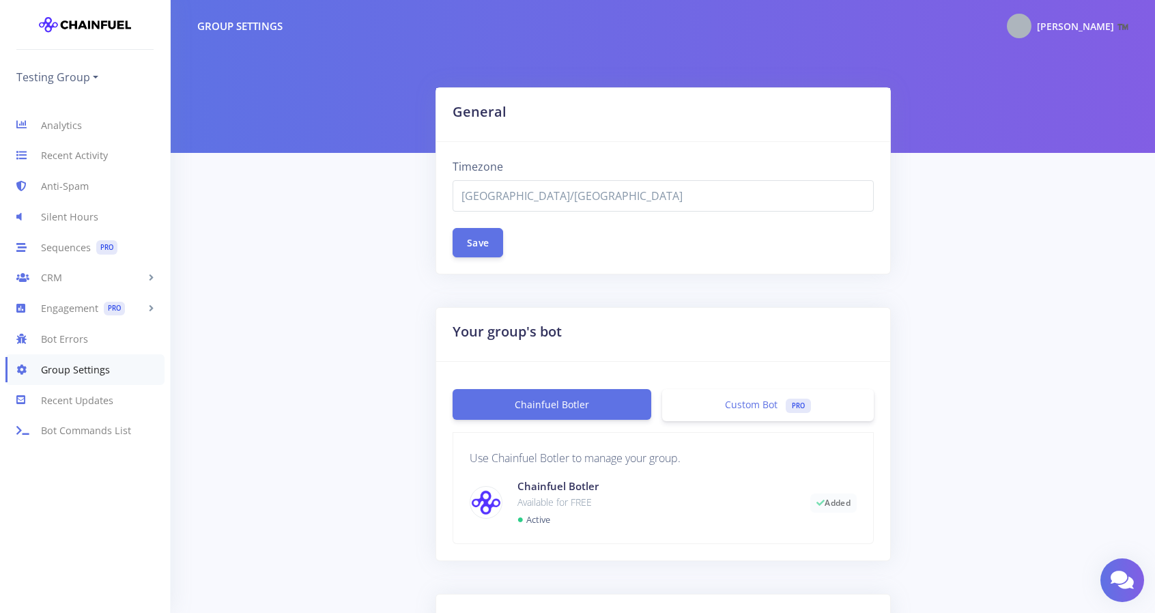
select select "Asia/Manila"
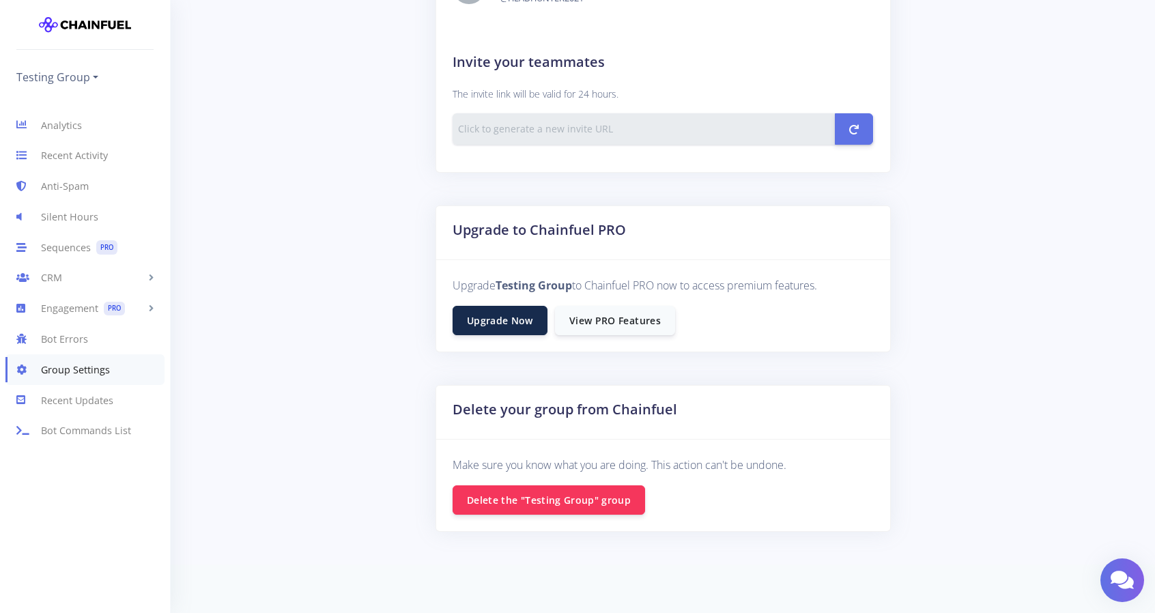
scroll to position [683, 0]
click at [81, 338] on link "Bot Errors" at bounding box center [85, 339] width 170 height 31
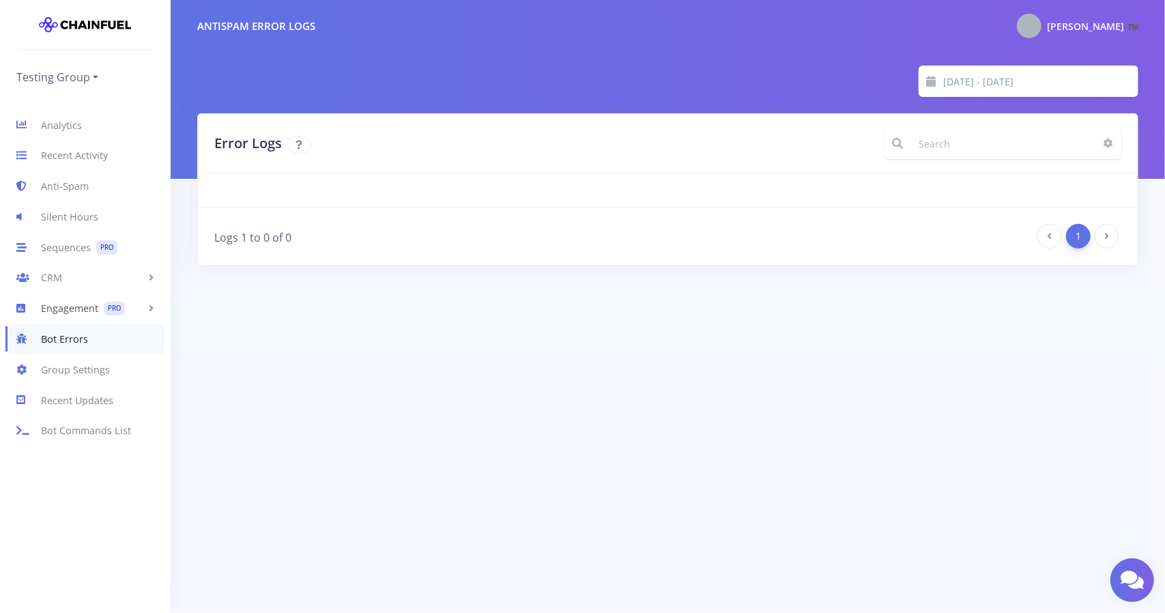
click at [81, 305] on link "Engagement PRO" at bounding box center [85, 309] width 170 height 31
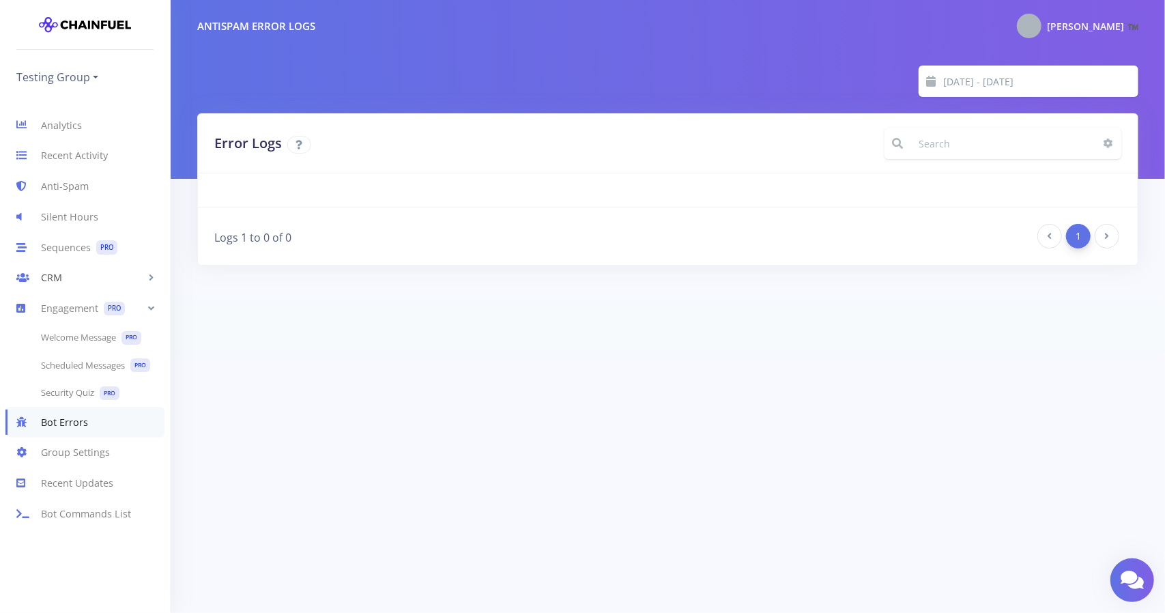
click at [61, 276] on link "CRM" at bounding box center [85, 278] width 170 height 31
click at [66, 335] on link "[DATE] Settings" at bounding box center [85, 334] width 170 height 27
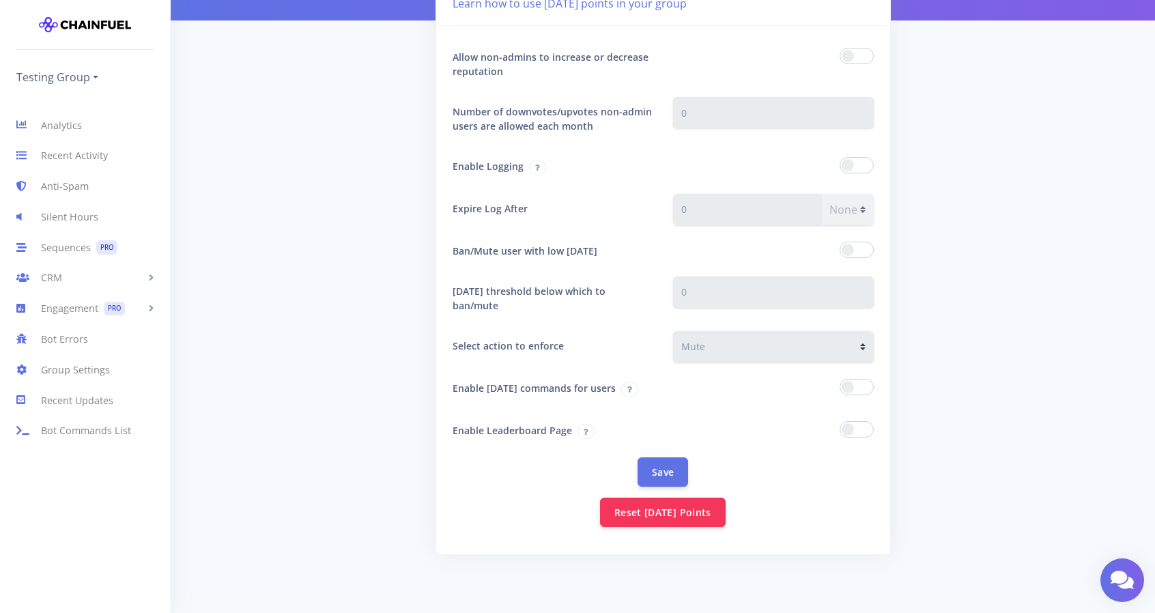
scroll to position [137, 0]
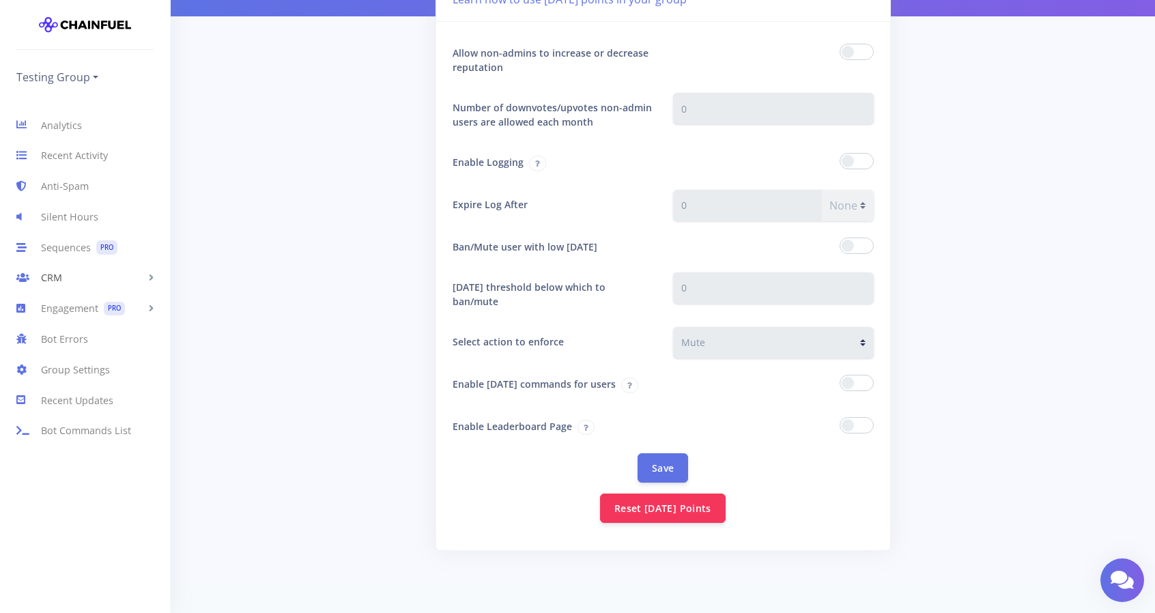
click at [152, 272] on link "CRM" at bounding box center [85, 278] width 170 height 31
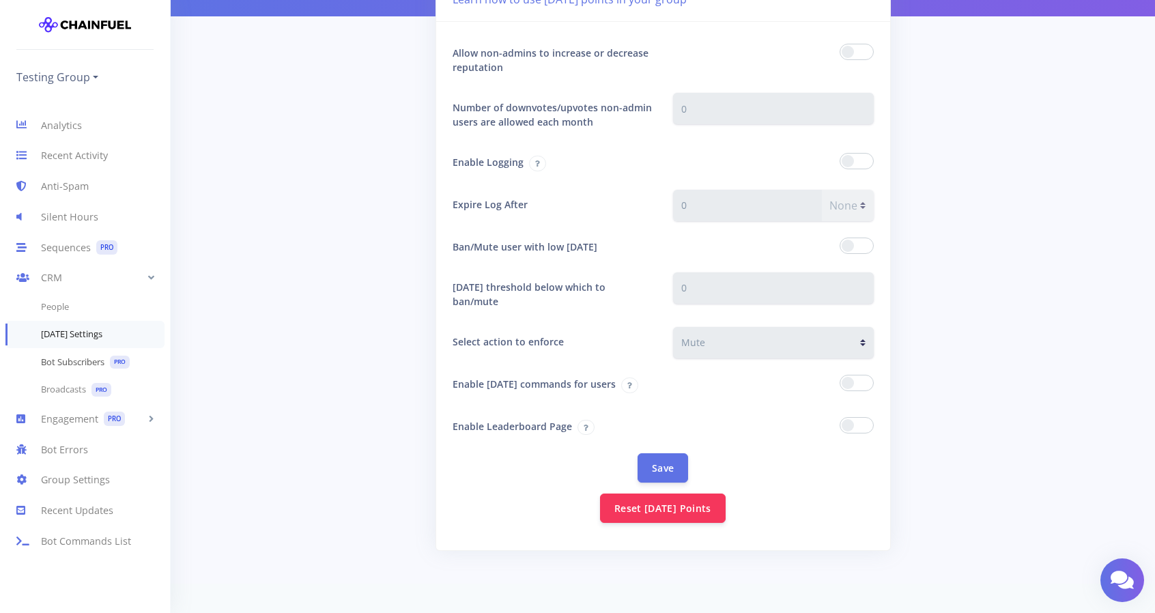
click at [76, 361] on link "Bot Subscribers PRO" at bounding box center [85, 362] width 170 height 28
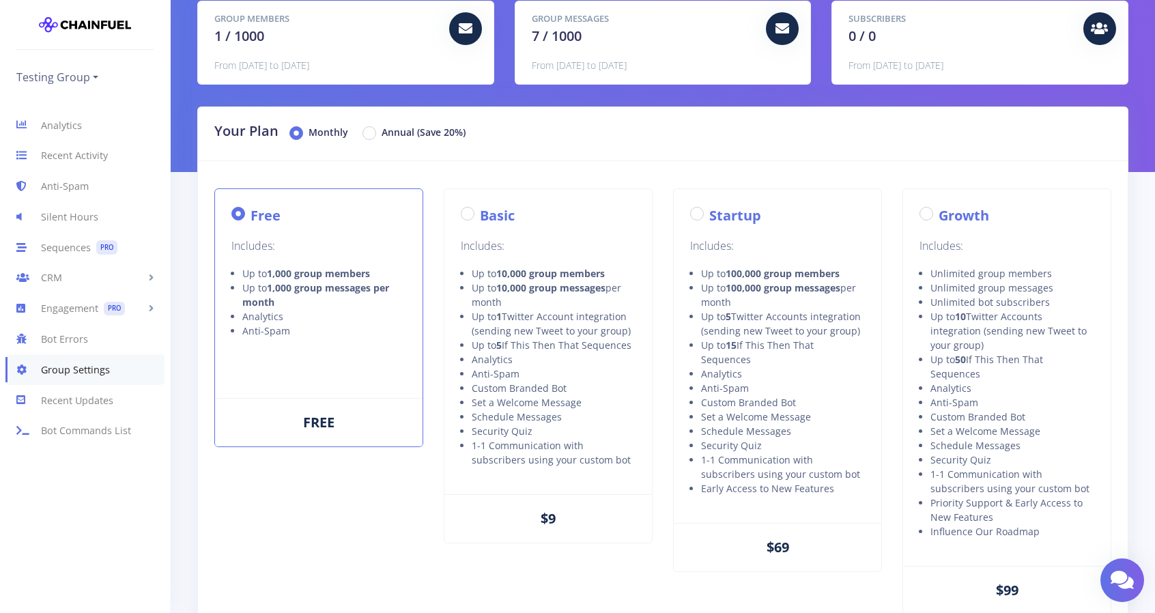
scroll to position [137, 0]
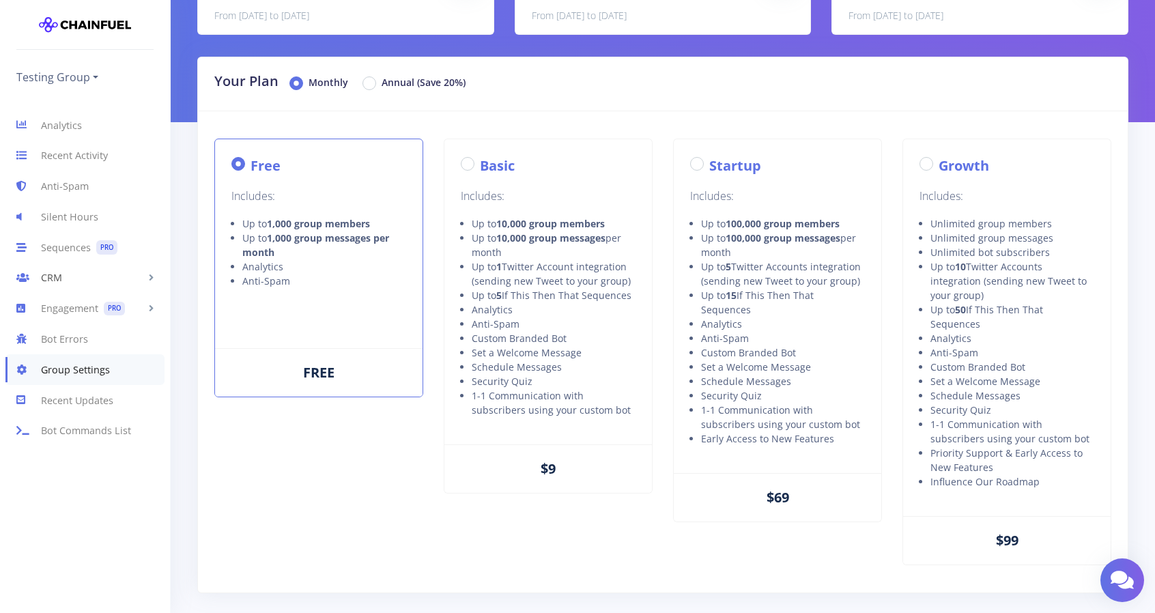
click at [111, 274] on link "CRM" at bounding box center [85, 278] width 170 height 31
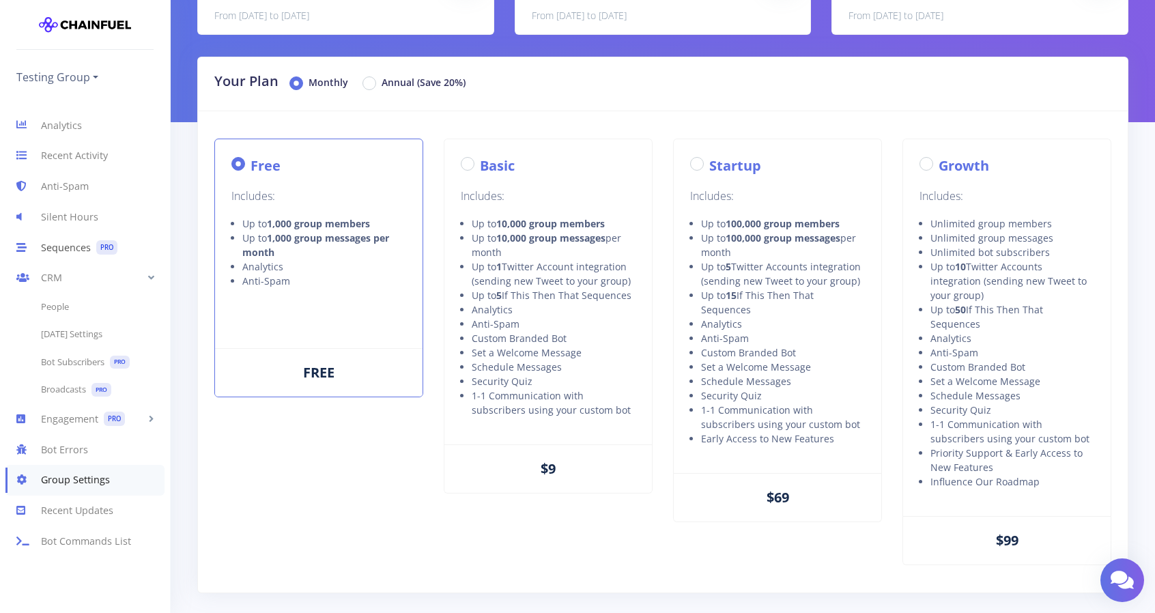
click at [67, 245] on link "Sequences PRO" at bounding box center [85, 247] width 170 height 31
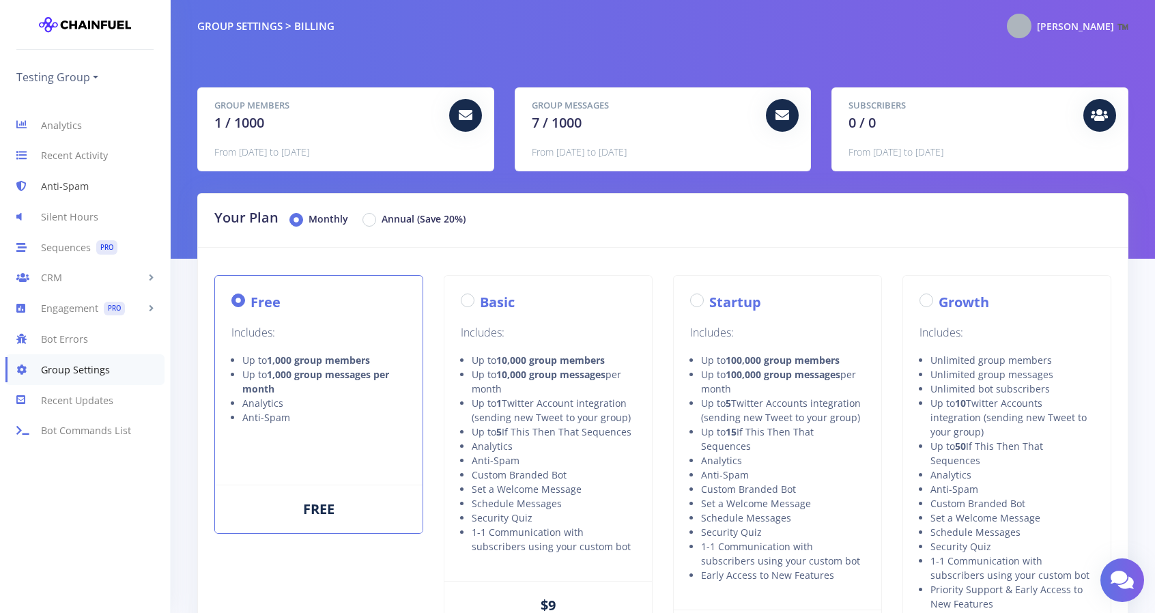
click at [87, 186] on link "Anti-Spam" at bounding box center [85, 186] width 170 height 31
click at [91, 189] on link "Anti-Spam" at bounding box center [85, 186] width 170 height 31
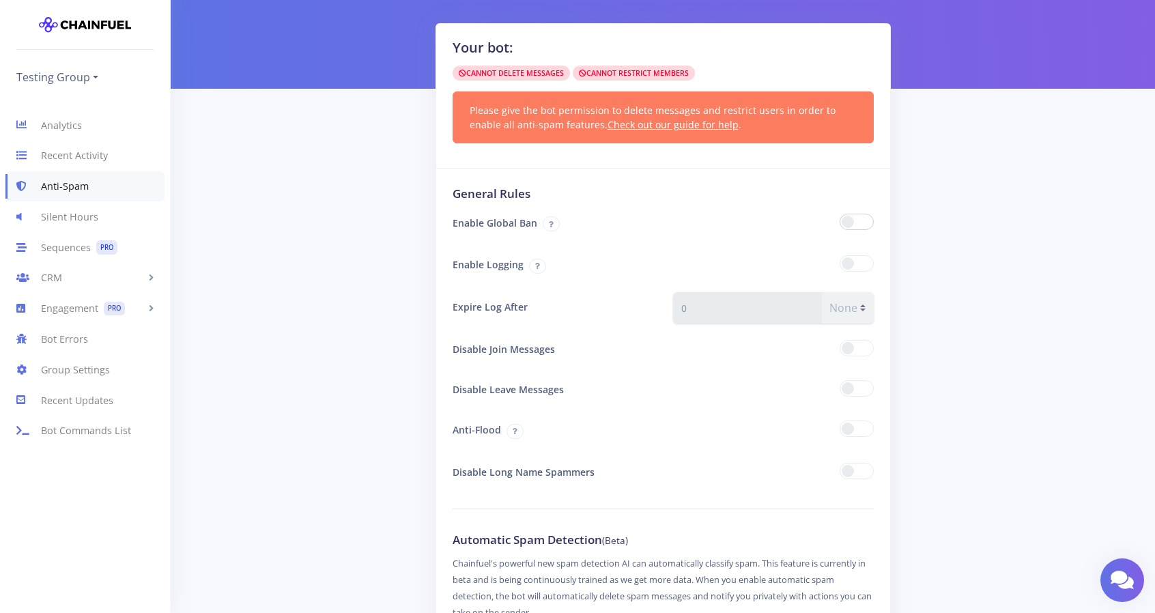
scroll to position [68, 0]
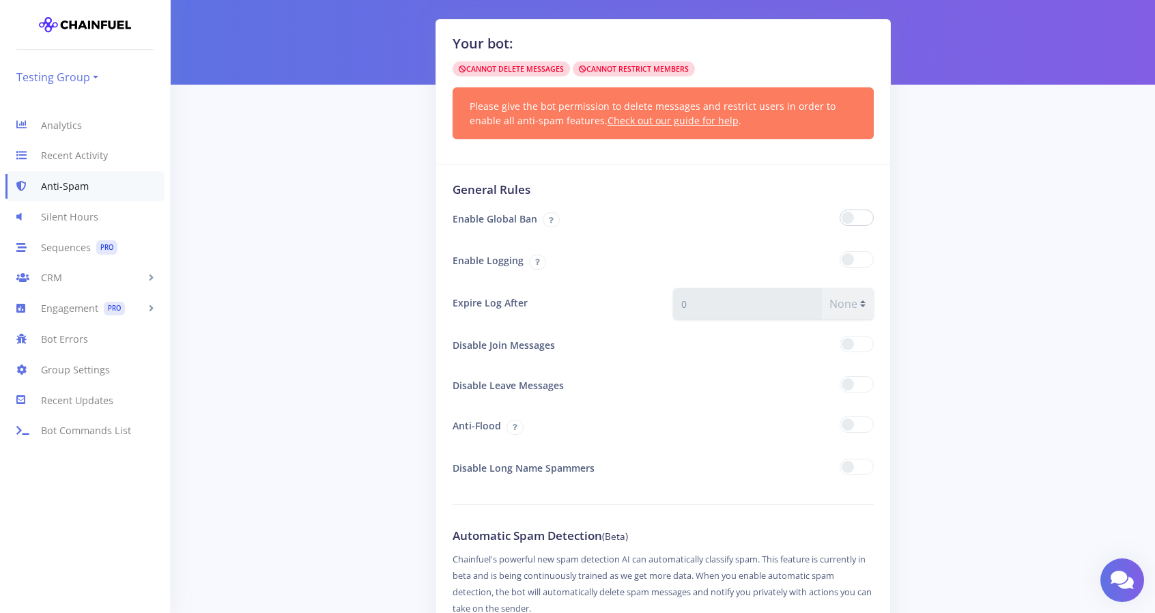
click at [89, 79] on link "Testing Group" at bounding box center [57, 77] width 82 height 22
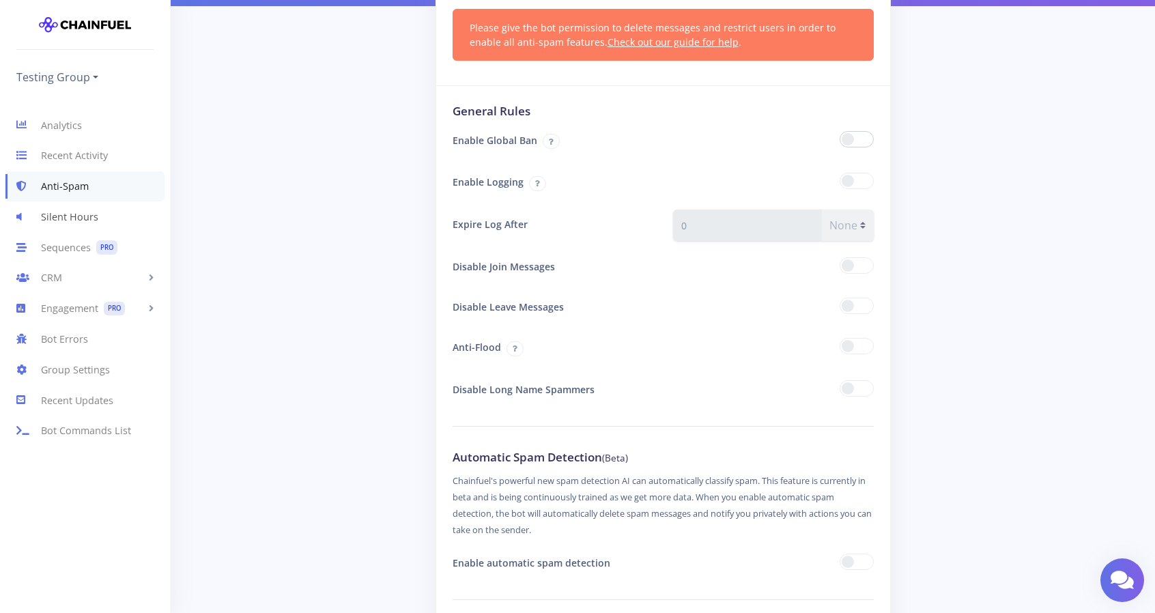
scroll to position [137, 0]
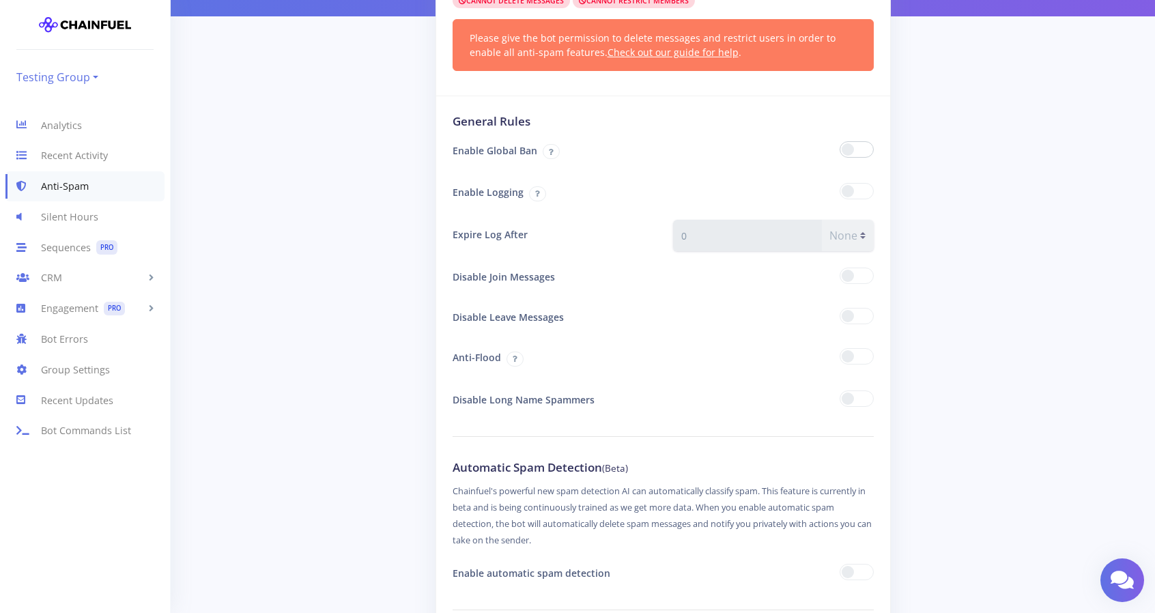
click at [89, 79] on link "Testing Group" at bounding box center [57, 77] width 82 height 22
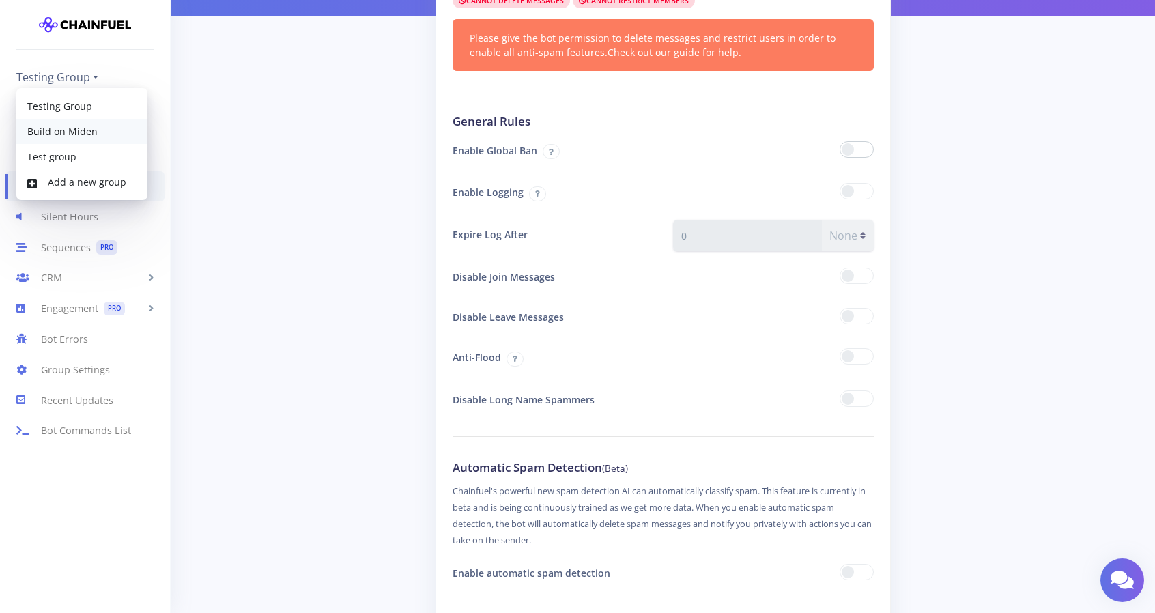
click at [72, 131] on link "Build on Miden" at bounding box center [81, 131] width 131 height 25
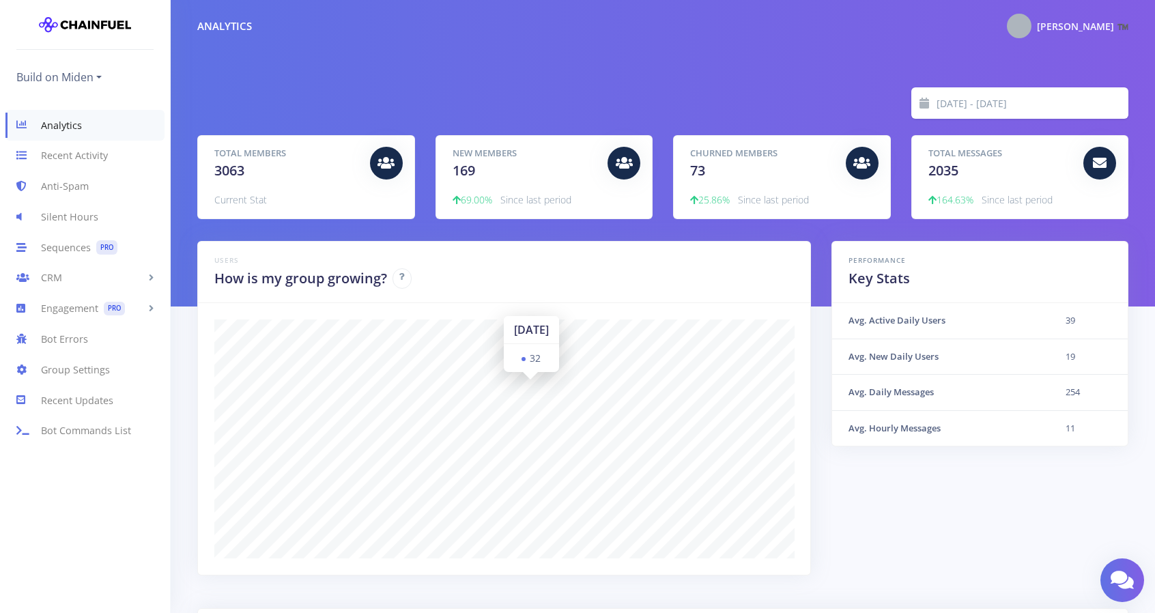
scroll to position [239, 897]
click at [98, 243] on span "PRO" at bounding box center [106, 247] width 21 height 14
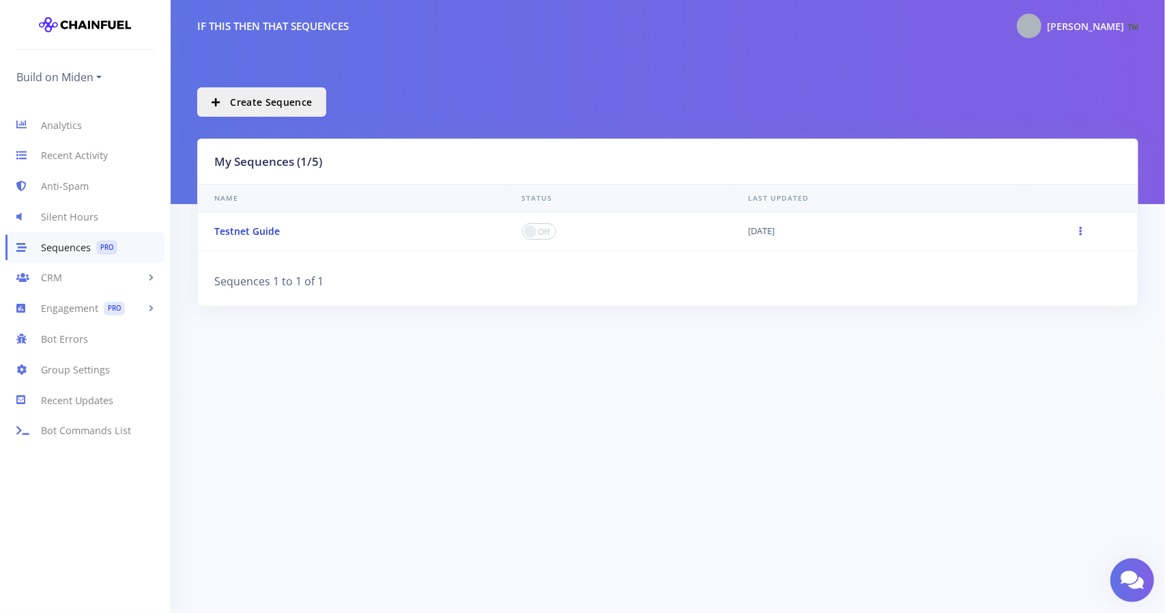
click at [243, 229] on link "Testnet Guide" at bounding box center [247, 231] width 66 height 13
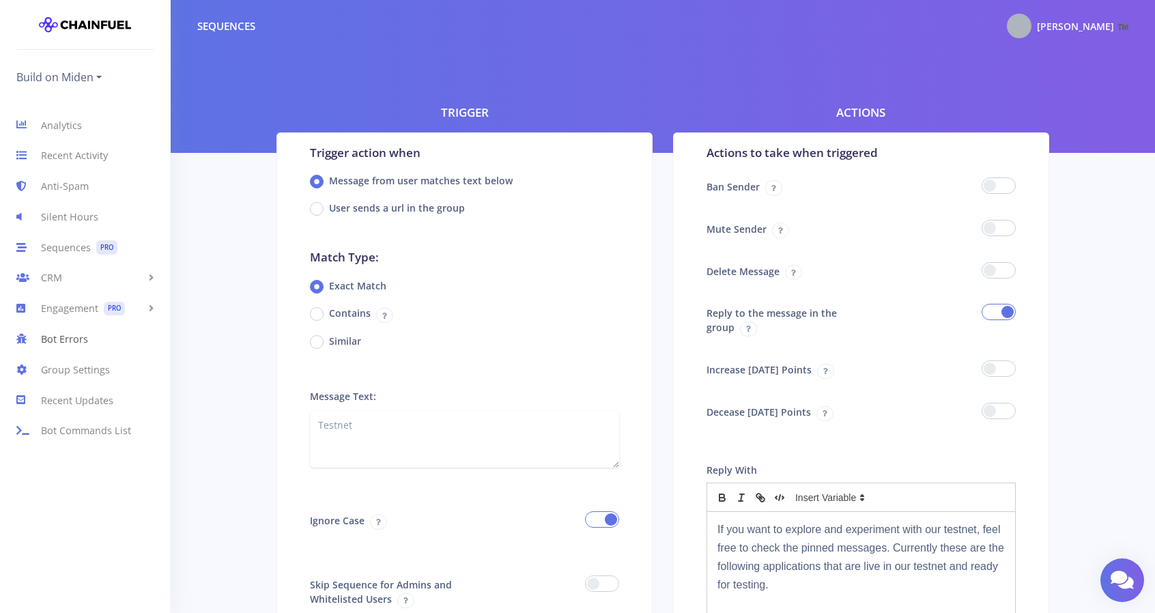
click at [108, 337] on link "Bot Errors" at bounding box center [85, 339] width 170 height 31
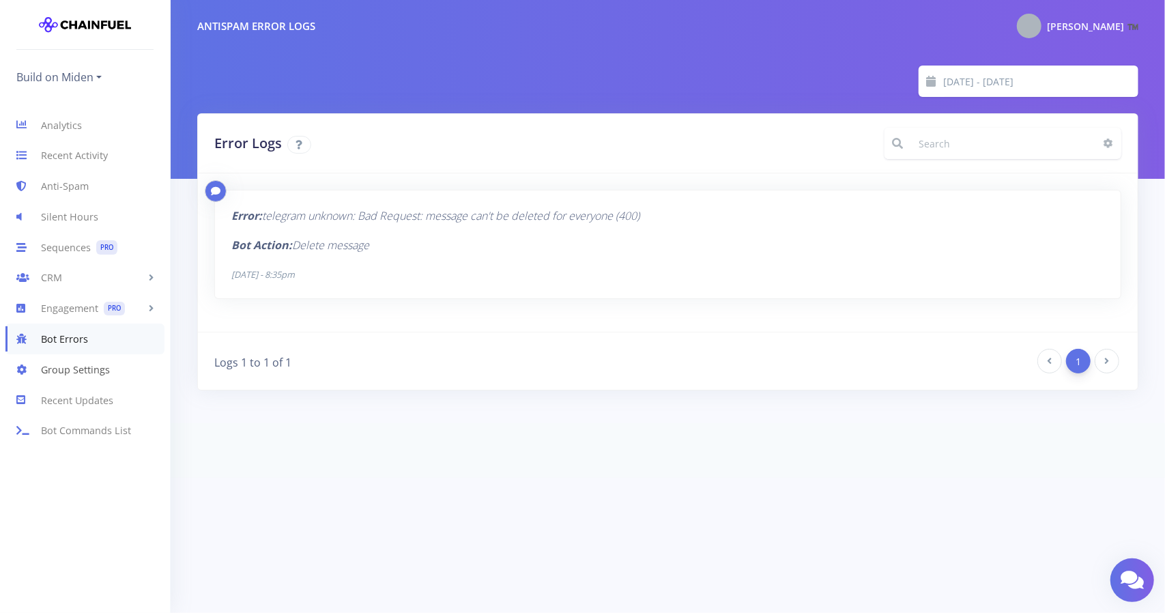
click at [107, 369] on link "Group Settings" at bounding box center [85, 369] width 170 height 31
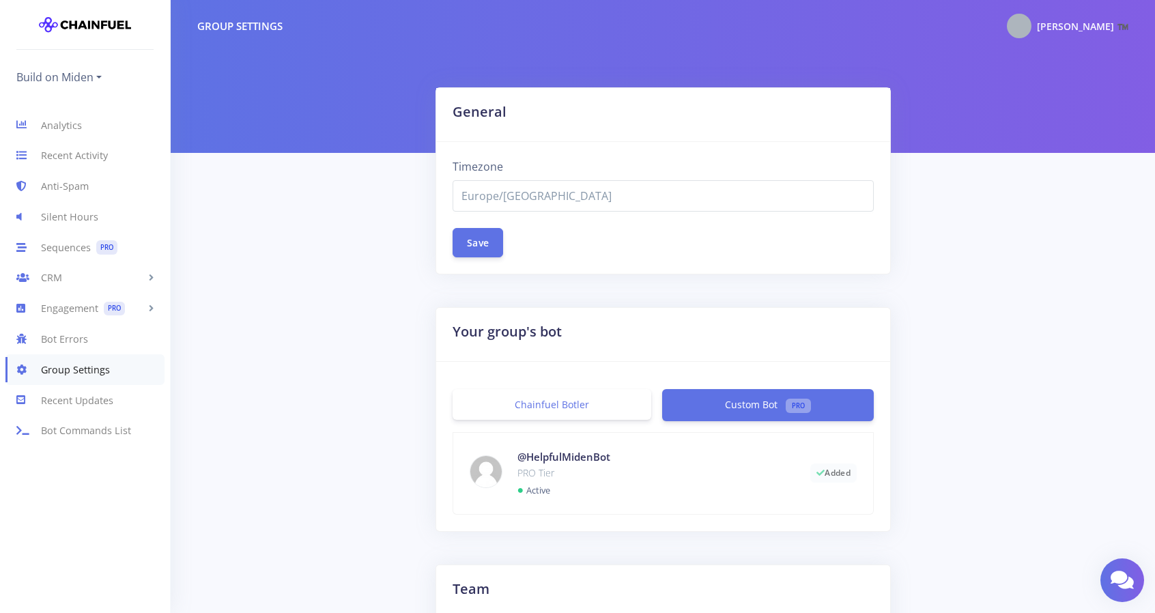
select select "Europe/[GEOGRAPHIC_DATA]"
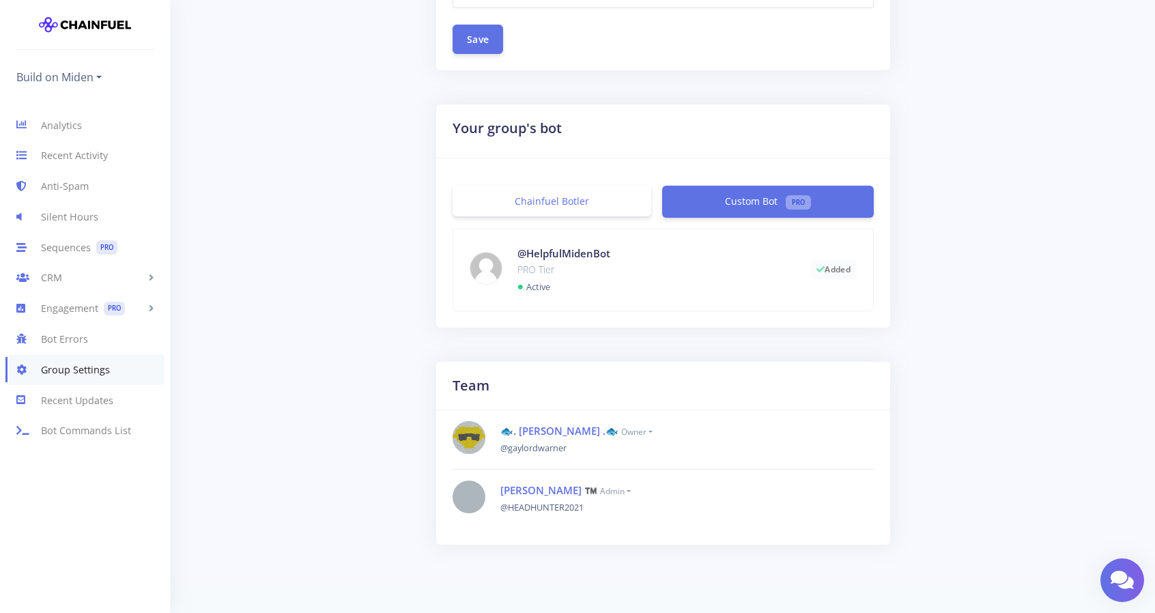
scroll to position [205, 0]
click at [94, 150] on link "Recent Activity" at bounding box center [85, 156] width 170 height 31
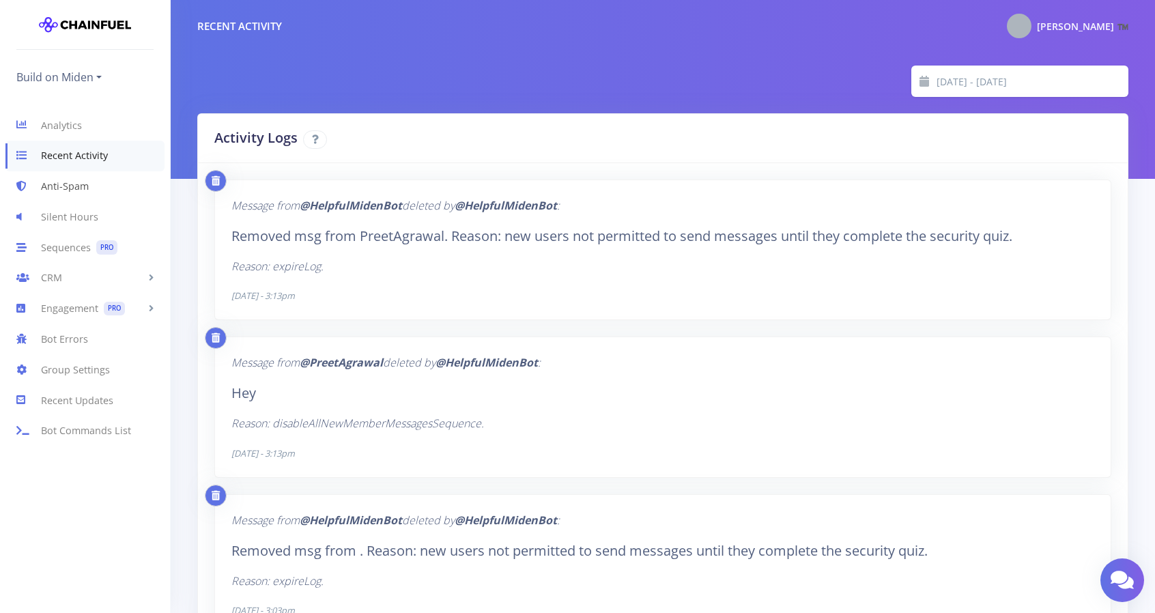
click at [66, 188] on link "Anti-Spam" at bounding box center [85, 186] width 170 height 31
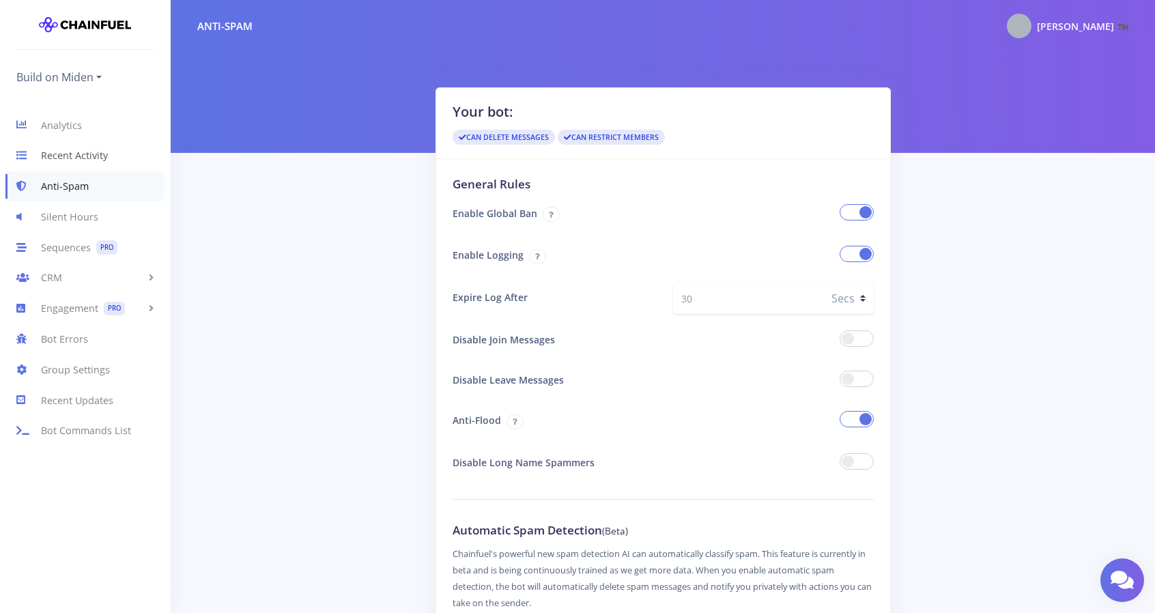
click at [79, 160] on link "Recent Activity" at bounding box center [85, 156] width 170 height 31
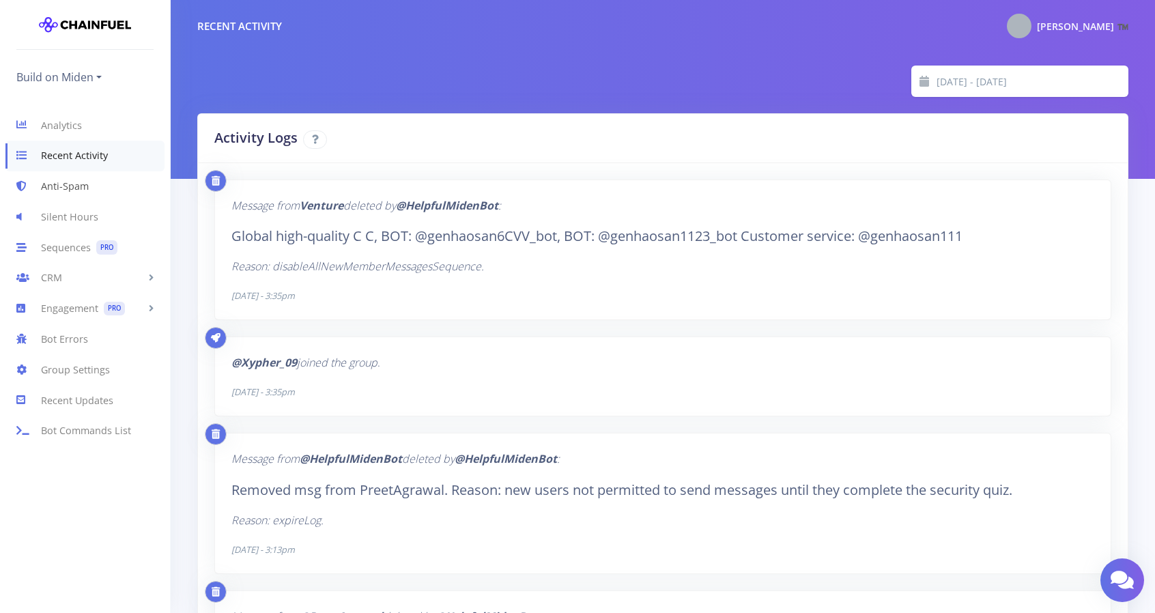
click at [77, 192] on link "Anti-Spam" at bounding box center [85, 186] width 170 height 31
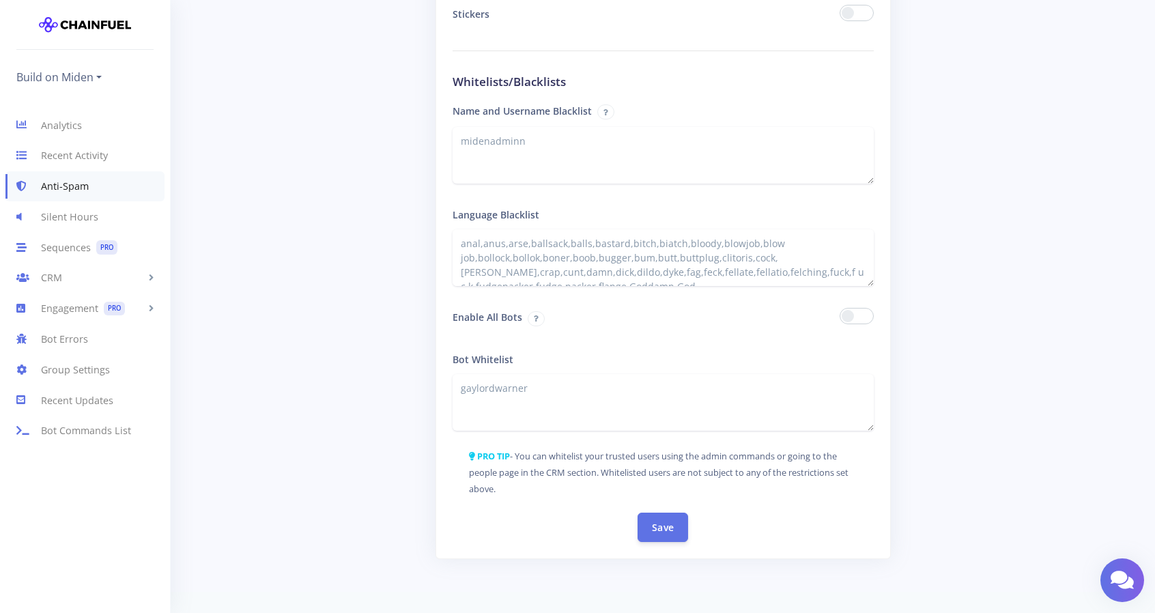
scroll to position [2137, 0]
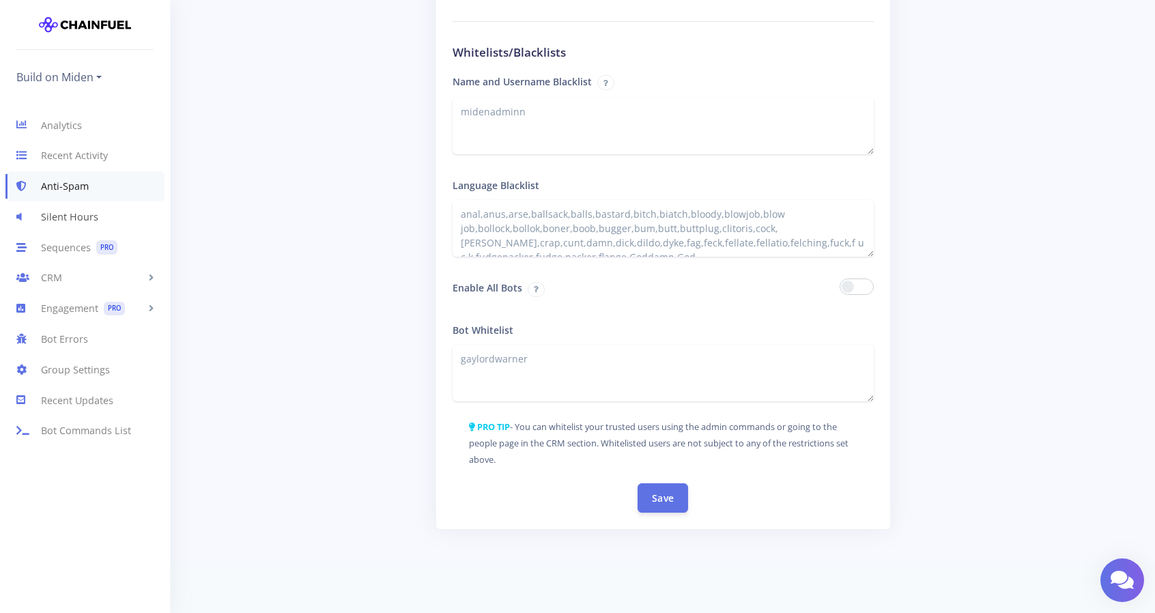
click at [73, 215] on link "Silent Hours" at bounding box center [85, 216] width 170 height 31
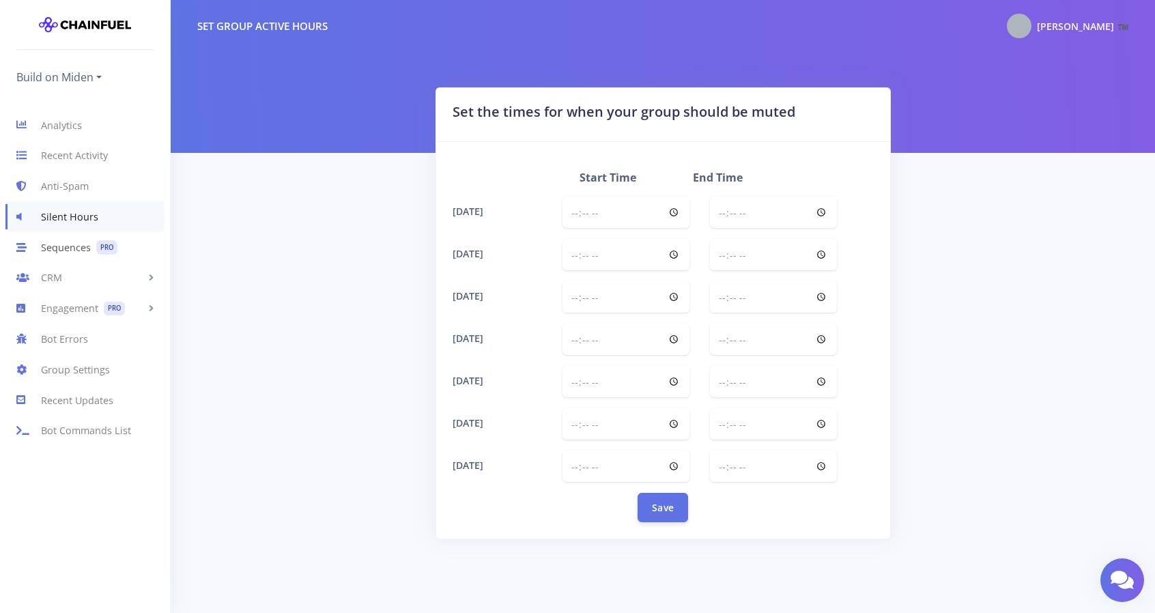
click at [74, 246] on link "Sequences PRO" at bounding box center [85, 247] width 170 height 31
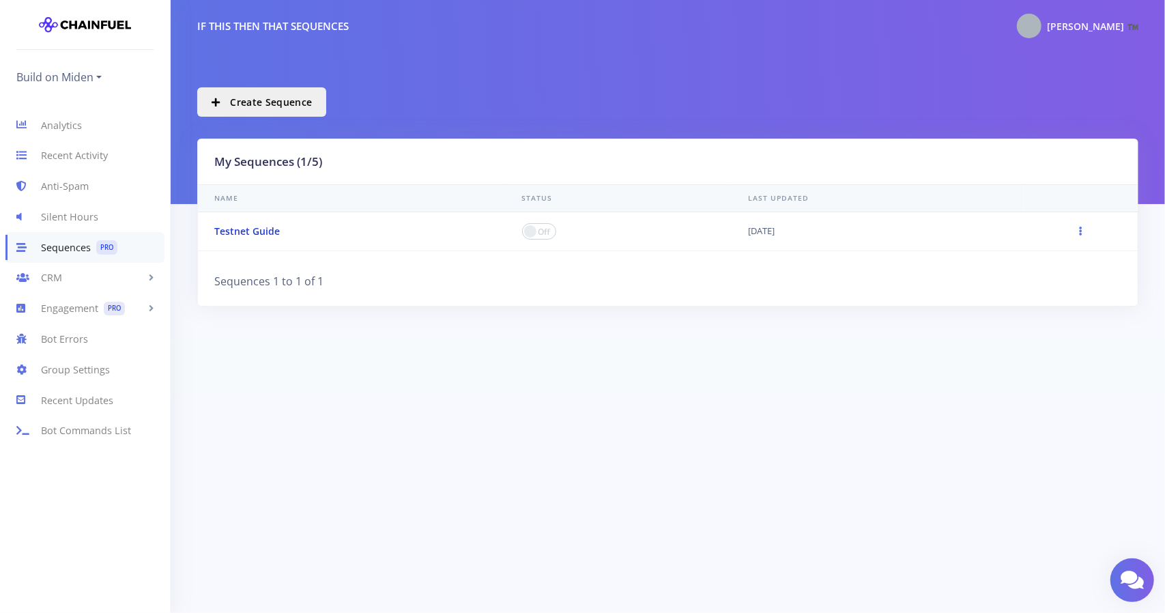
click at [269, 233] on link "Testnet Guide" at bounding box center [247, 231] width 66 height 13
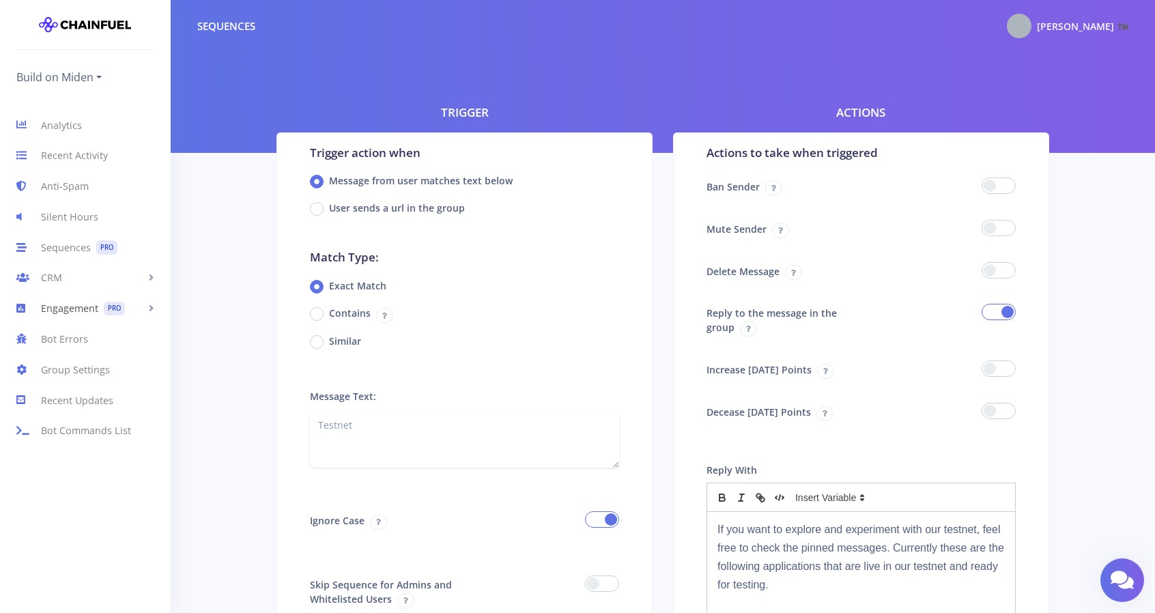
click at [130, 309] on link "Engagement PRO" at bounding box center [85, 309] width 170 height 31
click at [115, 271] on link "CRM" at bounding box center [85, 278] width 170 height 31
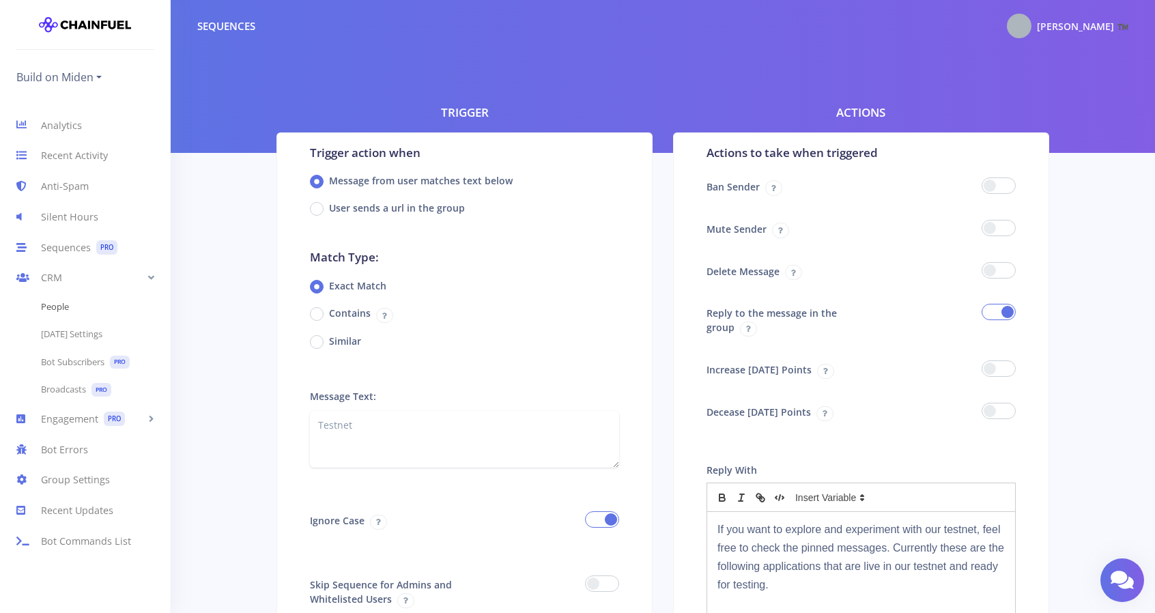
click at [75, 311] on link "People" at bounding box center [85, 307] width 170 height 27
click at [64, 307] on link "People" at bounding box center [85, 307] width 170 height 27
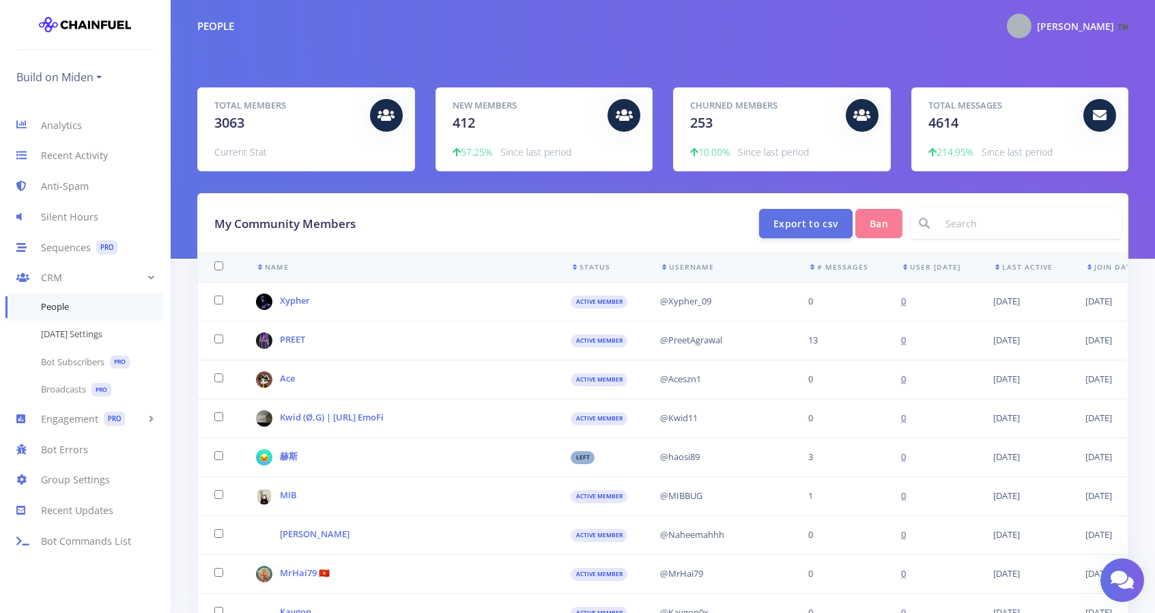
click at [61, 332] on link "[DATE] Settings" at bounding box center [85, 334] width 170 height 27
